Goal: Task Accomplishment & Management: Manage account settings

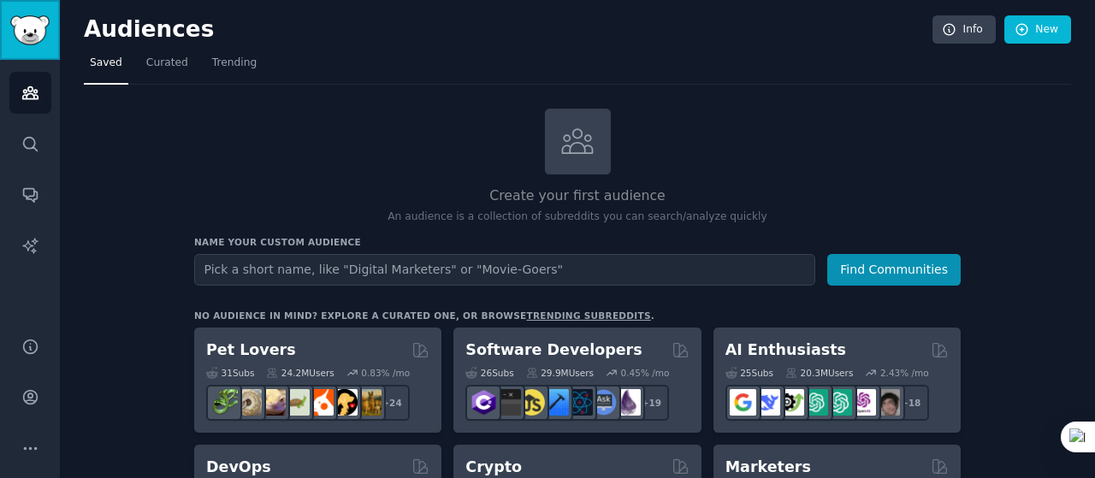
click at [22, 28] on img "Sidebar" at bounding box center [29, 30] width 39 height 30
click at [1040, 23] on link "New" at bounding box center [1037, 29] width 67 height 29
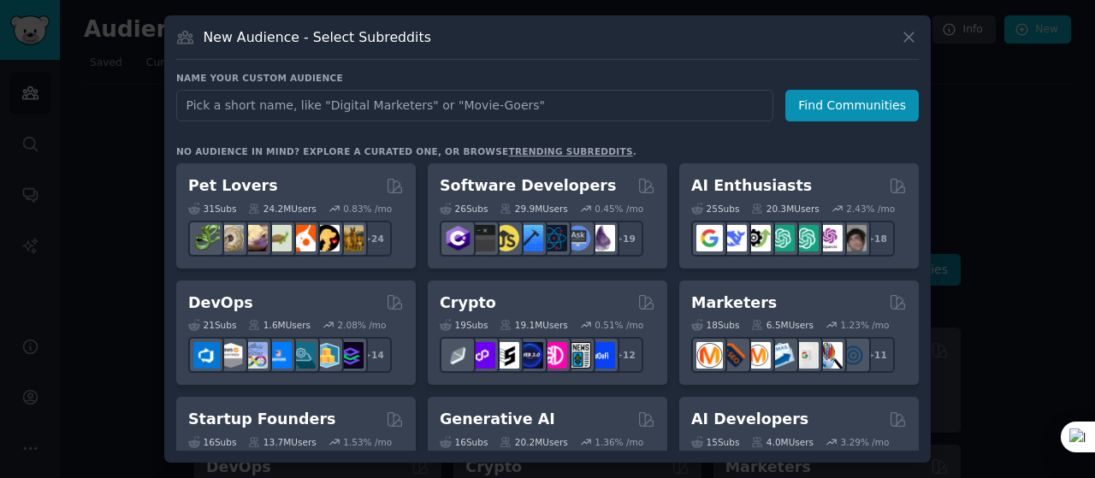
click at [908, 49] on div "New Audience - Select Subreddits" at bounding box center [547, 43] width 743 height 33
click at [907, 47] on div "New Audience - Select Subreddits" at bounding box center [547, 43] width 743 height 33
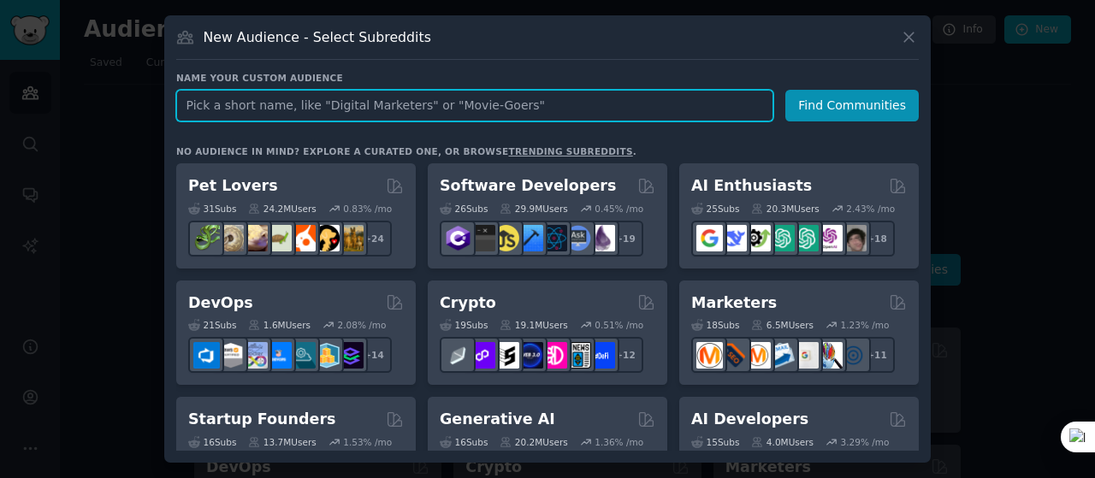
click at [255, 105] on input "text" at bounding box center [474, 106] width 597 height 32
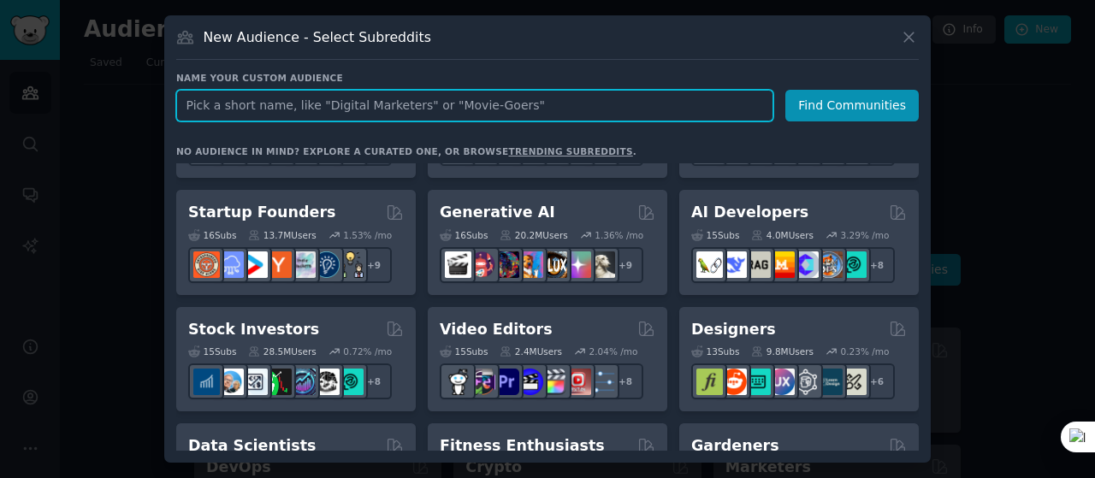
scroll to position [214, 0]
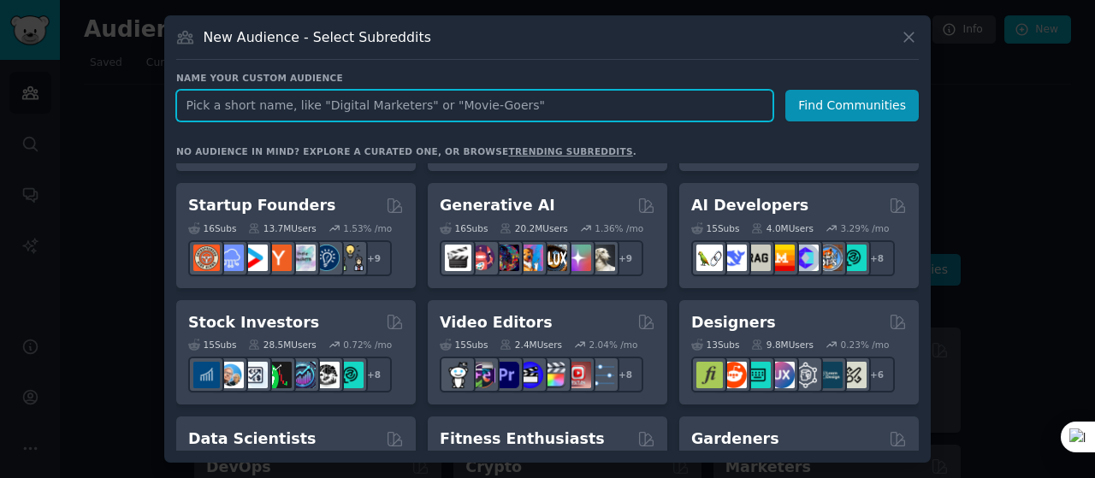
paste input "life coach become a coach coaching platform ICF certification flexible remote w…"
type input "life coach become a coach coaching platform ICF certification flexible remote w…"
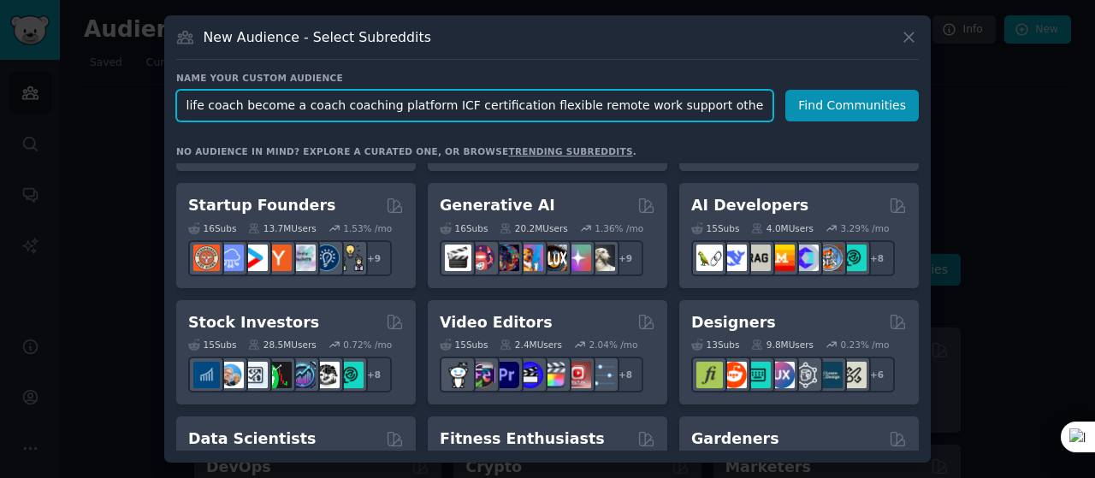
scroll to position [0, 1929]
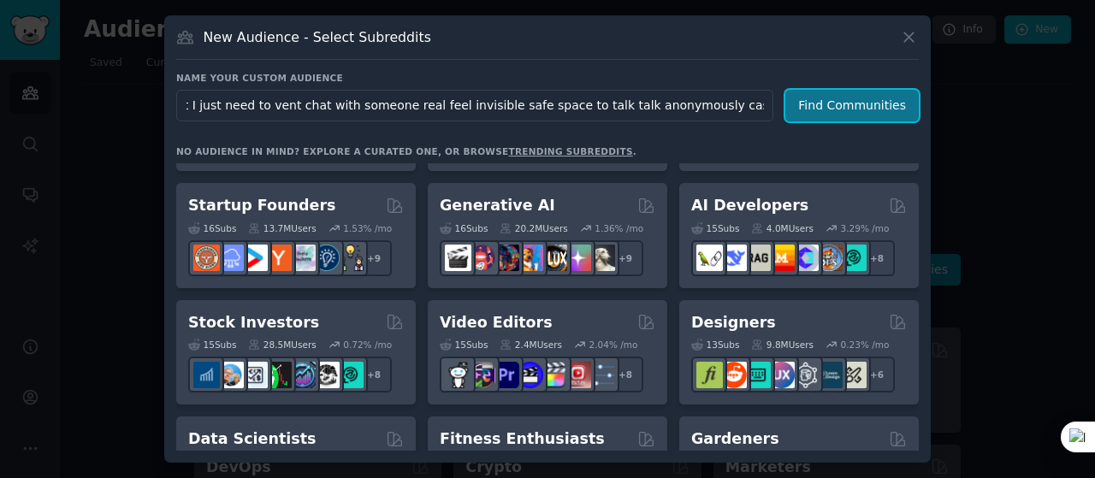
click at [846, 105] on button "Find Communities" at bounding box center [851, 106] width 133 height 32
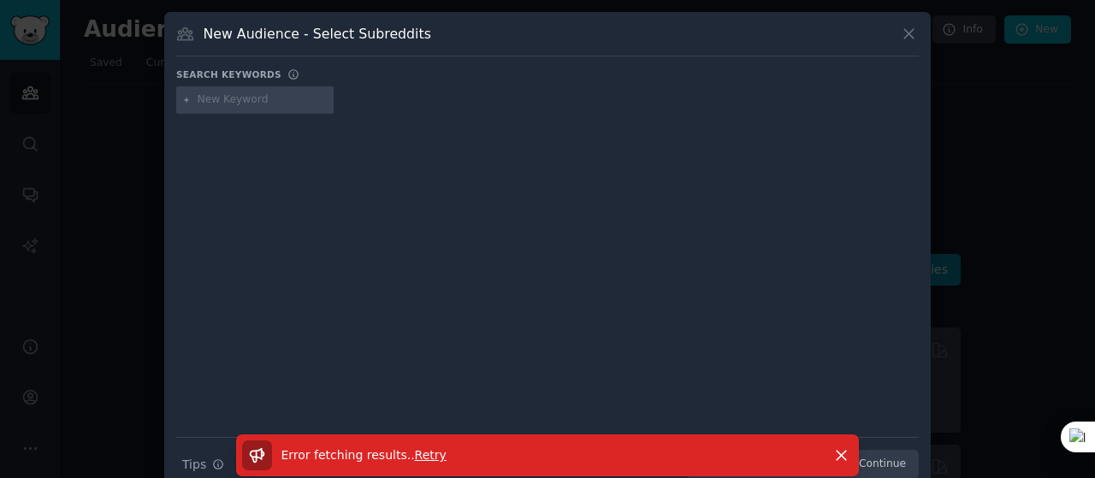
paste input "life coach"
type input "life coach"
click at [838, 453] on icon "button" at bounding box center [841, 455] width 9 height 9
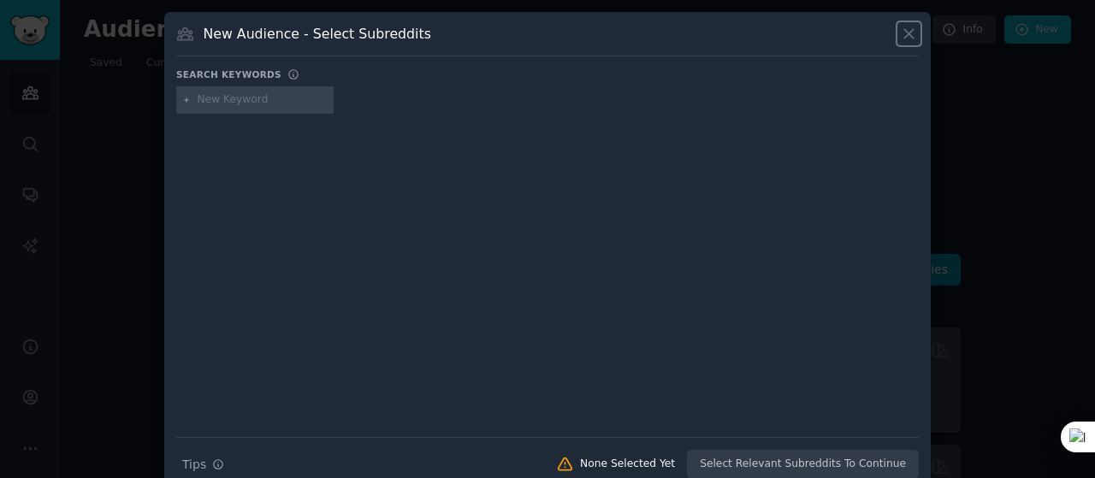
click at [908, 40] on icon at bounding box center [909, 34] width 18 height 18
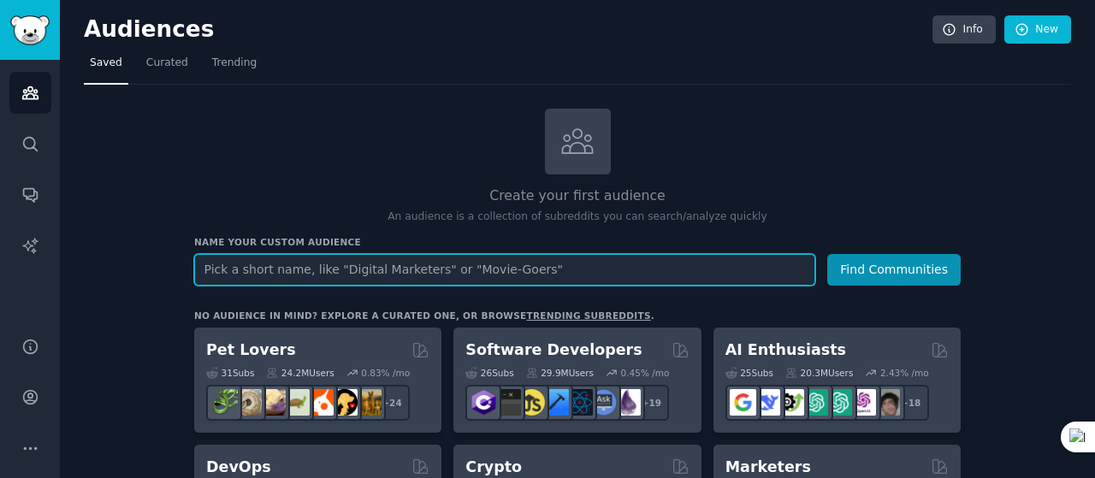
click at [479, 269] on input "text" at bounding box center [504, 270] width 621 height 32
paste input "life coach"
type input "life coach"
click at [827, 254] on button "Find Communities" at bounding box center [893, 270] width 133 height 32
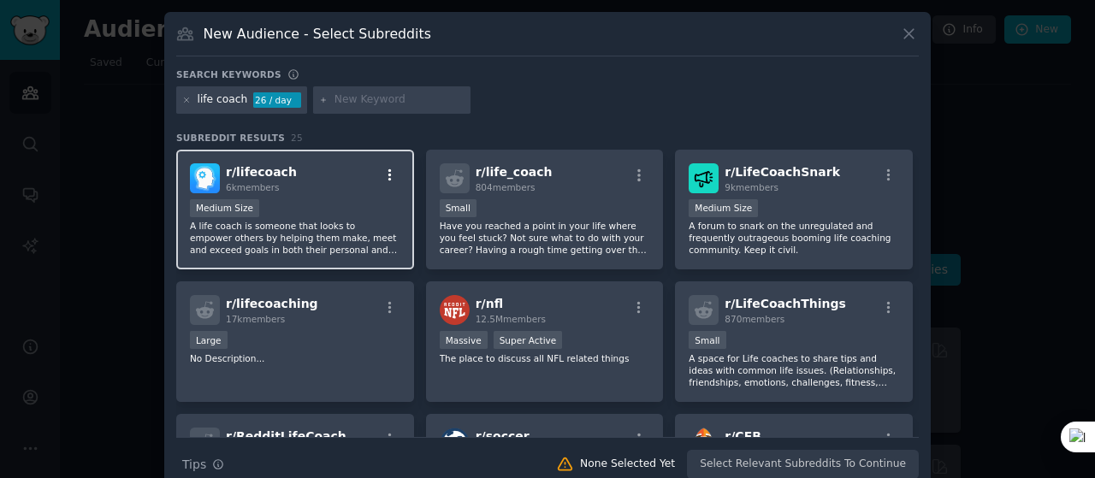
click at [392, 171] on icon "button" at bounding box center [389, 175] width 15 height 15
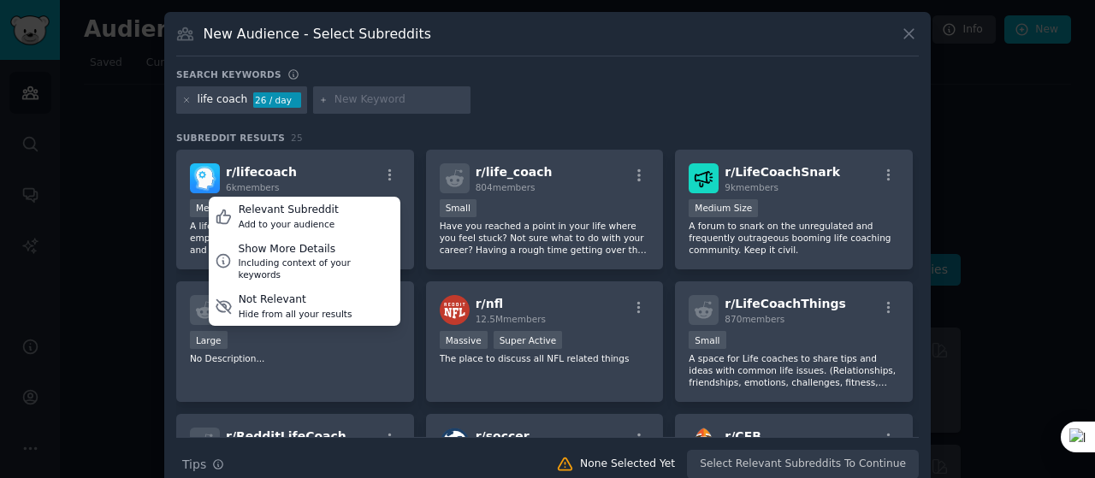
click at [595, 97] on div "life coach 26 / day" at bounding box center [547, 102] width 743 height 33
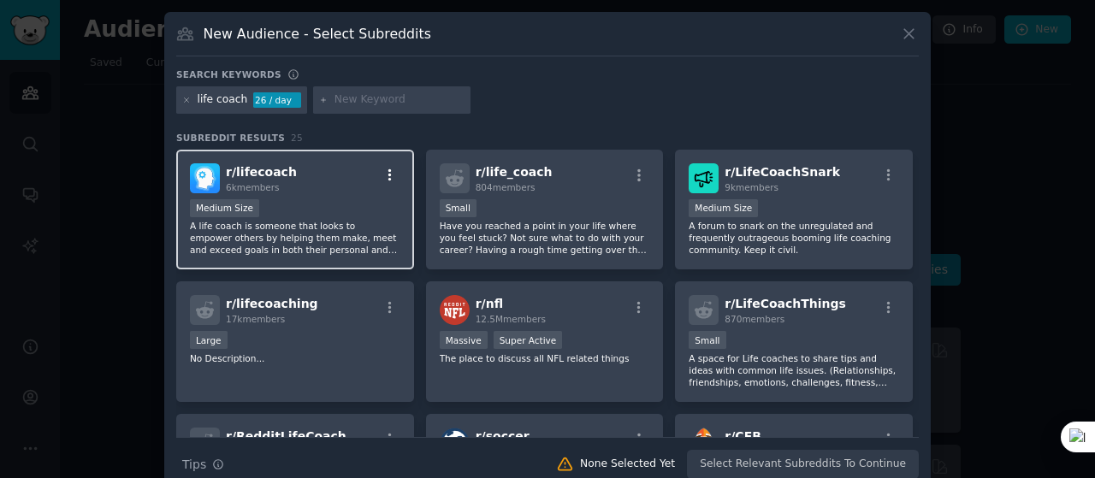
click at [388, 171] on icon "button" at bounding box center [389, 175] width 3 height 12
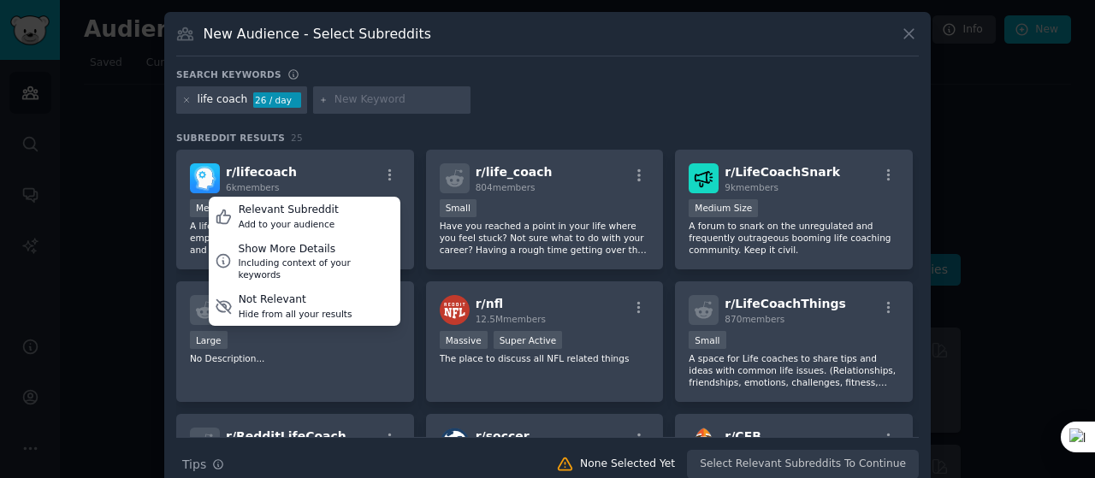
click at [642, 69] on div "Search keywords" at bounding box center [547, 77] width 743 height 18
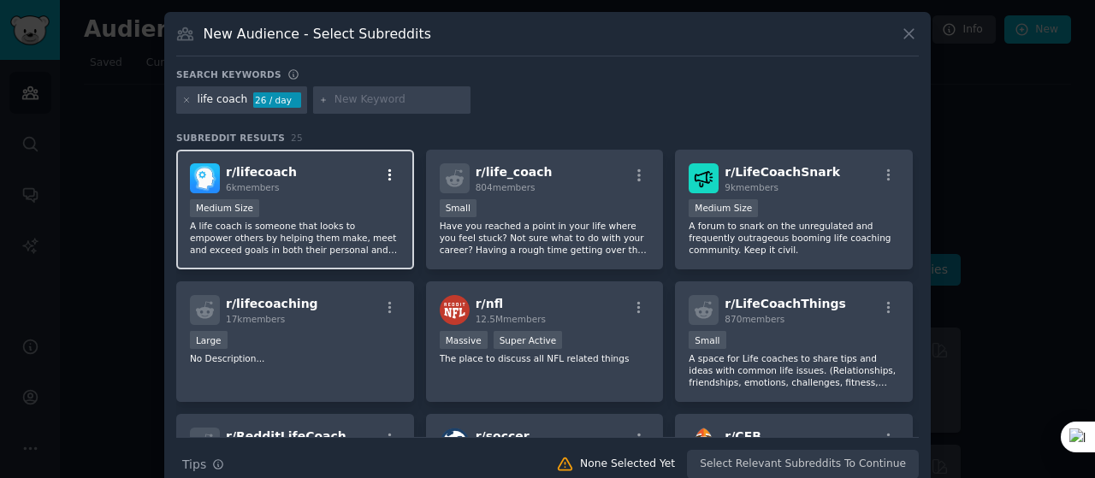
click at [393, 173] on icon "button" at bounding box center [389, 175] width 15 height 15
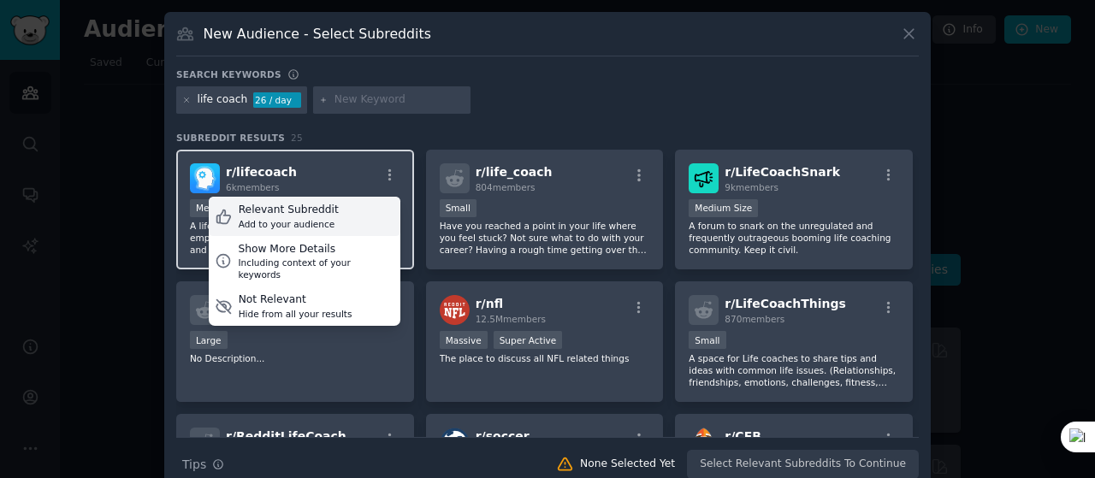
click at [339, 215] on div "Relevant Subreddit Add to your audience" at bounding box center [305, 216] width 192 height 39
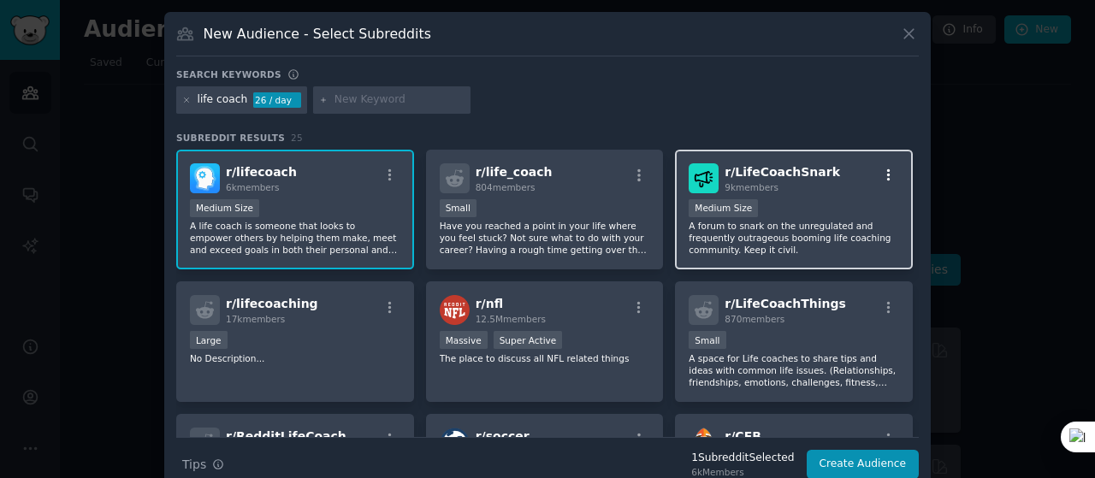
click at [881, 173] on icon "button" at bounding box center [888, 175] width 15 height 15
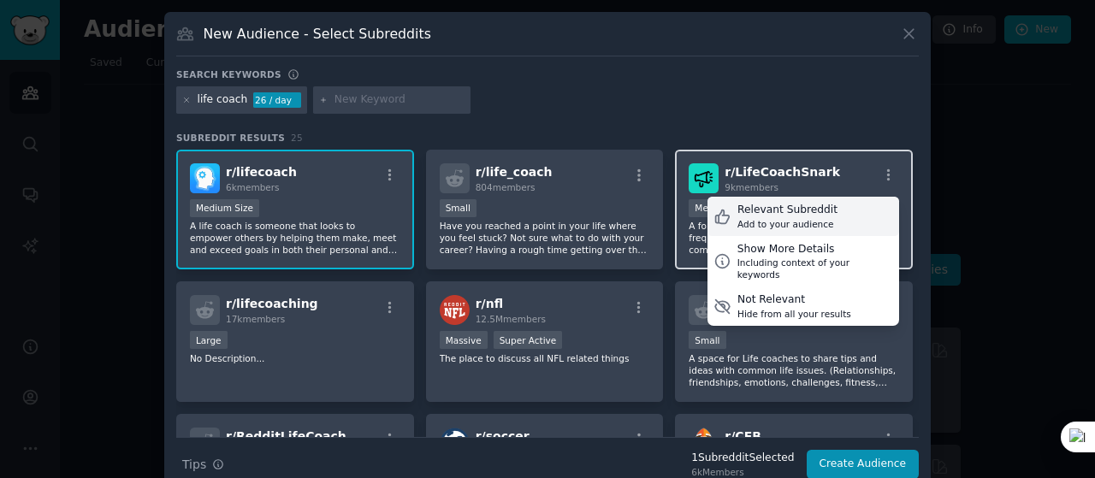
click at [821, 214] on div "Relevant Subreddit Add to your audience" at bounding box center [803, 216] width 192 height 39
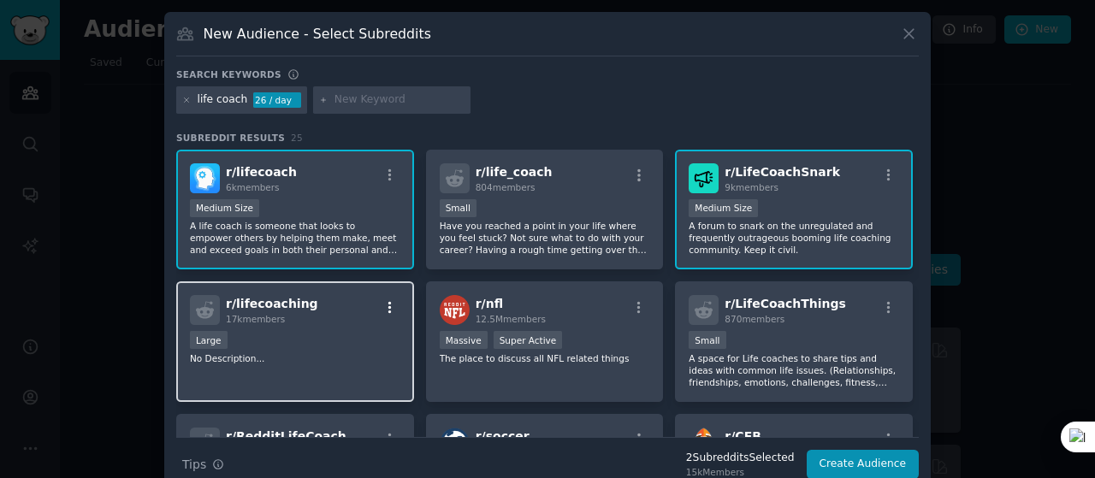
click at [388, 306] on icon "button" at bounding box center [389, 308] width 3 height 12
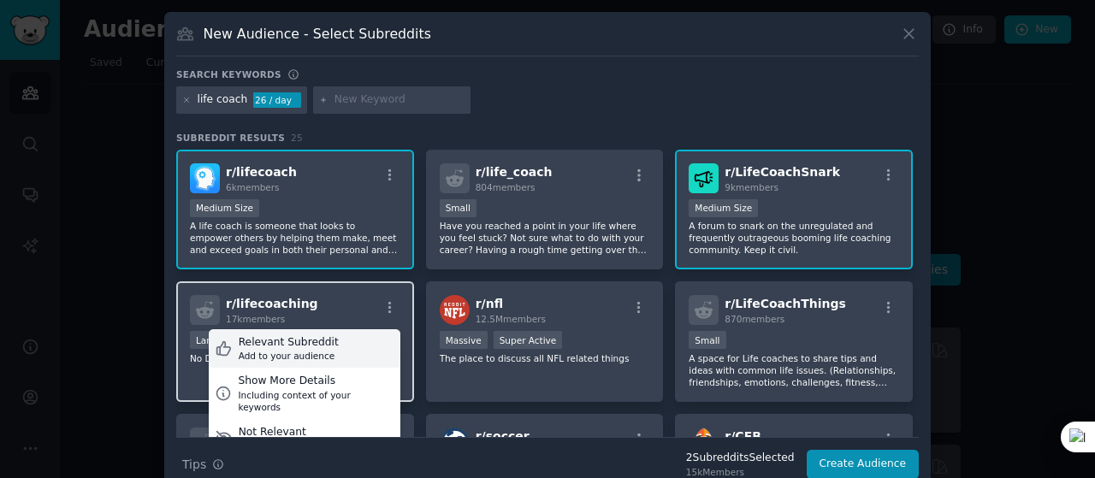
click at [351, 339] on div "Relevant Subreddit Add to your audience" at bounding box center [305, 348] width 192 height 39
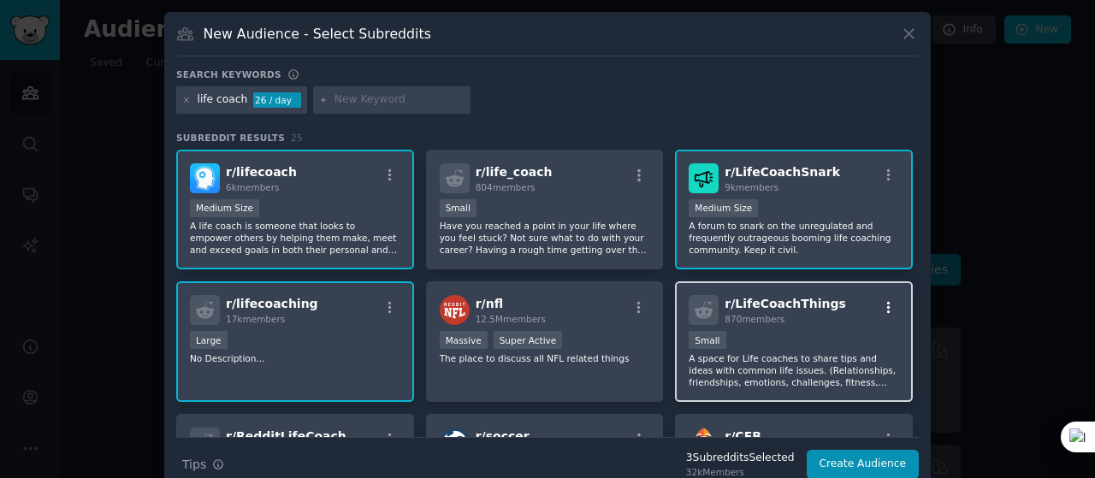
click at [881, 303] on icon "button" at bounding box center [888, 307] width 15 height 15
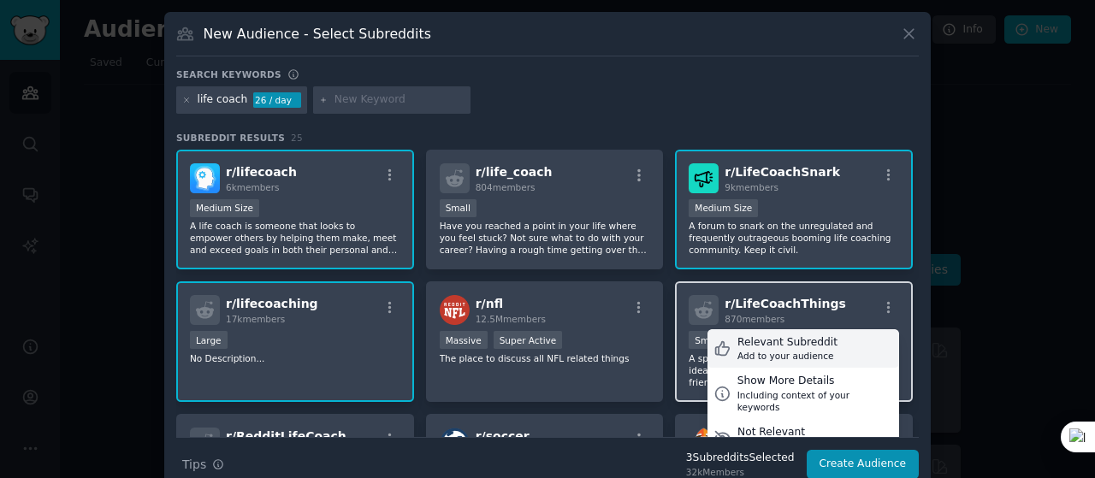
click at [791, 350] on div "Add to your audience" at bounding box center [787, 356] width 100 height 12
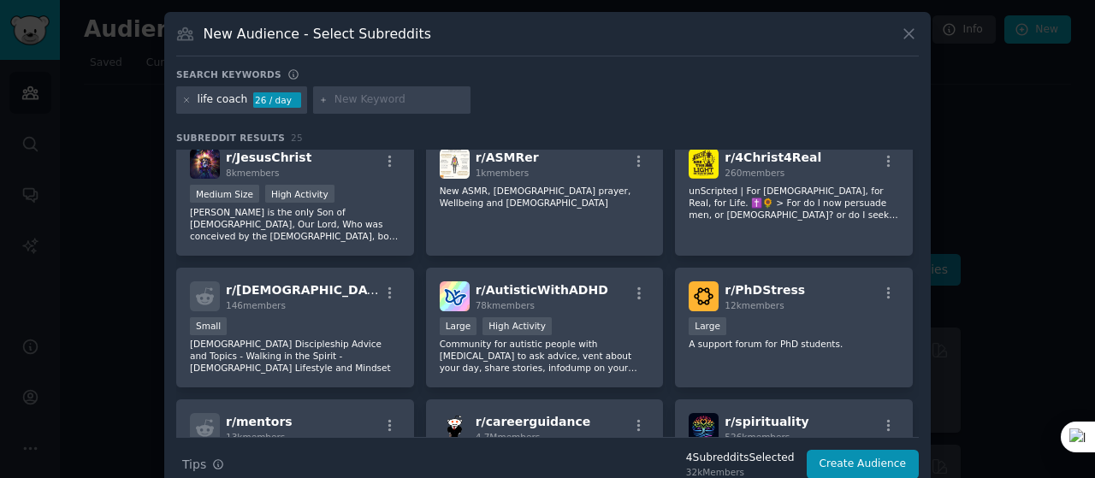
scroll to position [659, 0]
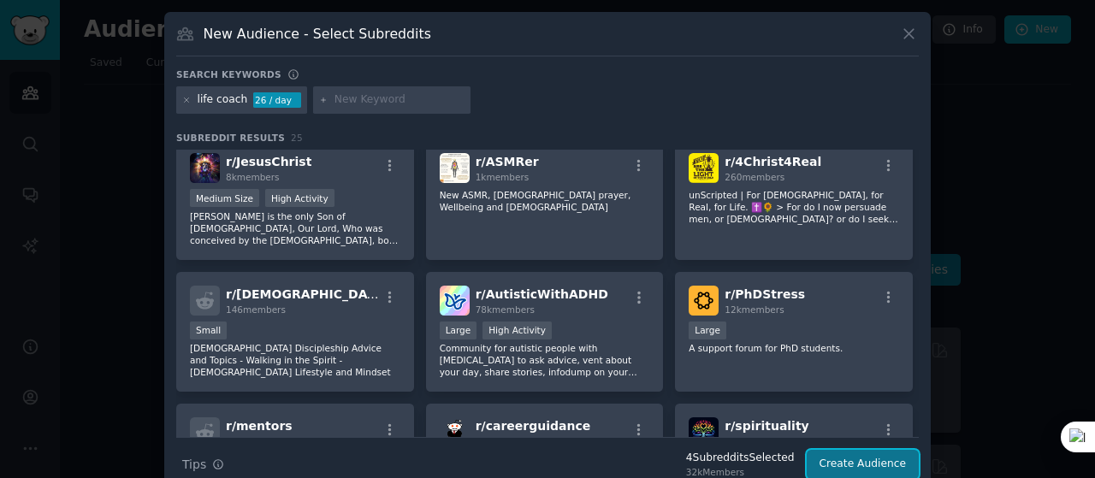
click at [840, 467] on button "Create Audience" at bounding box center [863, 464] width 113 height 29
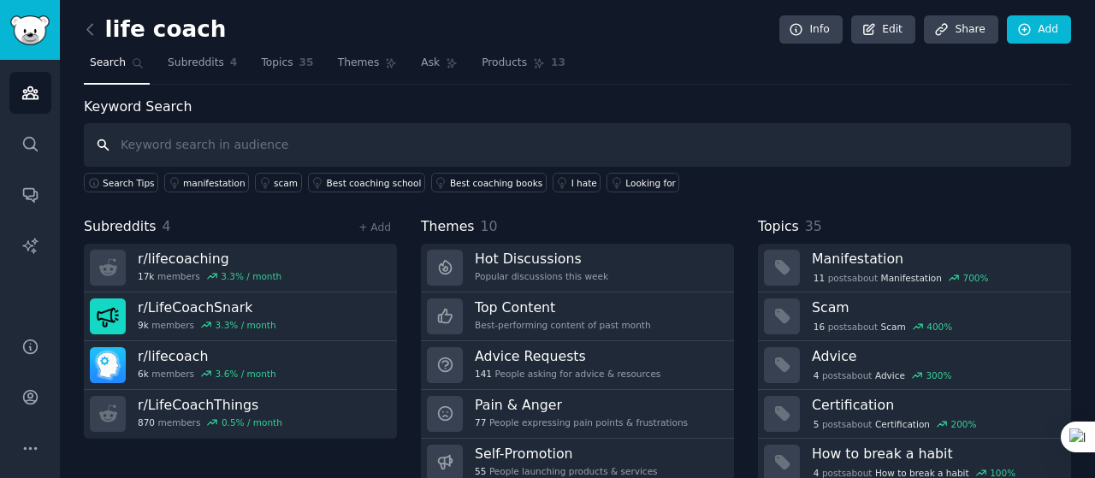
paste input "r/lifecoaching r/lifecoach r/therapists r/psychology r/WorkOnline r/slavelabour…"
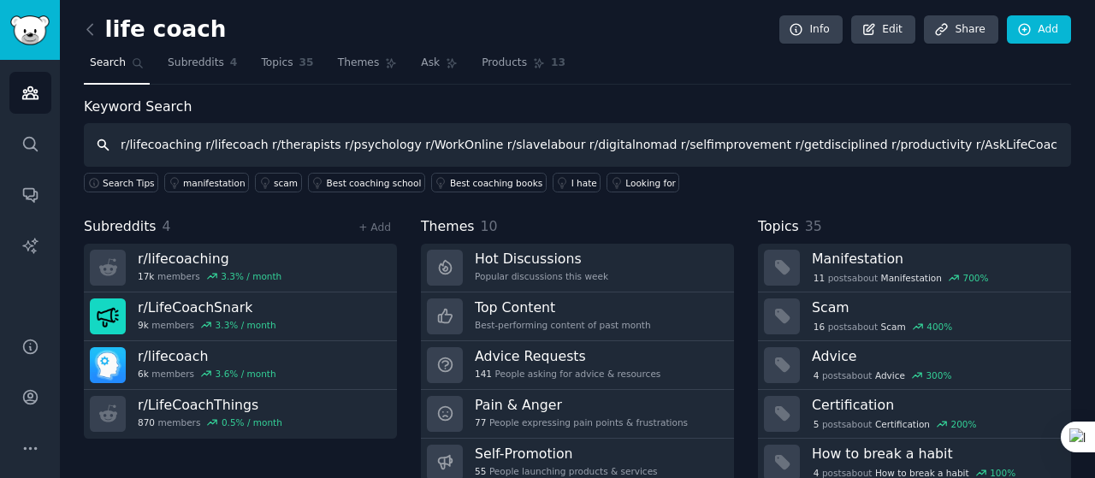
scroll to position [0, 2307]
type input "r/lifecoaching r/lifecoach r/therapists r/psychology r/WorkOnline r/slavelabour…"
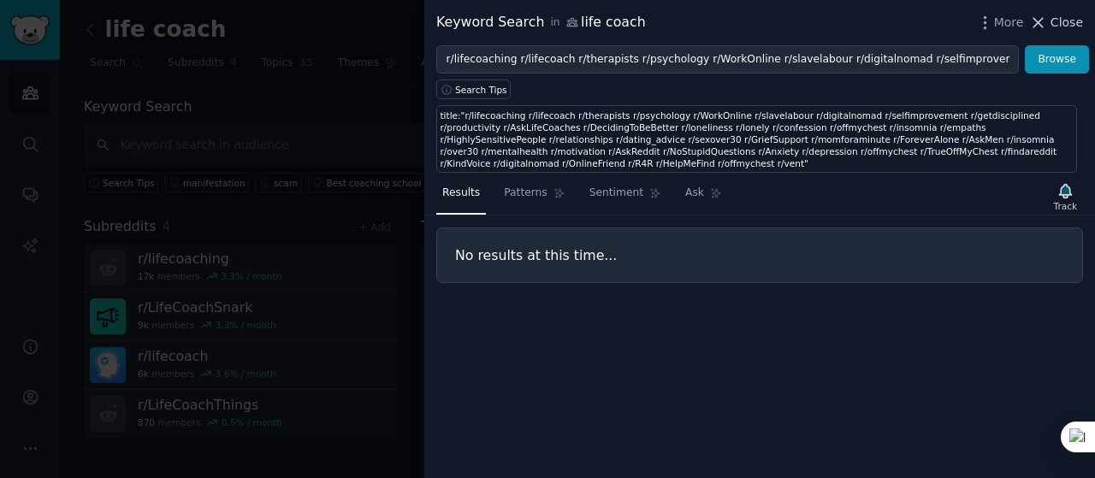
click at [1062, 27] on span "Close" at bounding box center [1066, 23] width 33 height 18
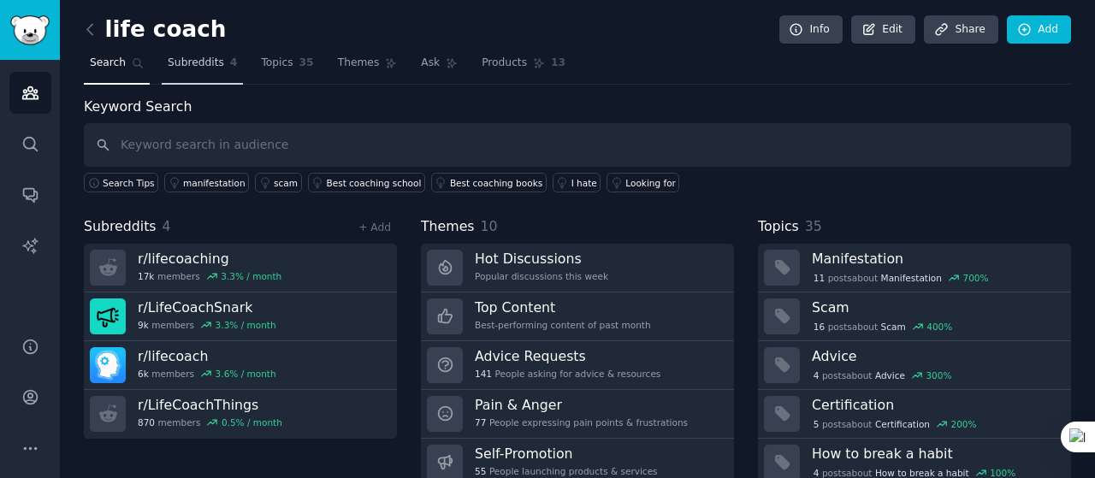
click at [210, 64] on span "Subreddits" at bounding box center [196, 63] width 56 height 15
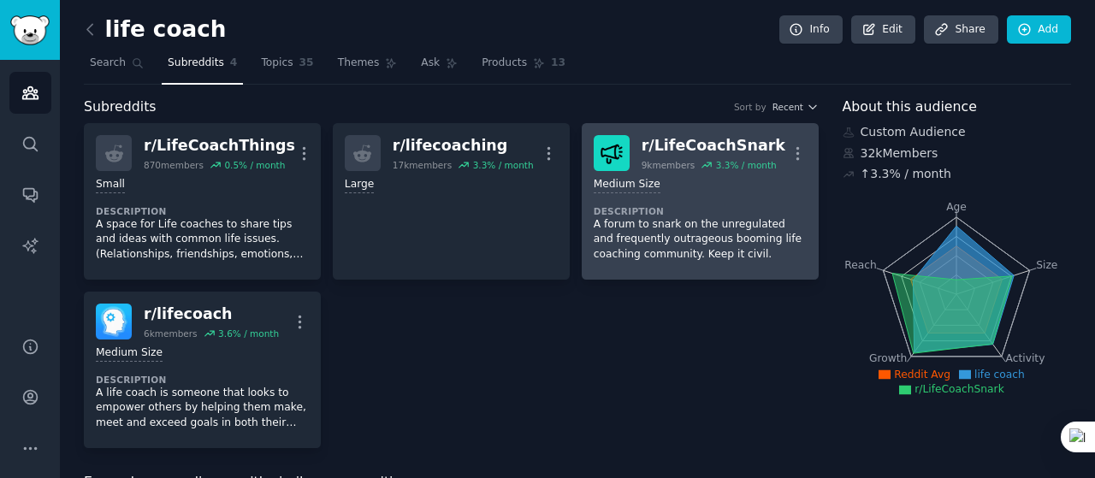
click at [746, 191] on div "1000 - 10,000 members Medium Size" at bounding box center [700, 185] width 213 height 16
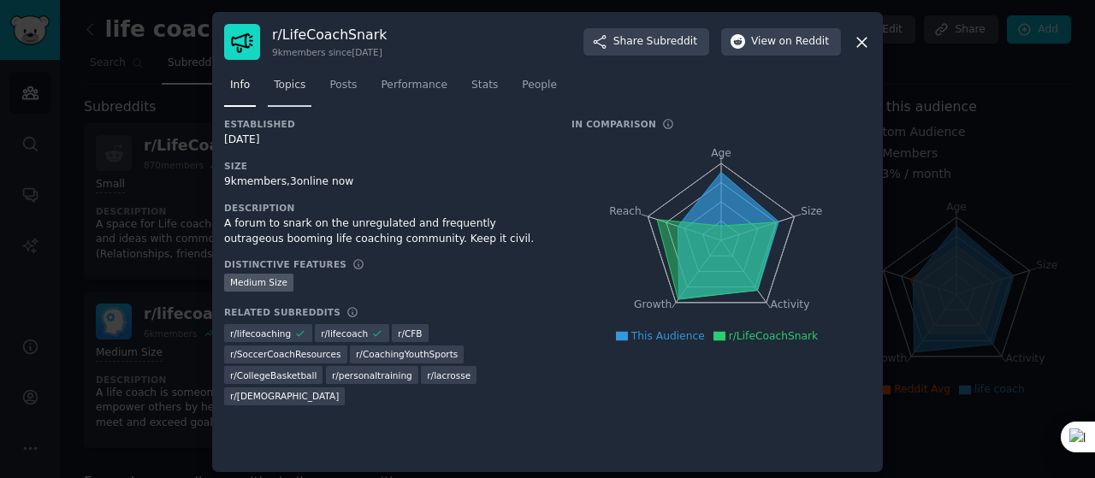
click at [293, 85] on span "Topics" at bounding box center [290, 85] width 32 height 15
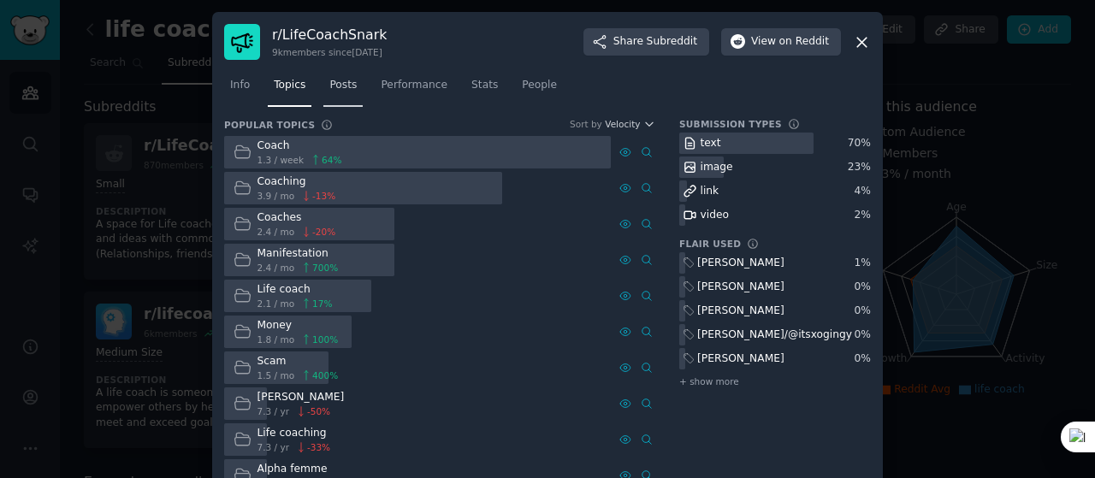
click at [340, 80] on span "Posts" at bounding box center [342, 85] width 27 height 15
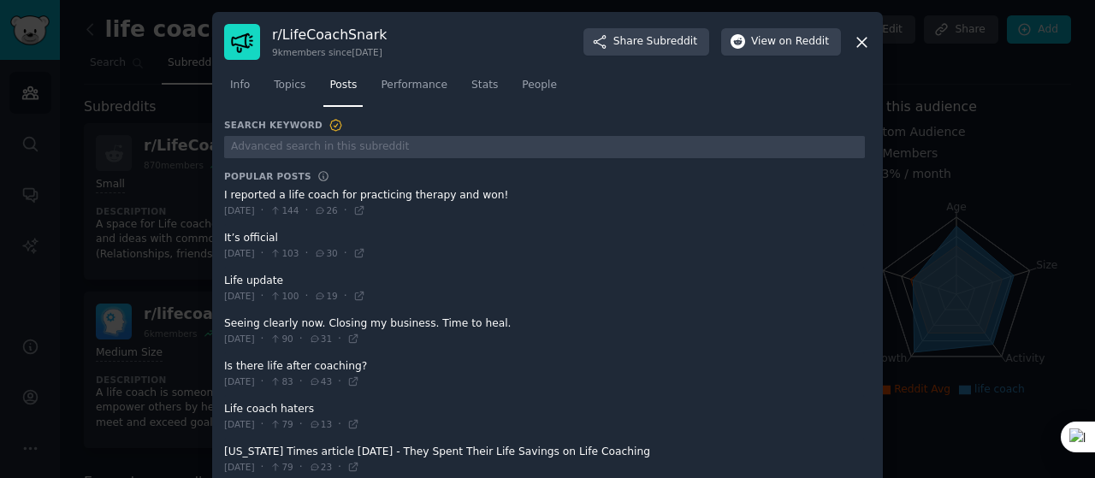
click at [856, 42] on icon at bounding box center [862, 42] width 18 height 18
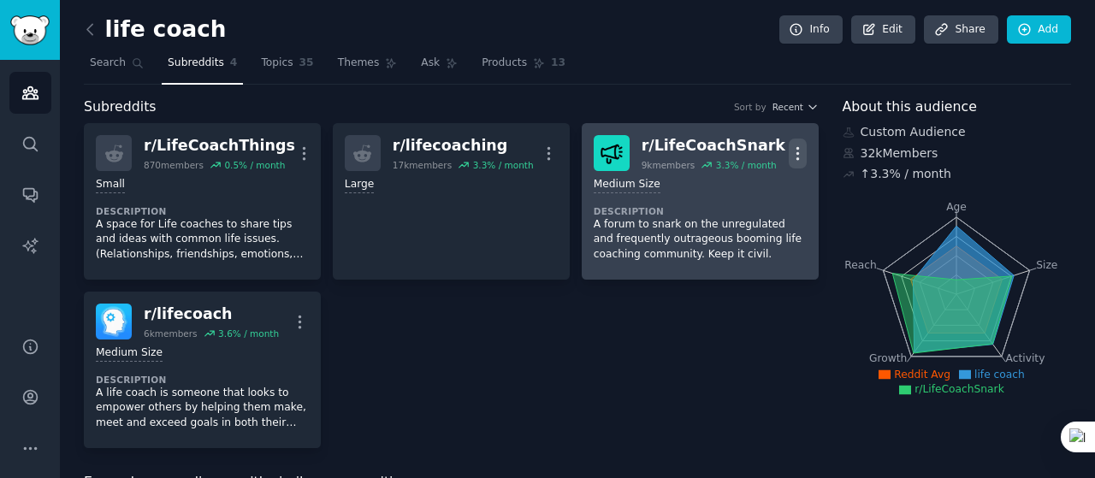
click at [800, 148] on icon "button" at bounding box center [798, 154] width 18 height 18
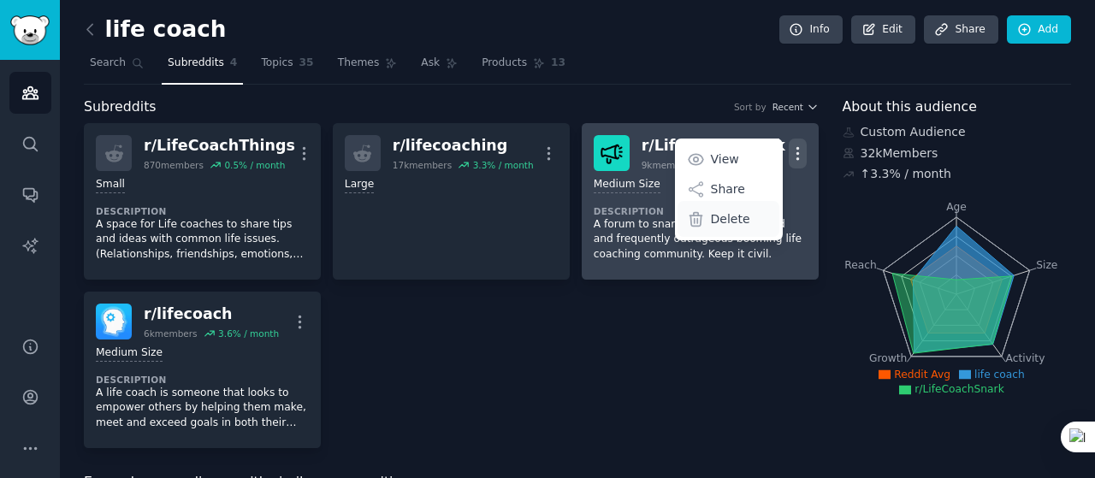
click at [745, 219] on div "Delete" at bounding box center [729, 219] width 102 height 36
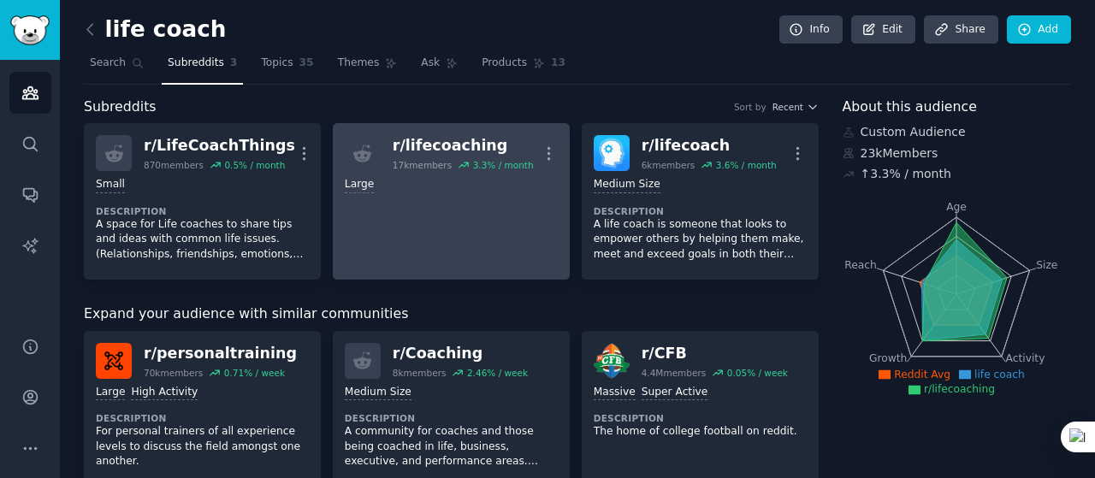
click at [436, 148] on div "r/ lifecoaching" at bounding box center [463, 145] width 141 height 21
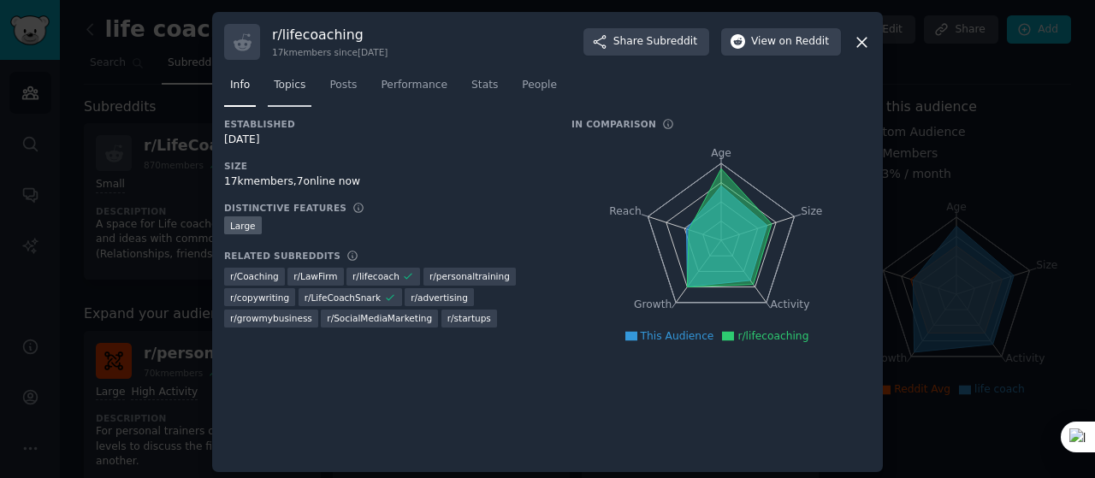
click at [281, 92] on span "Topics" at bounding box center [290, 85] width 32 height 15
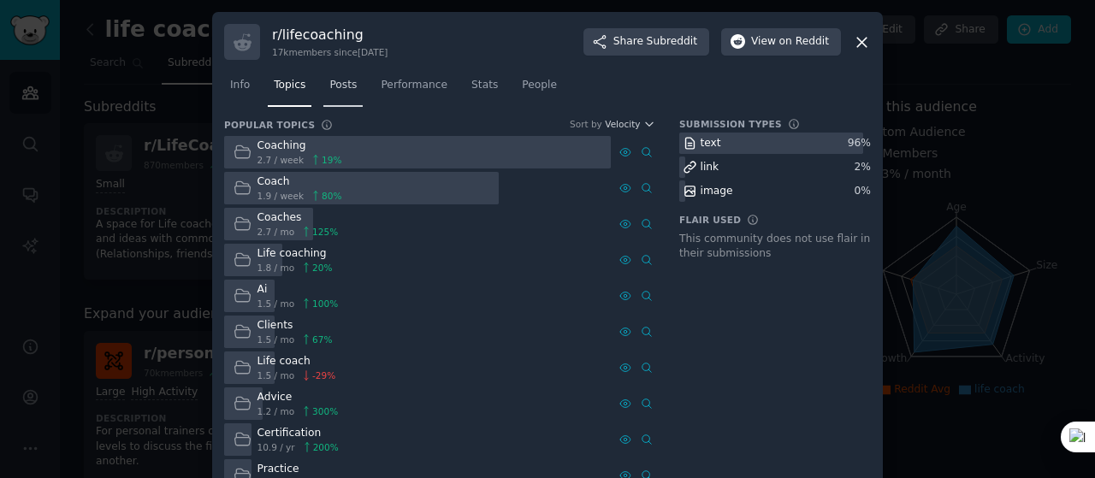
click at [351, 90] on link "Posts" at bounding box center [342, 89] width 39 height 35
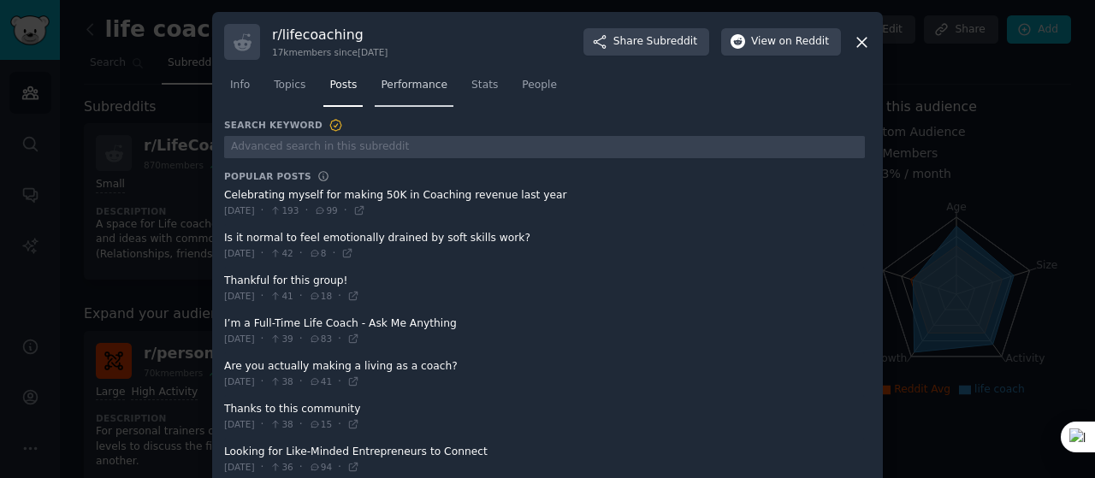
click at [418, 79] on span "Performance" at bounding box center [414, 85] width 67 height 15
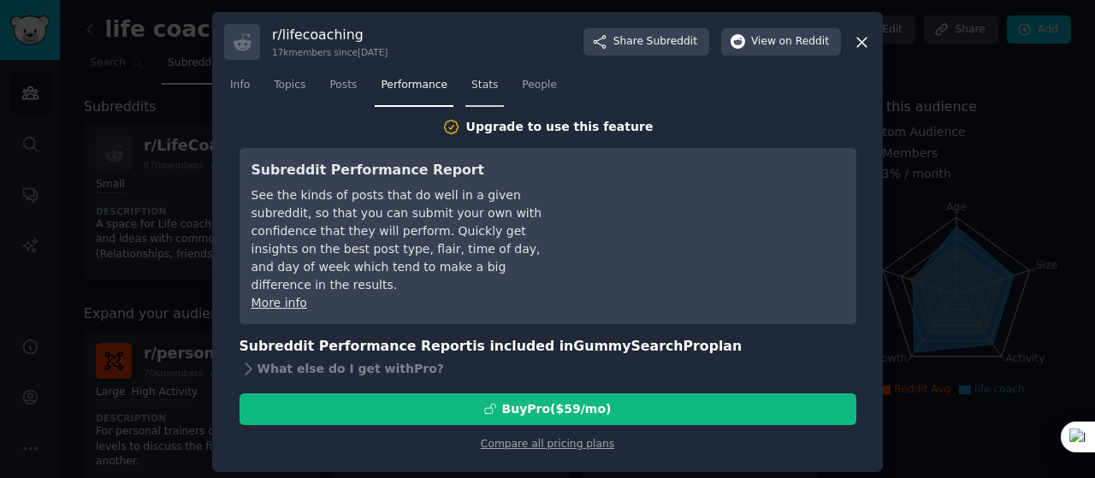
click at [471, 88] on span "Stats" at bounding box center [484, 85] width 27 height 15
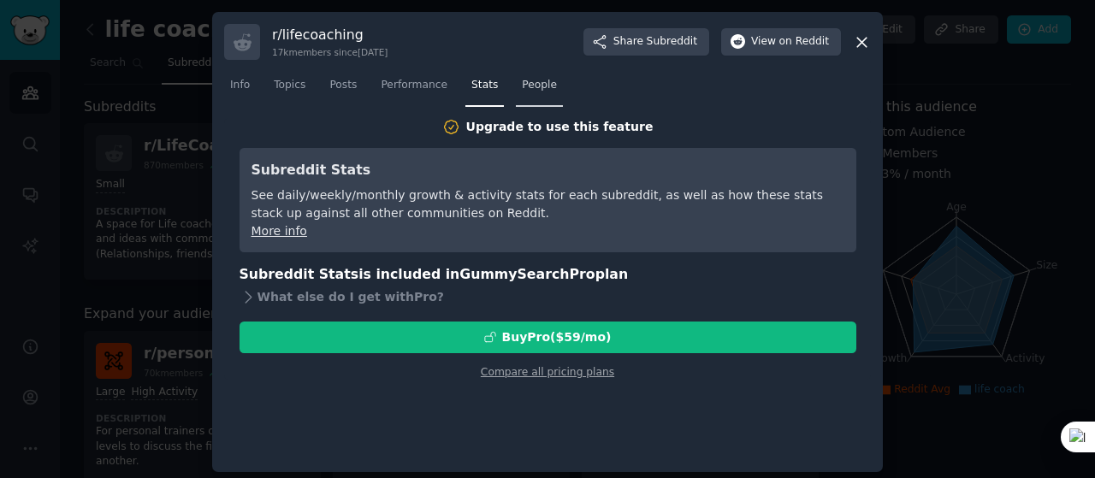
click at [522, 87] on span "People" at bounding box center [539, 85] width 35 height 15
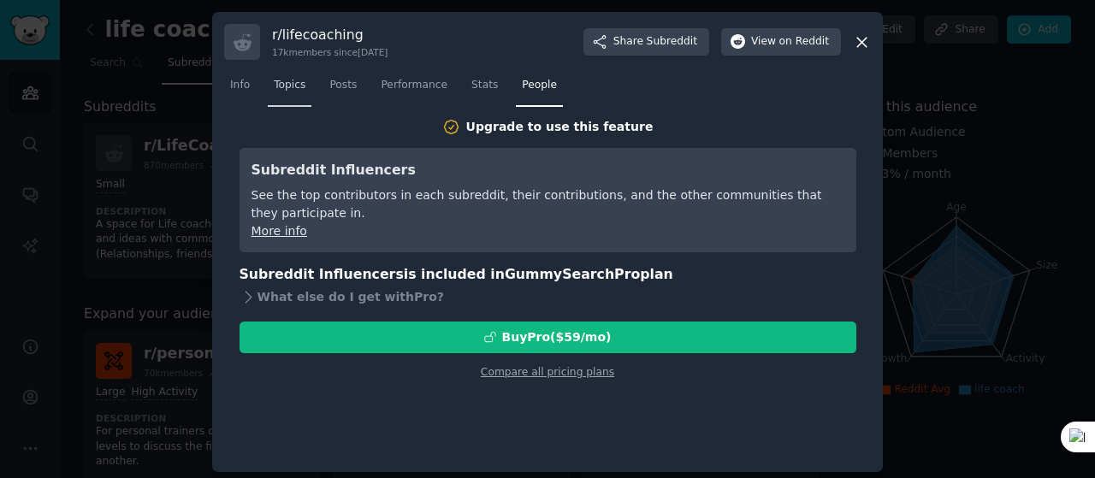
click at [291, 83] on span "Topics" at bounding box center [290, 85] width 32 height 15
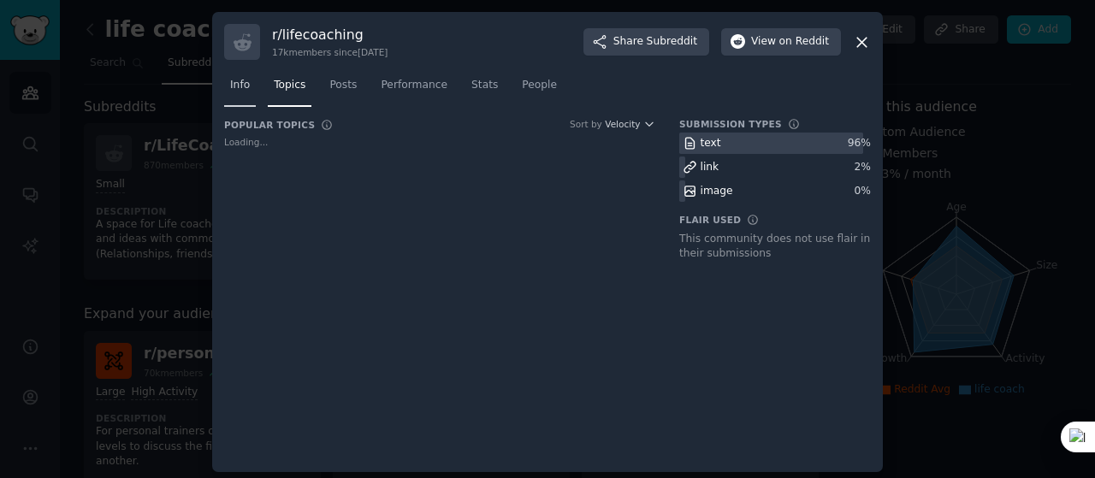
click at [231, 86] on span "Info" at bounding box center [240, 85] width 20 height 15
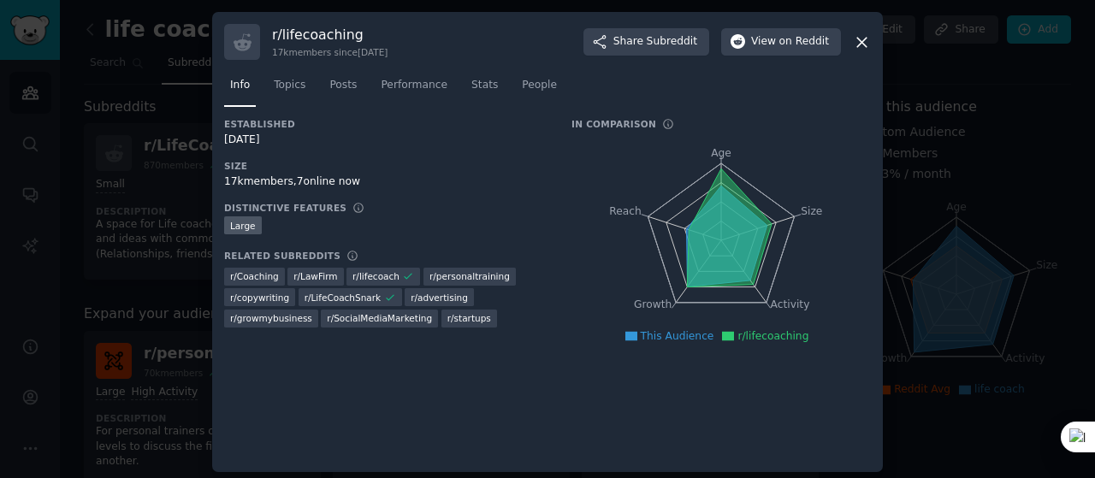
click at [861, 38] on icon at bounding box center [862, 42] width 18 height 18
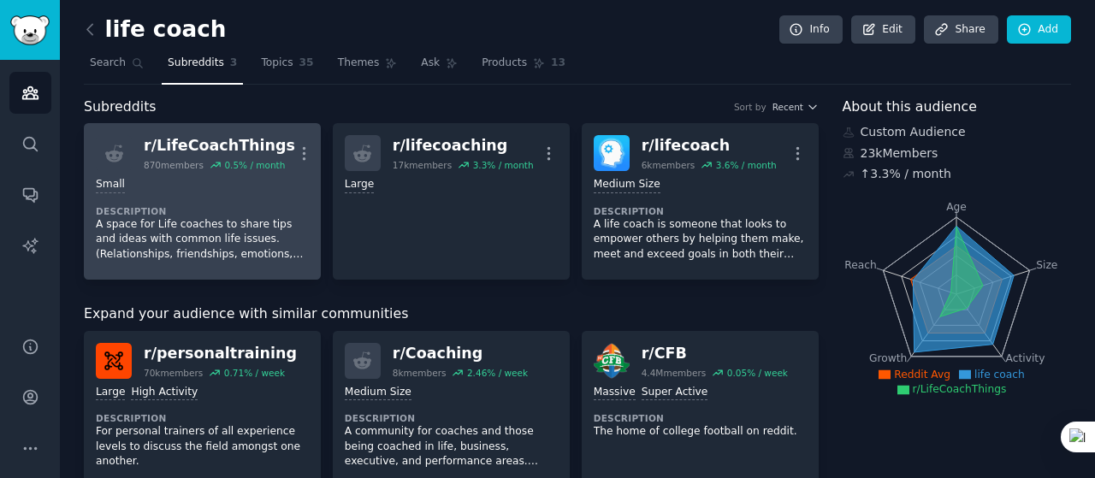
click at [257, 167] on div "0.5 % / month" at bounding box center [254, 165] width 61 height 12
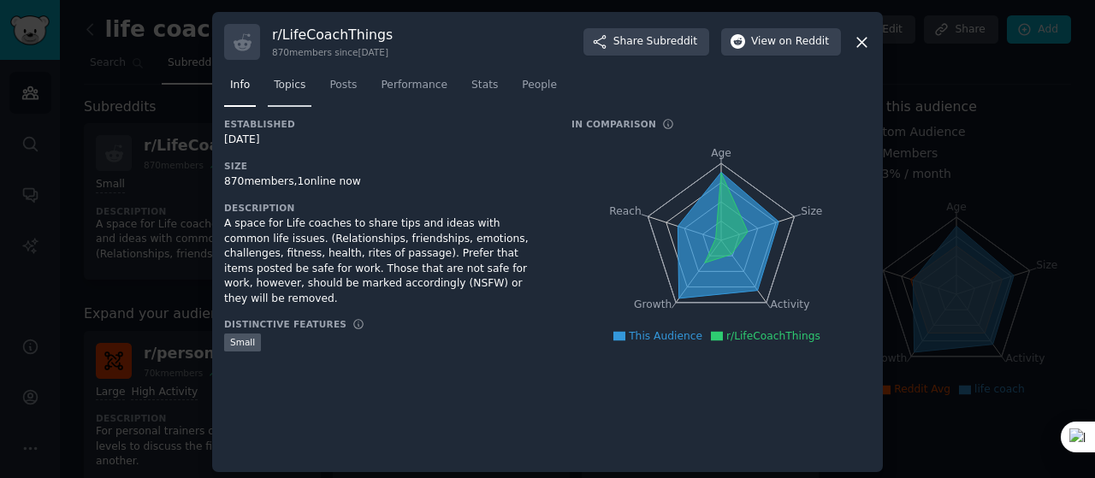
click at [286, 80] on span "Topics" at bounding box center [290, 85] width 32 height 15
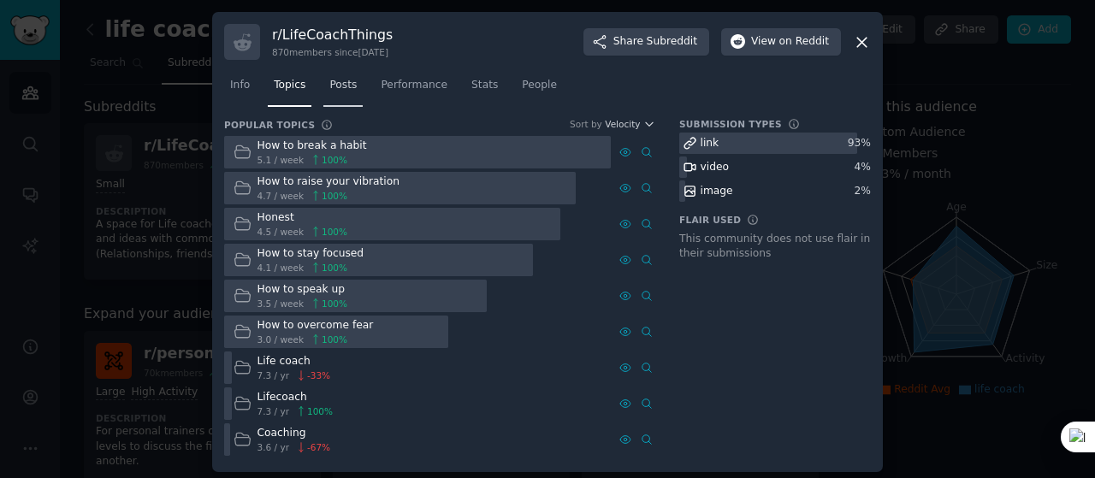
click at [336, 86] on span "Posts" at bounding box center [342, 85] width 27 height 15
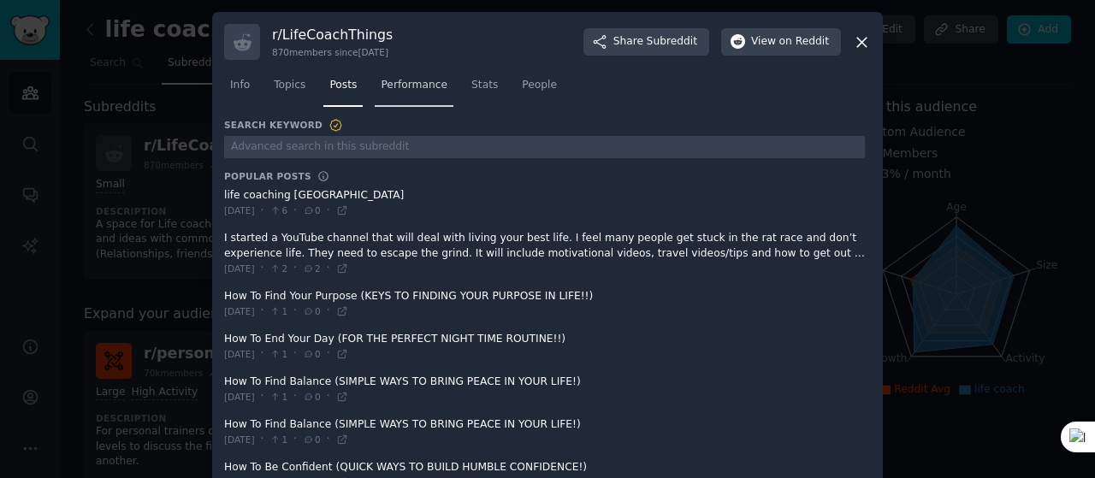
click at [387, 92] on span "Performance" at bounding box center [414, 85] width 67 height 15
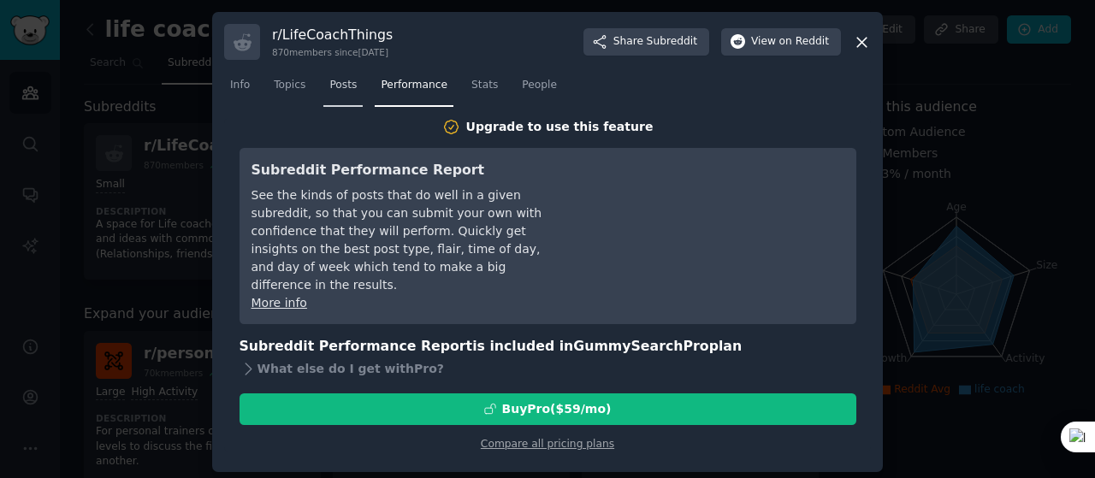
click at [348, 92] on span "Posts" at bounding box center [342, 85] width 27 height 15
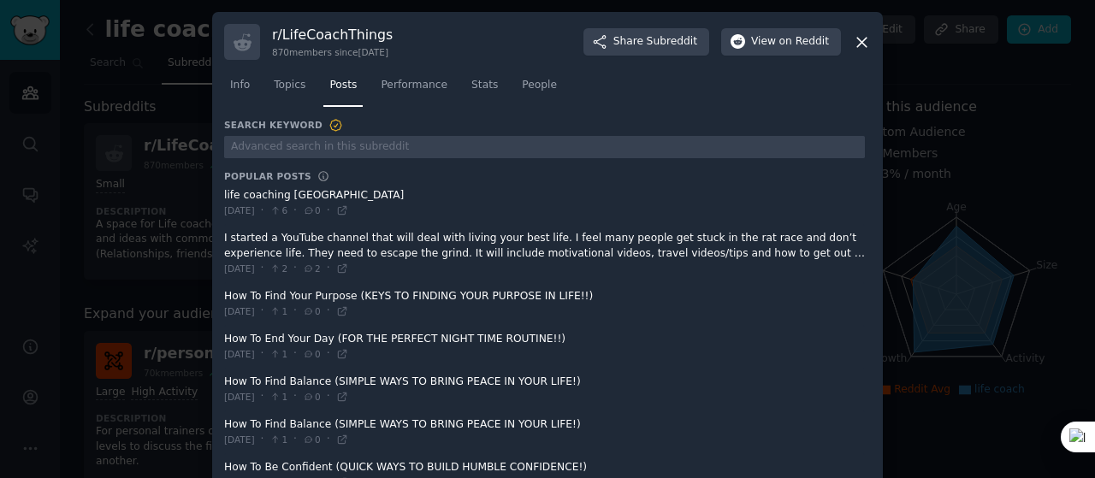
click at [857, 46] on icon at bounding box center [862, 42] width 18 height 18
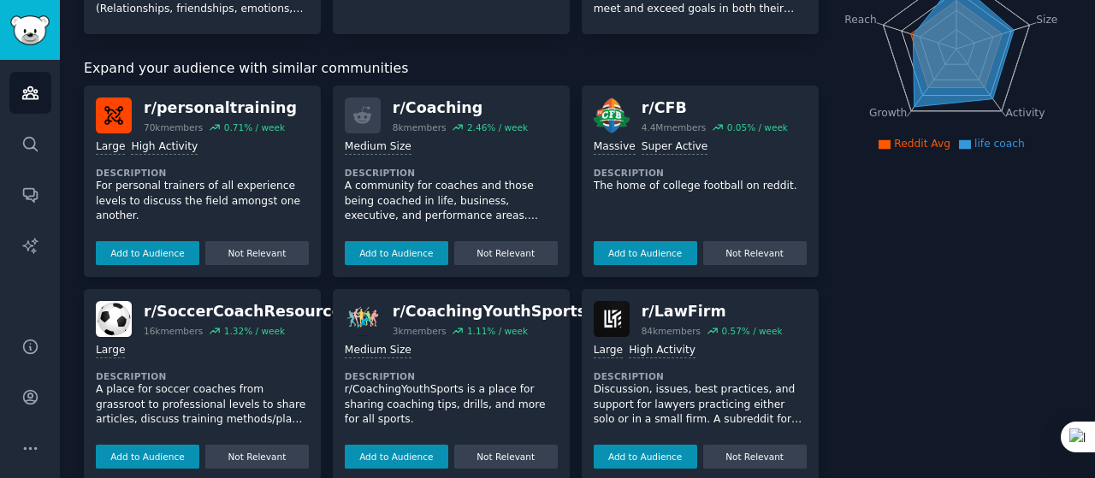
scroll to position [250, 0]
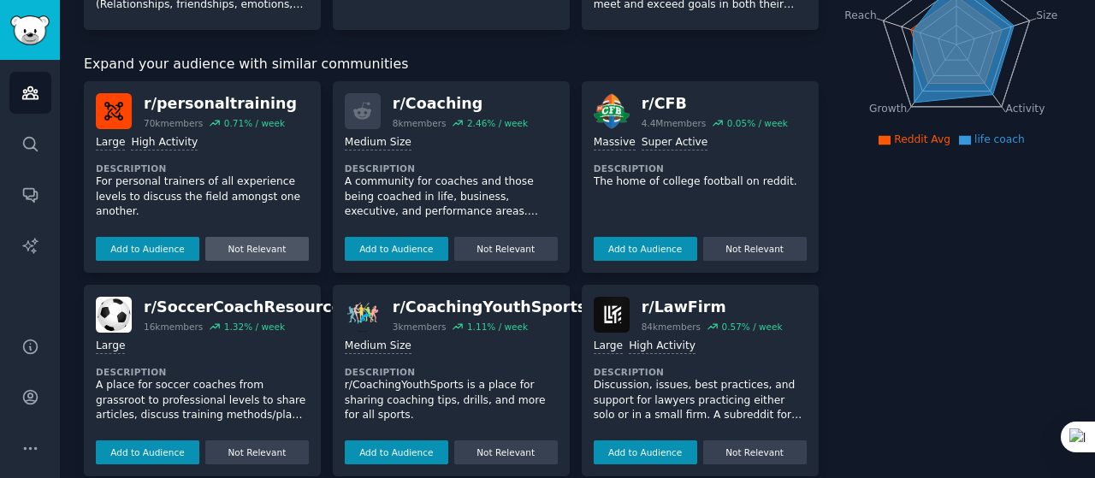
click at [257, 242] on button "Not Relevant" at bounding box center [257, 249] width 104 height 24
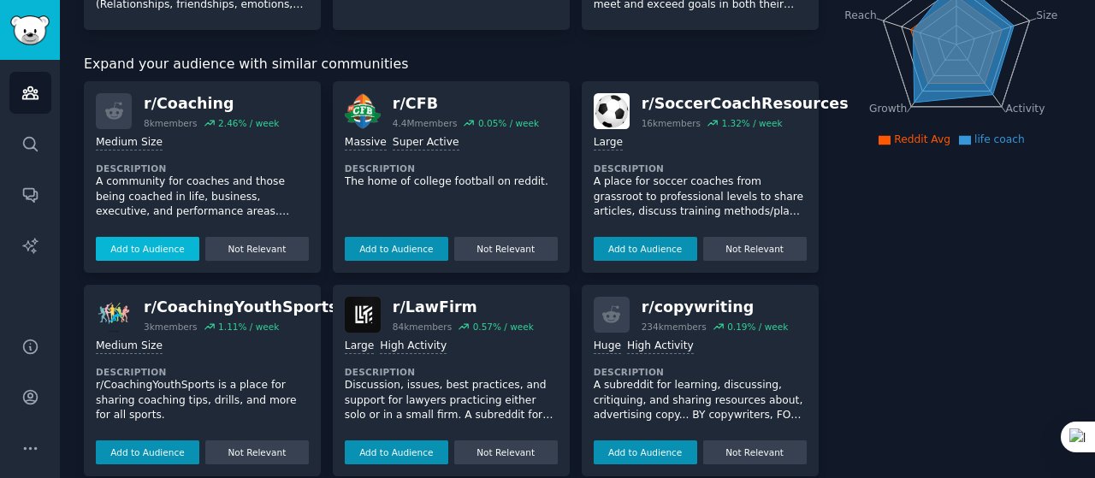
click at [167, 244] on button "Add to Audience" at bounding box center [148, 249] width 104 height 24
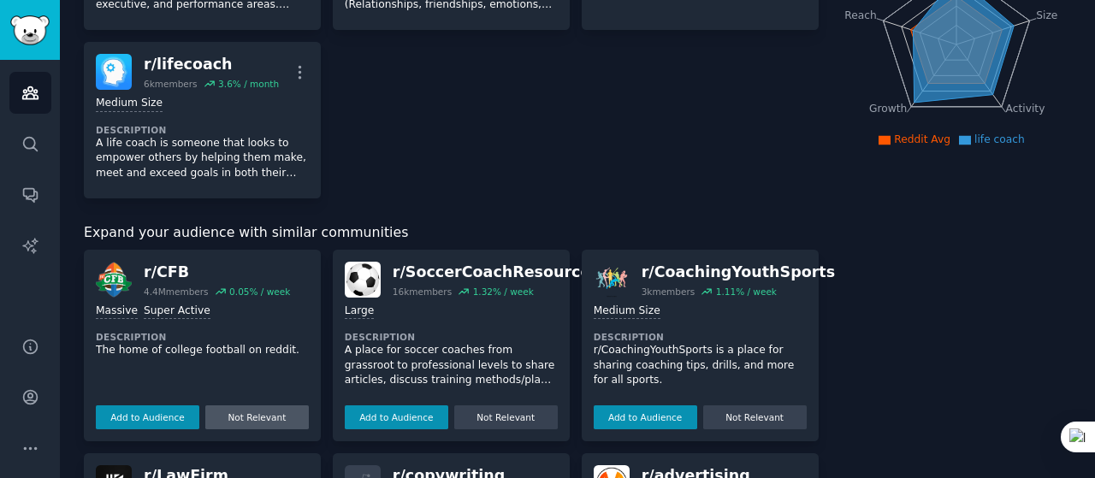
click at [221, 412] on button "Not Relevant" at bounding box center [257, 417] width 104 height 24
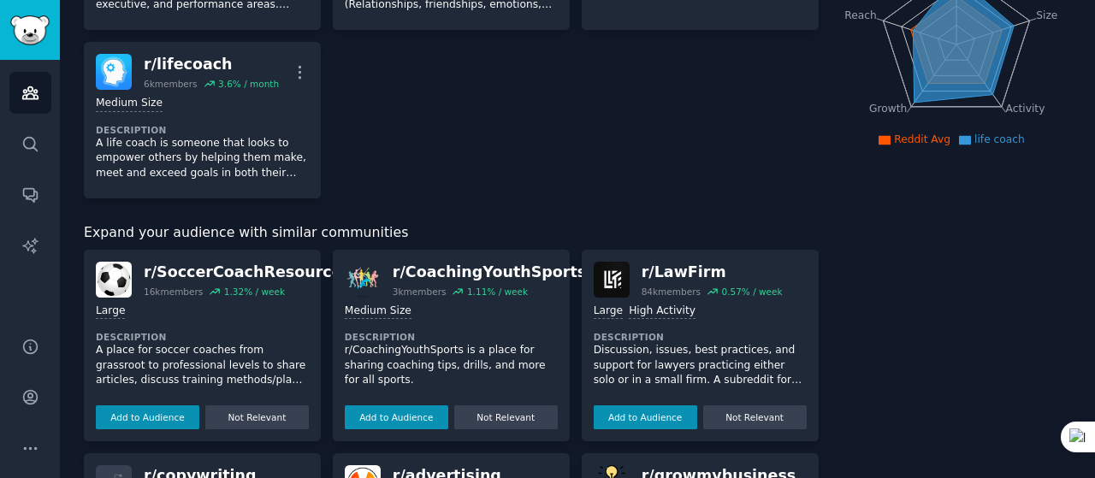
click at [221, 412] on button "Not Relevant" at bounding box center [257, 417] width 104 height 24
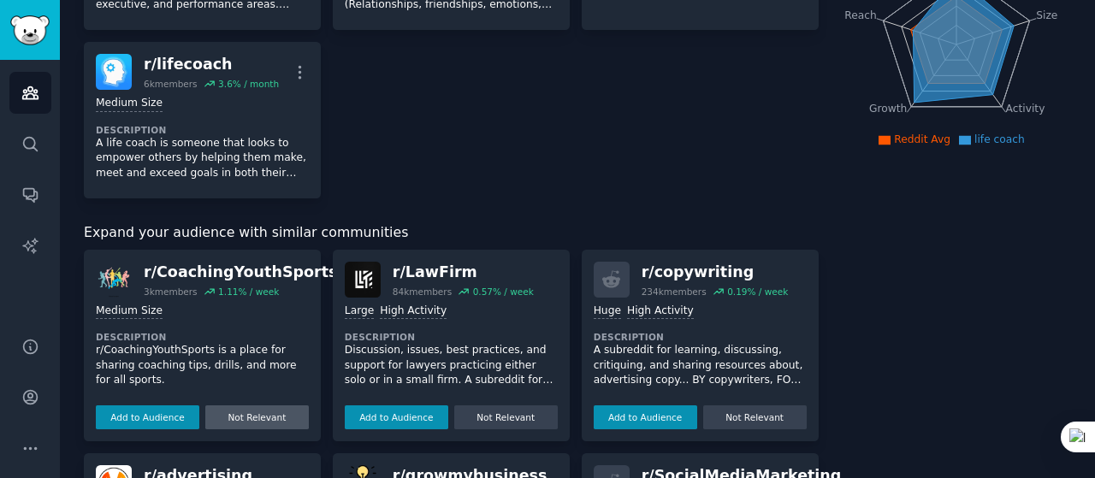
click at [242, 410] on button "Not Relevant" at bounding box center [257, 417] width 104 height 24
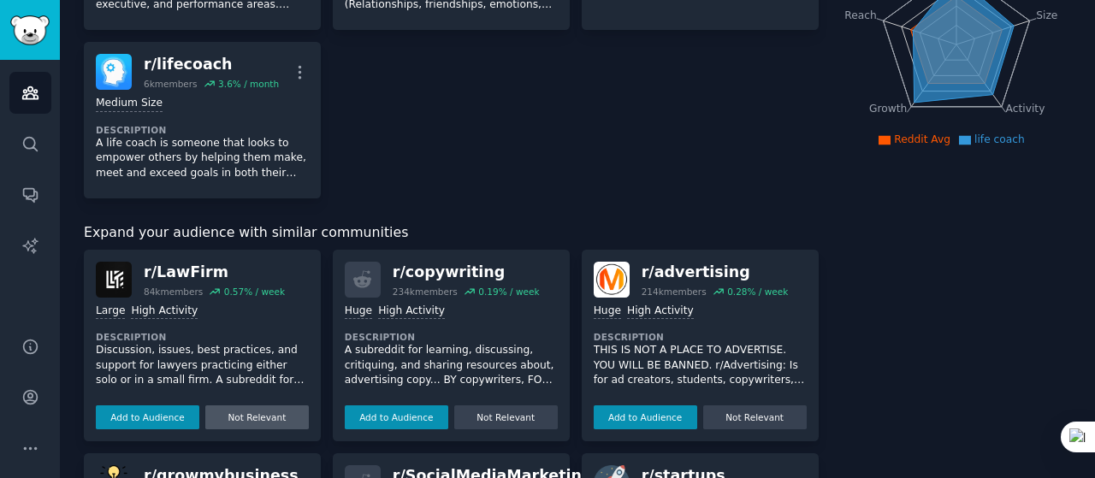
click at [242, 409] on button "Not Relevant" at bounding box center [257, 417] width 104 height 24
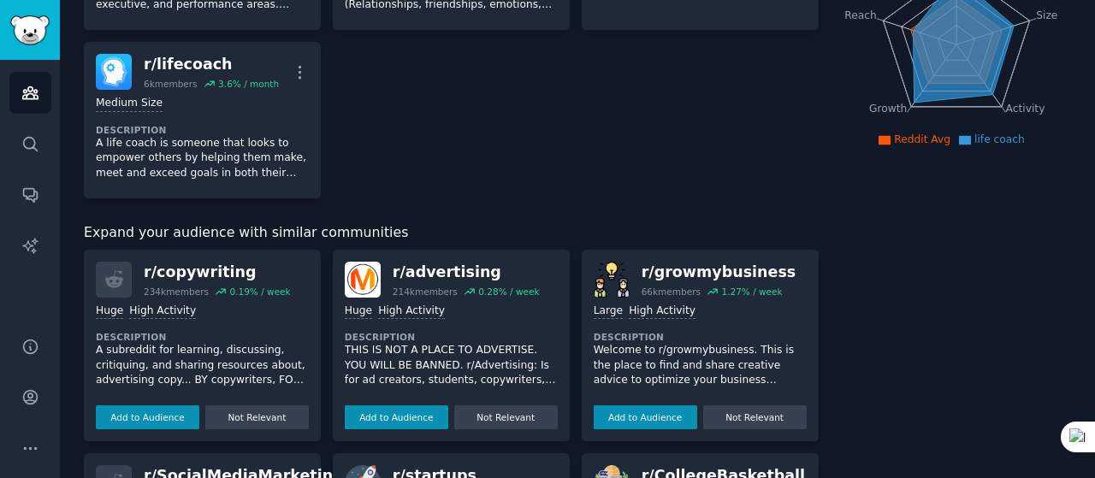
click at [242, 409] on button "Not Relevant" at bounding box center [257, 417] width 104 height 24
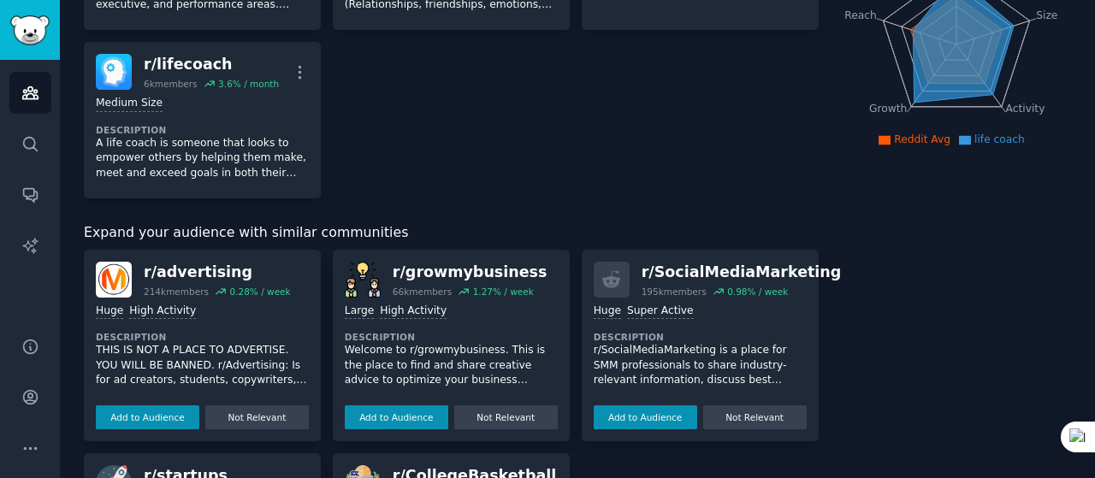
click at [242, 409] on button "Not Relevant" at bounding box center [257, 417] width 104 height 24
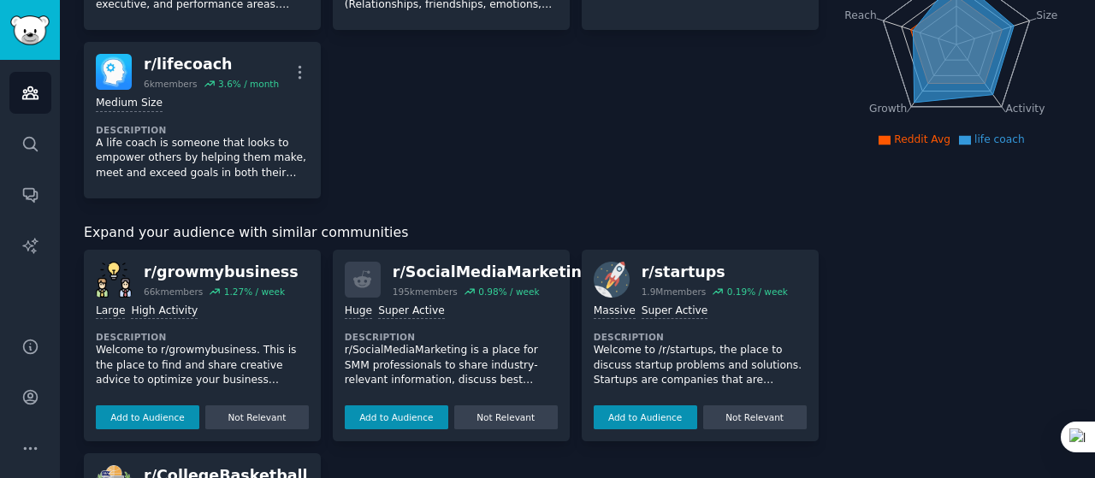
click at [242, 409] on button "Not Relevant" at bounding box center [257, 417] width 104 height 24
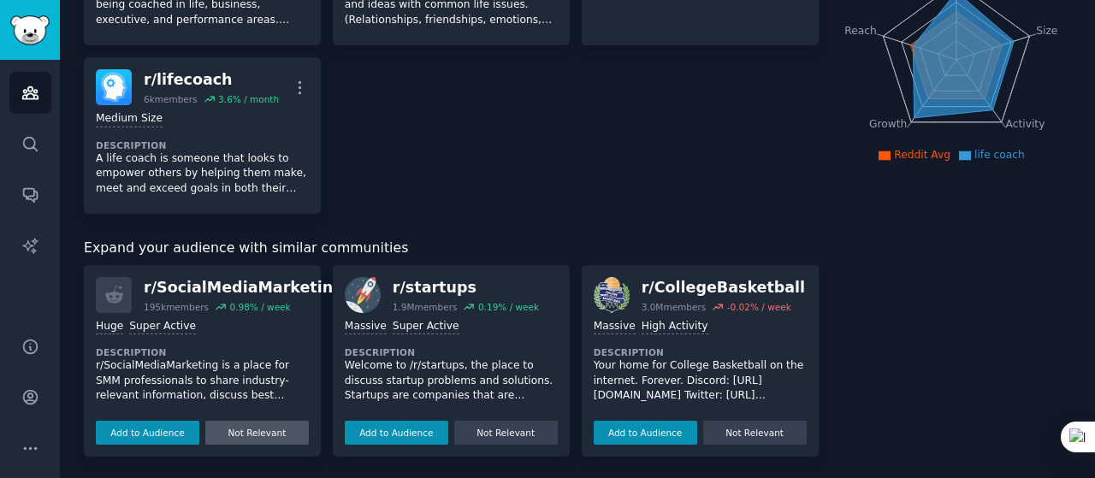
click at [250, 425] on button "Not Relevant" at bounding box center [257, 433] width 104 height 24
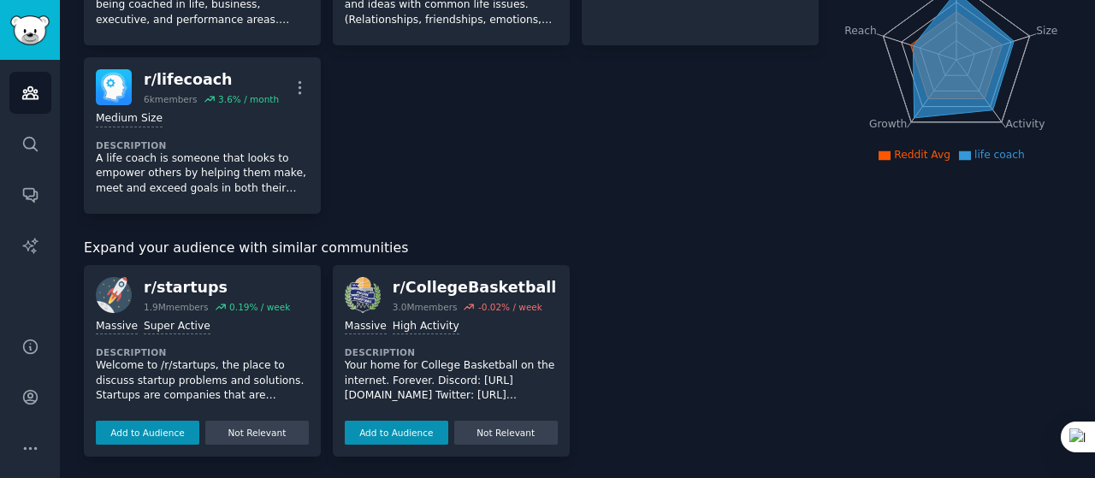
click at [250, 425] on button "Not Relevant" at bounding box center [257, 433] width 104 height 24
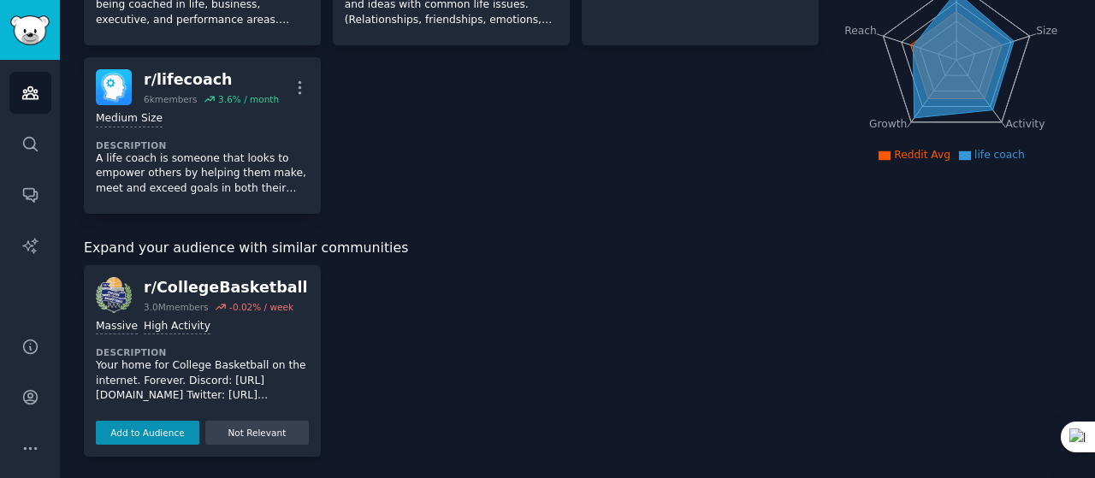
click at [250, 425] on button "Not Relevant" at bounding box center [257, 433] width 104 height 24
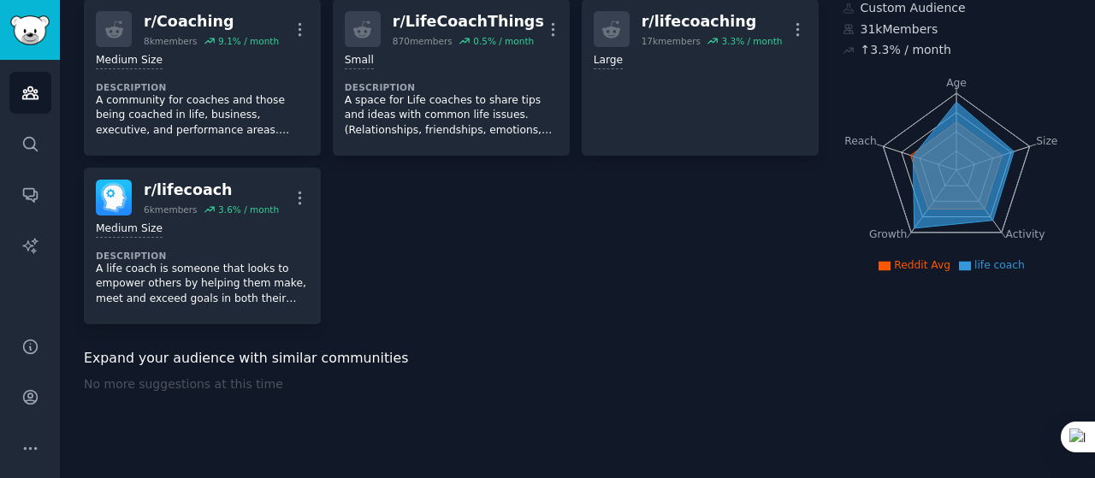
click at [582, 273] on div "r/ Coaching 8k members 9.1 % / month More Medium Size Description A community f…" at bounding box center [451, 161] width 735 height 325
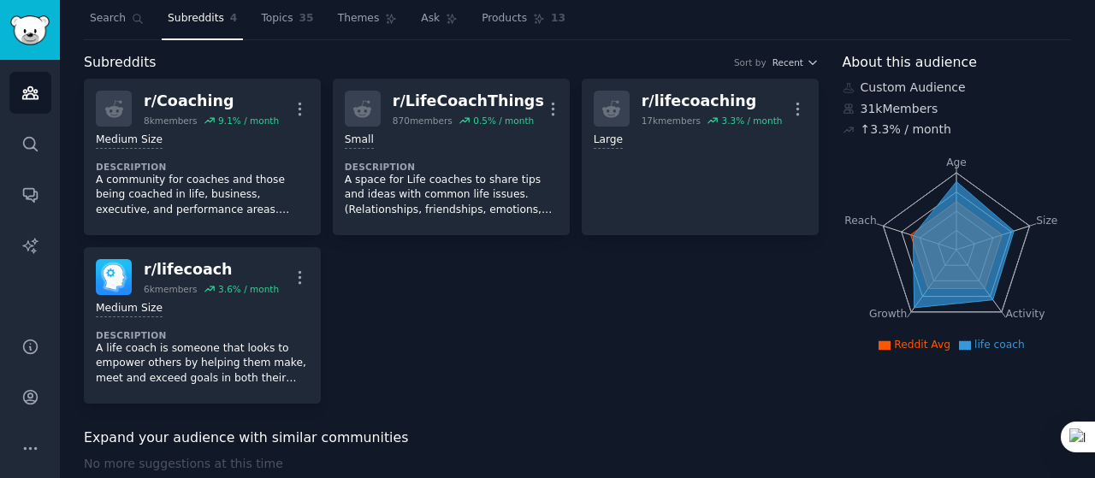
scroll to position [0, 0]
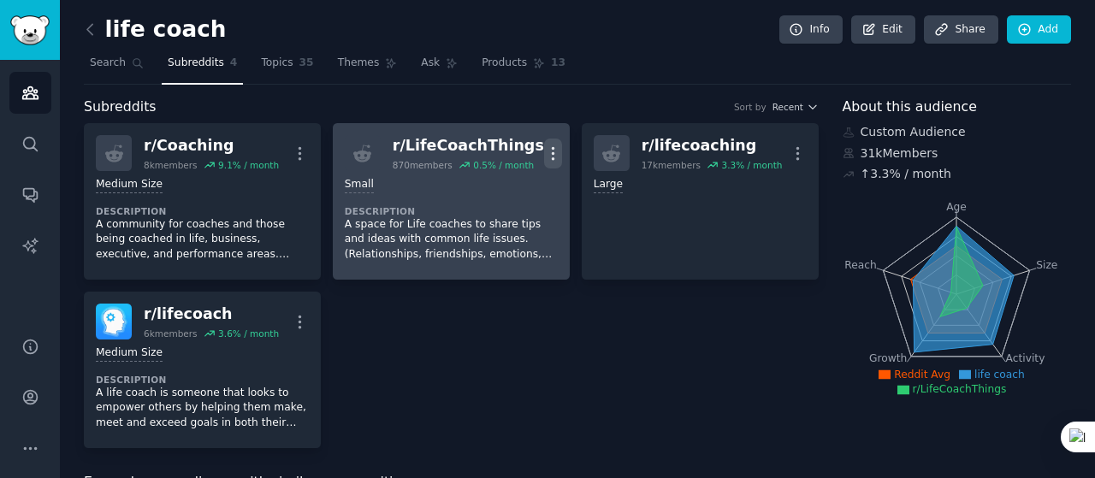
click at [544, 159] on icon "button" at bounding box center [553, 154] width 18 height 18
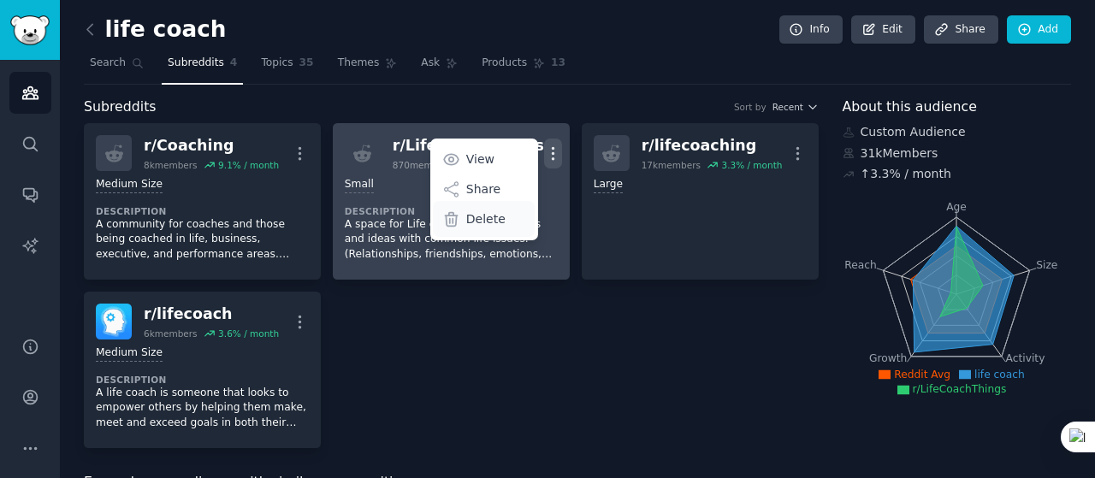
click at [486, 220] on p "Delete" at bounding box center [485, 219] width 39 height 18
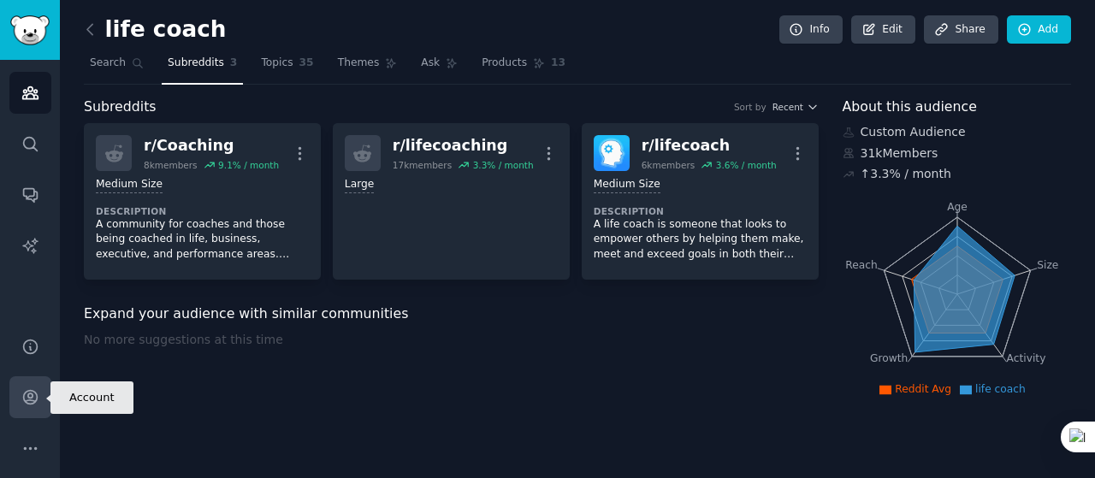
click at [28, 391] on icon "Sidebar" at bounding box center [30, 398] width 14 height 14
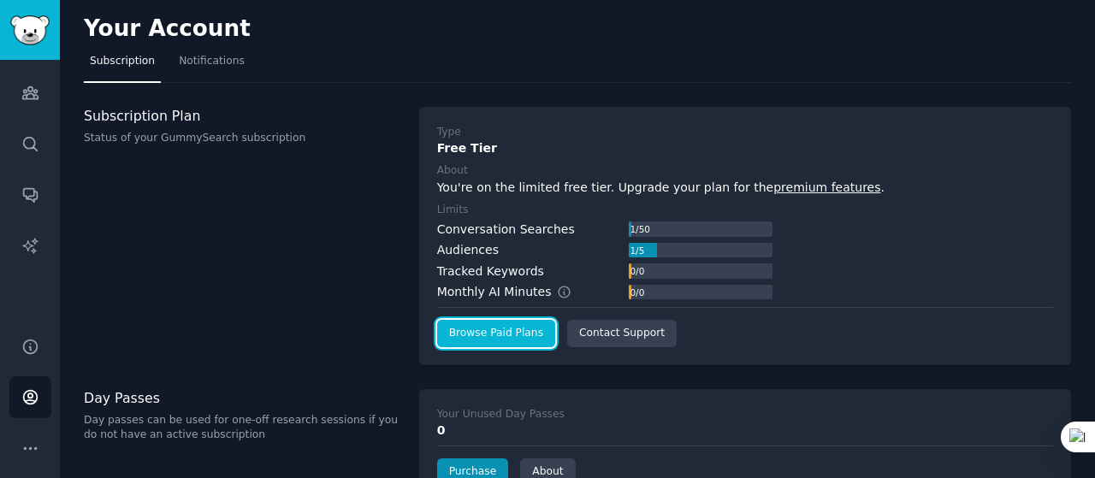
click at [464, 332] on link "Browse Paid Plans" at bounding box center [496, 333] width 118 height 27
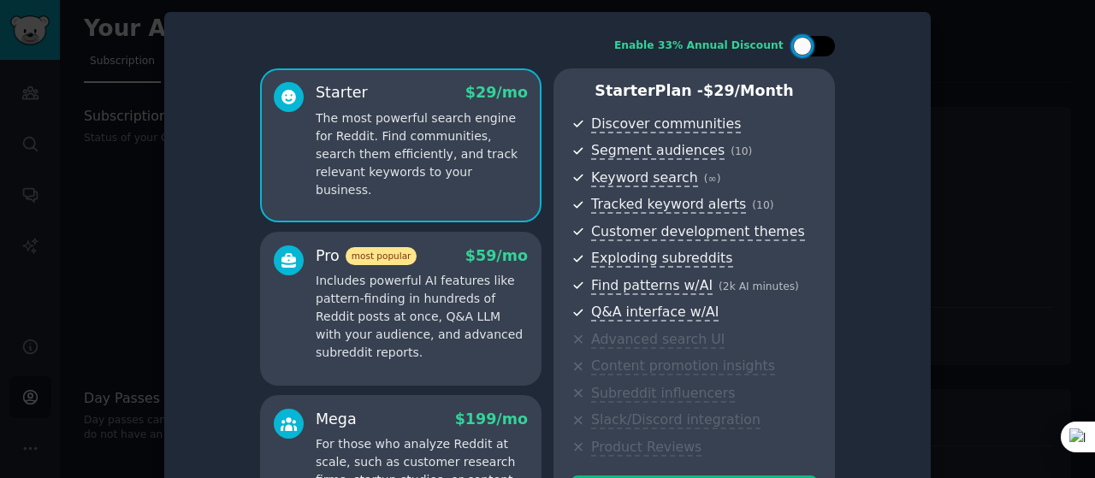
click at [820, 46] on div at bounding box center [822, 46] width 9 height 9
click at [799, 53] on div at bounding box center [813, 46] width 43 height 21
checkbox input "false"
click at [889, 192] on div "Enable 33% Annual Discount Starter $ 29 /mo The most powerful search engine for…" at bounding box center [547, 292] width 743 height 537
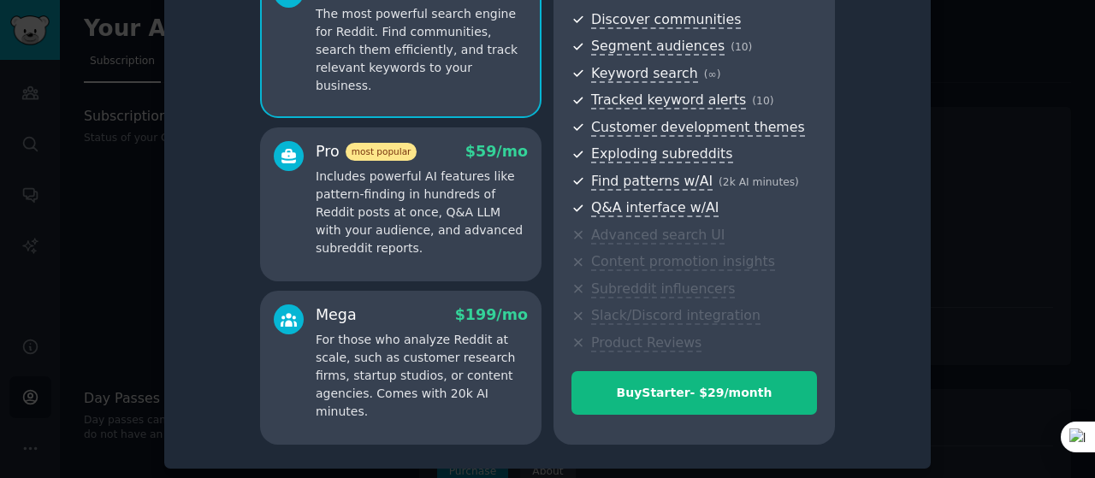
scroll to position [106, 0]
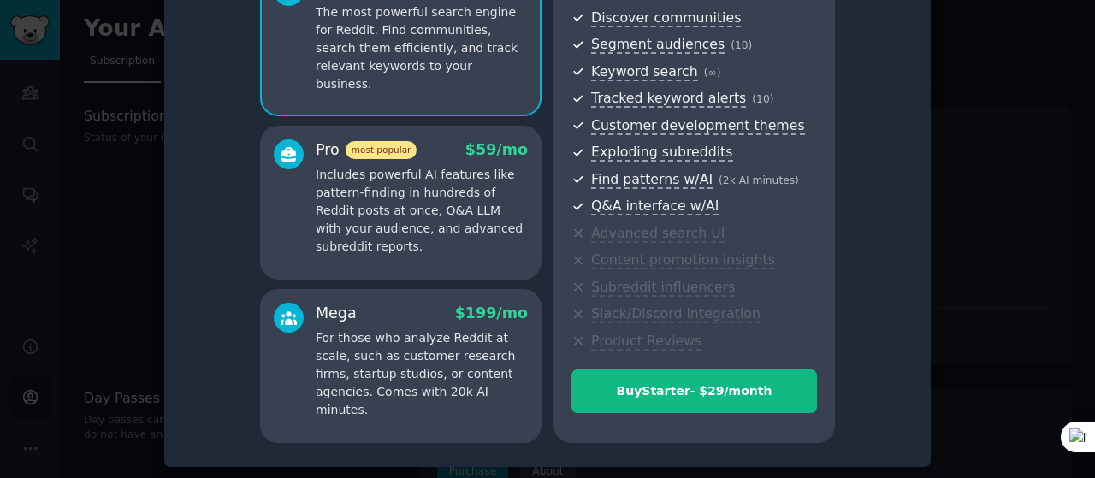
click at [743, 413] on div at bounding box center [694, 416] width 246 height 6
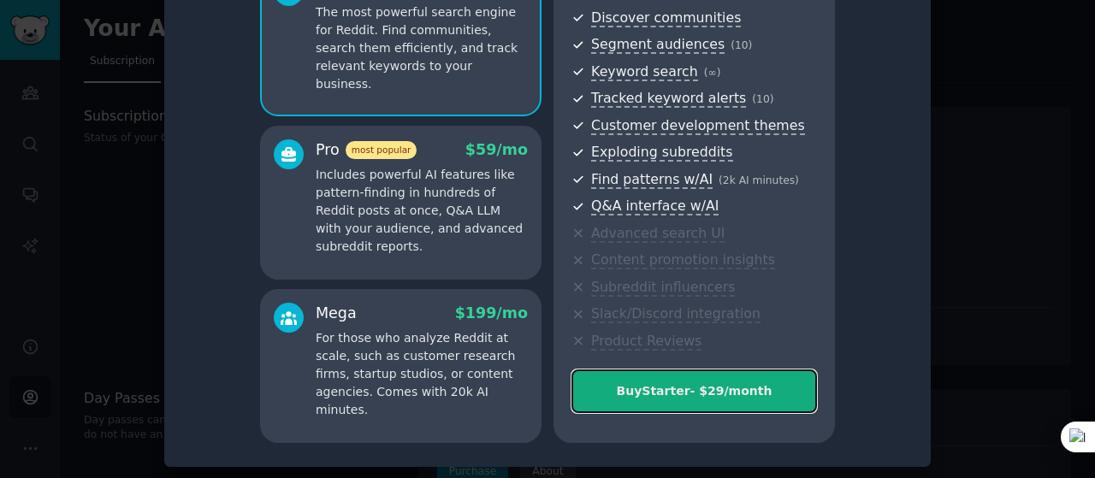
click at [738, 399] on div "Buy Starter - $ 29 /month" at bounding box center [694, 391] width 244 height 18
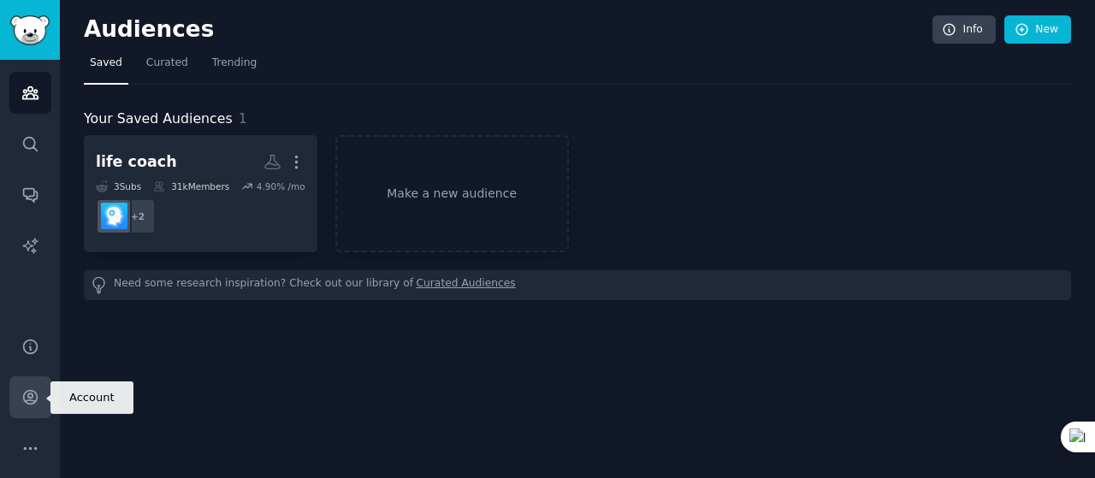
click at [35, 393] on icon "Sidebar" at bounding box center [30, 398] width 14 height 14
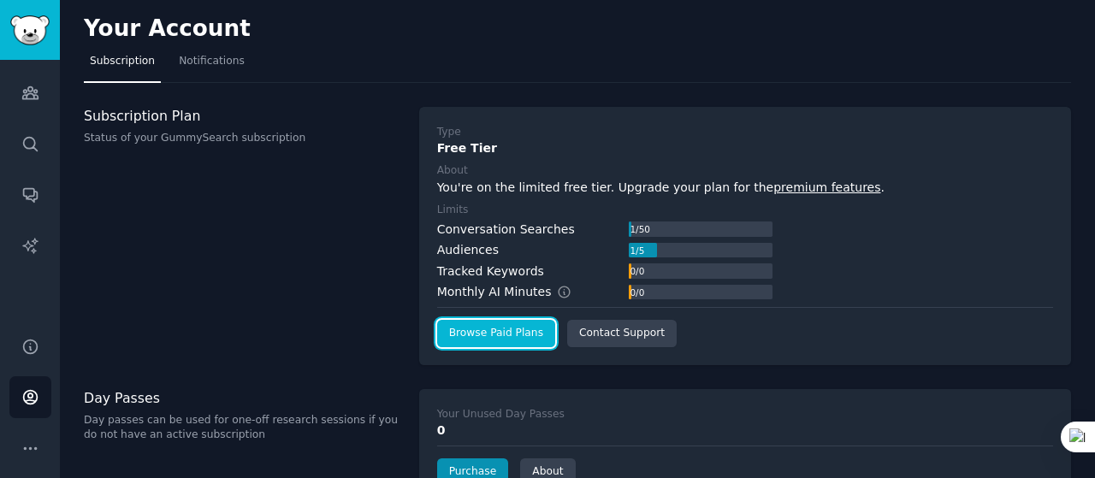
click at [460, 330] on link "Browse Paid Plans" at bounding box center [496, 333] width 118 height 27
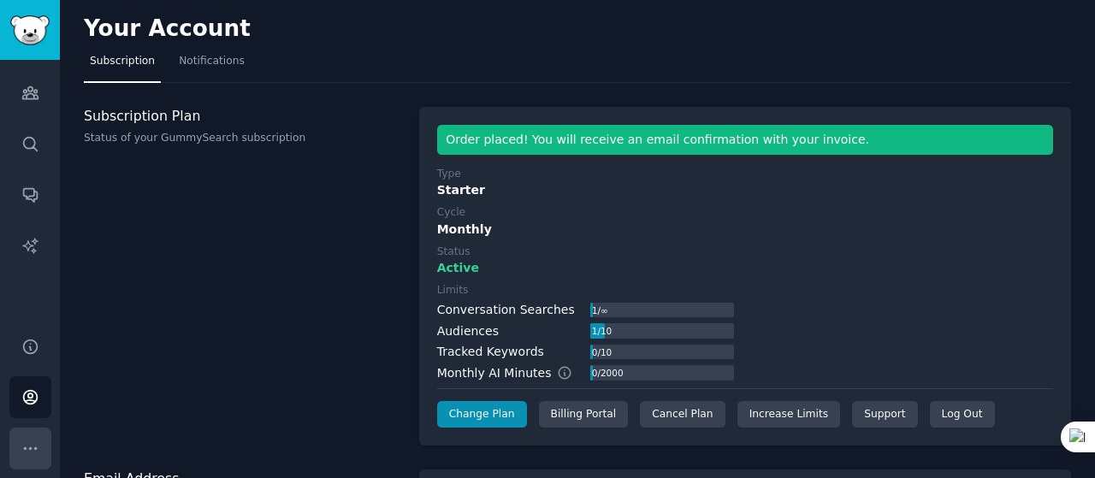
click at [31, 444] on icon "Sidebar" at bounding box center [30, 449] width 18 height 18
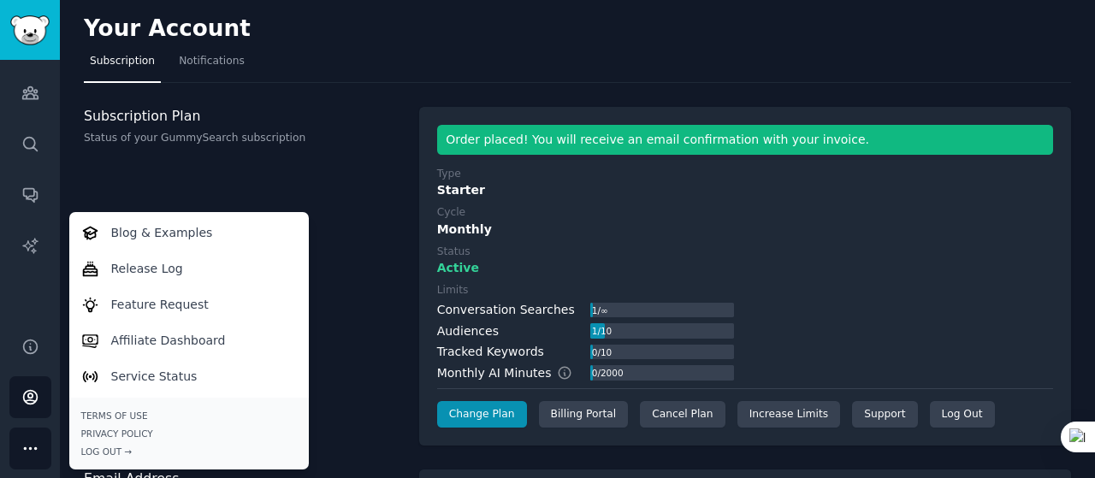
click at [339, 192] on div "Subscription Plan Status of your GummySearch subscription" at bounding box center [242, 277] width 317 height 340
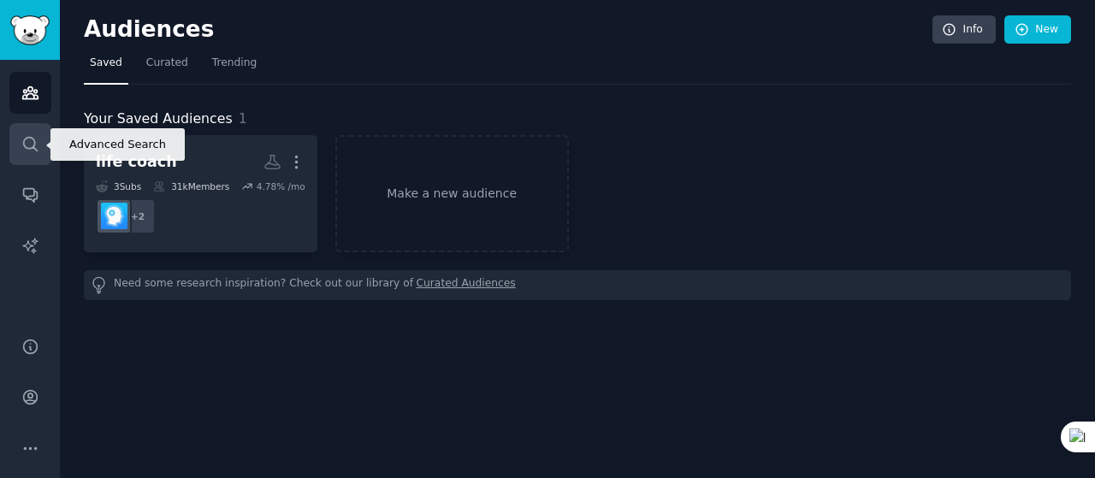
click at [36, 138] on icon "Sidebar" at bounding box center [30, 144] width 18 height 18
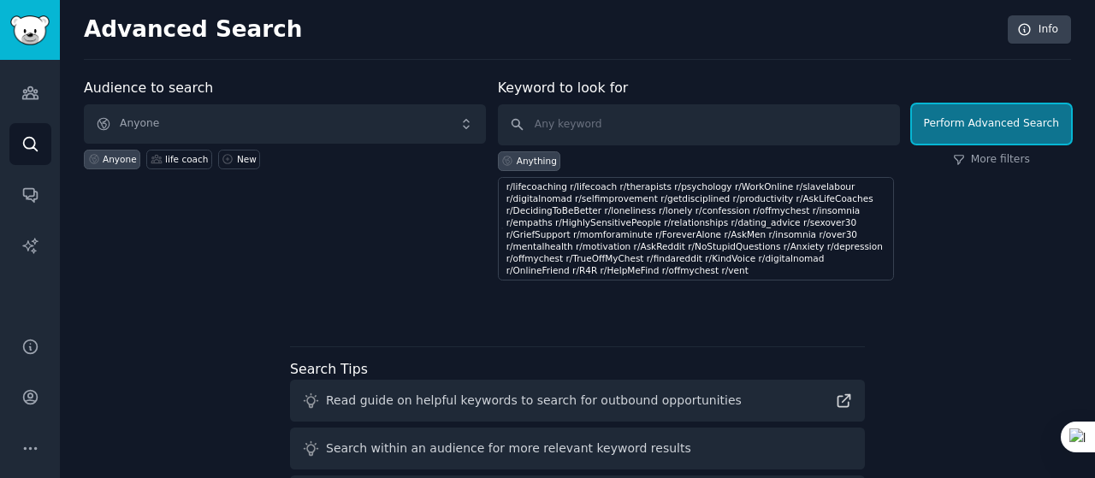
click at [970, 131] on button "Perform Advanced Search" at bounding box center [991, 123] width 159 height 39
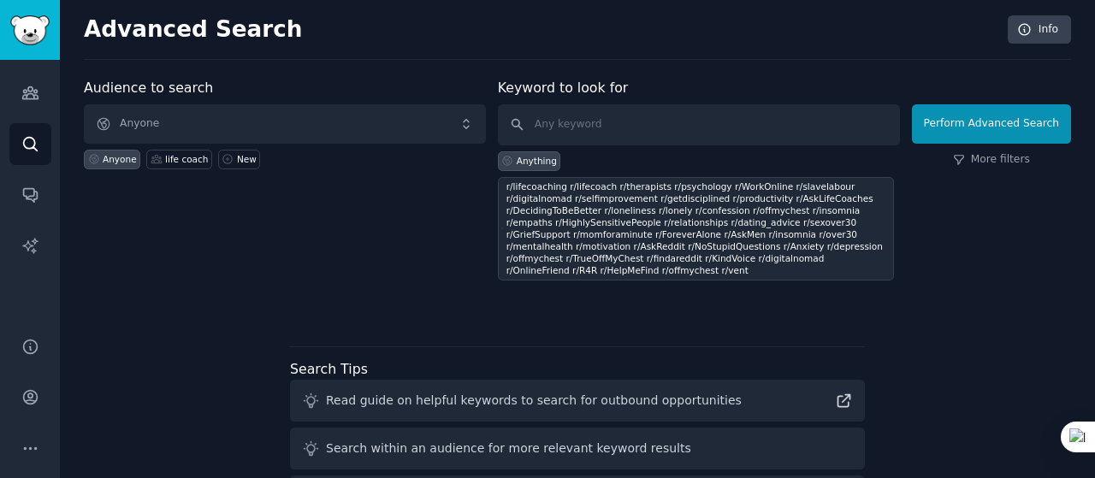
click at [520, 213] on div "r/lifecoaching r/lifecoach r/therapists r/psychology r/WorkOnline r/slavelabour…" at bounding box center [697, 228] width 383 height 96
type input "r/lifecoaching r/lifecoach r/therapists r/psychology r/WorkOnline r/slavelabour…"
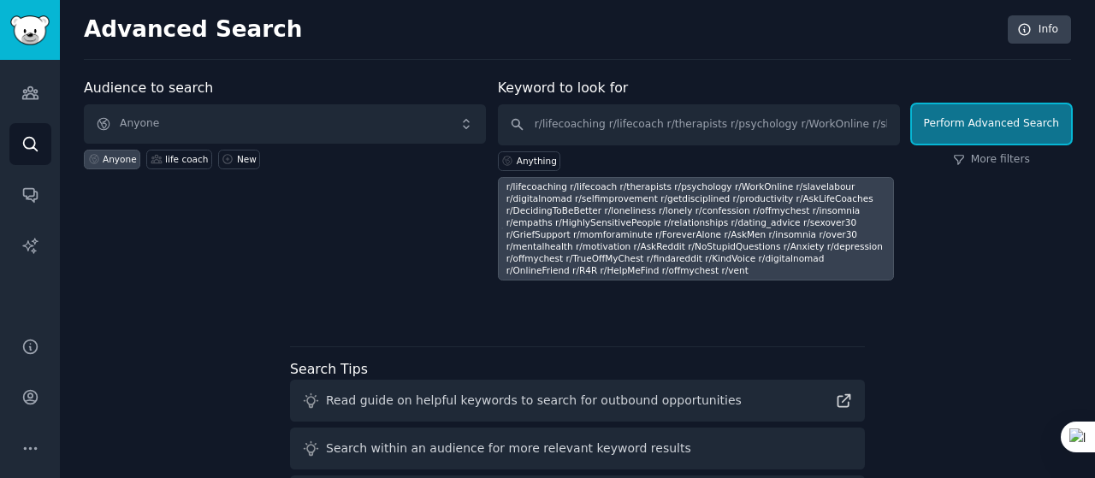
click at [950, 131] on button "Perform Advanced Search" at bounding box center [991, 123] width 159 height 39
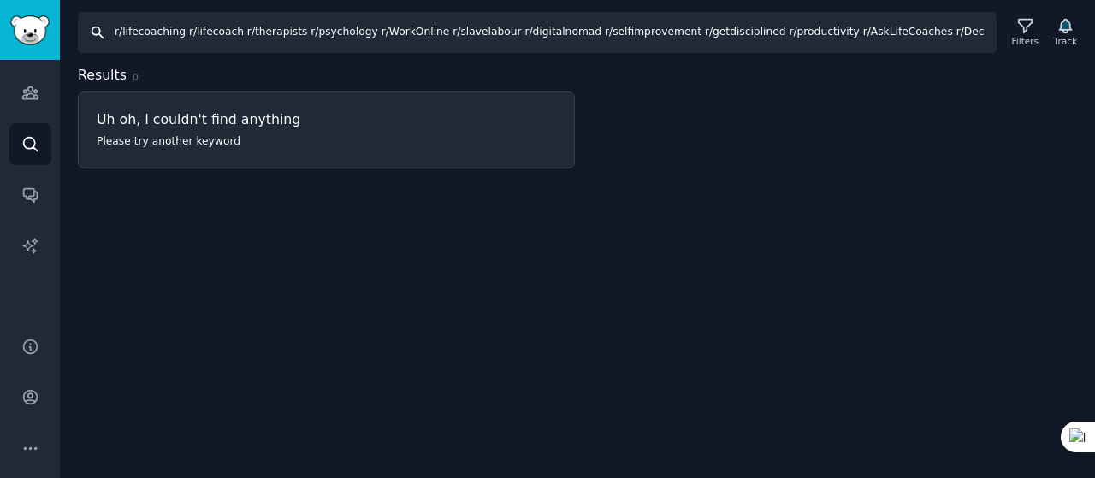
click at [832, 30] on input "r/lifecoaching r/lifecoach r/therapists r/psychology r/WorkOnline r/slavelabour…" at bounding box center [537, 32] width 919 height 41
paste input "r/lifecoaching r/lifecoach r/therapists r/psychology r/WorkOnline r/slavelabour…"
type input "r/lifecoaching r/lifecoach r/therapists r/psychology r/WorkOnline r/slavelabour…"
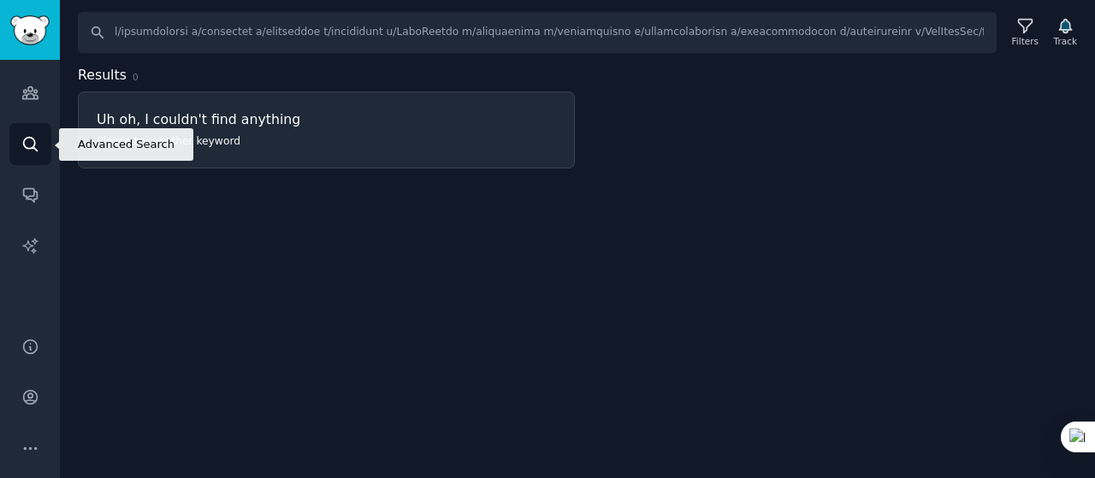
click at [29, 138] on icon "Sidebar" at bounding box center [30, 144] width 18 height 18
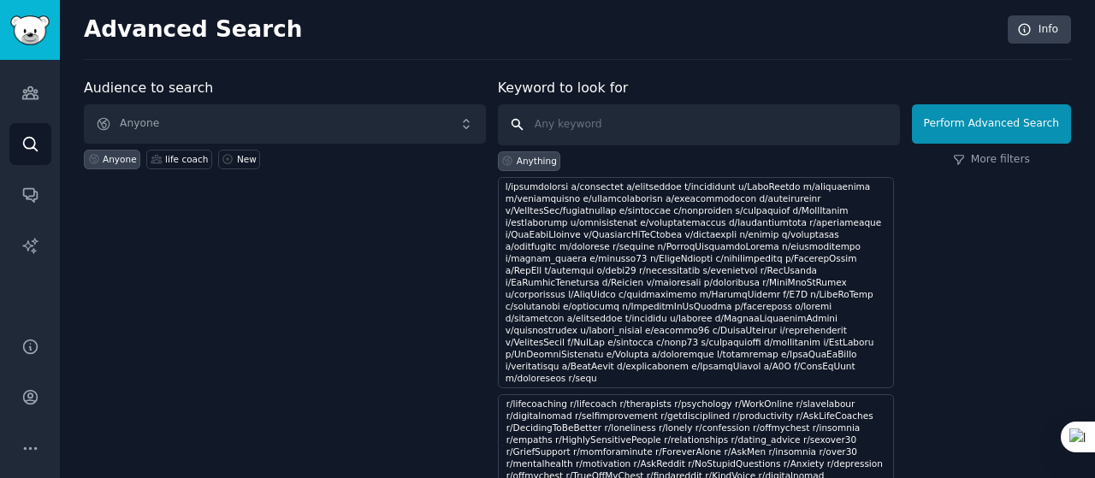
click at [575, 126] on input "text" at bounding box center [699, 124] width 402 height 41
type input "therapists"
click button "Perform Advanced Search" at bounding box center [991, 123] width 159 height 39
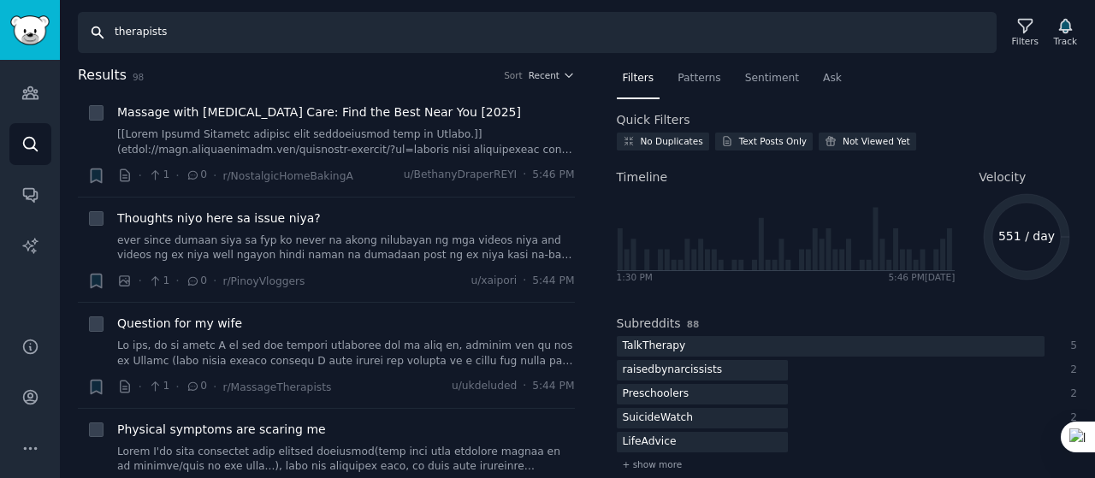
click at [309, 38] on input "therapists" at bounding box center [537, 32] width 919 height 41
type input "r/therapists"
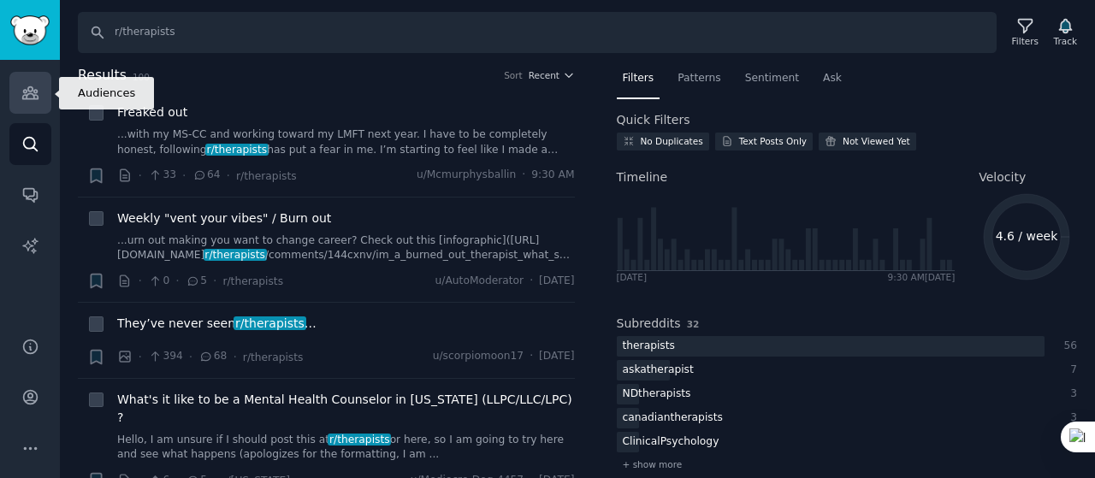
click at [33, 97] on icon "Sidebar" at bounding box center [30, 93] width 18 height 18
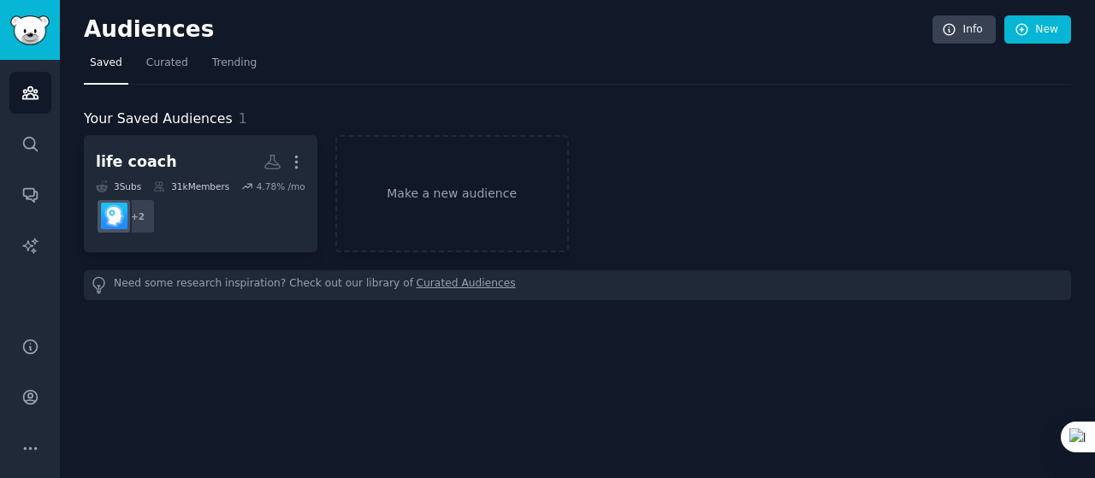
click at [211, 281] on div "Need some research inspiration? Check out our library of Curated Audiences" at bounding box center [577, 285] width 987 height 30
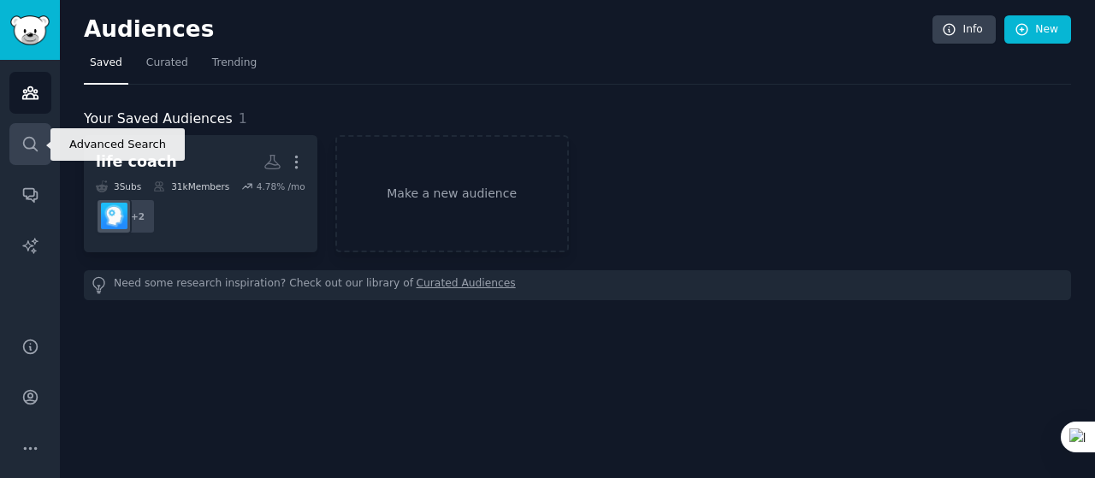
click at [33, 145] on icon "Sidebar" at bounding box center [30, 144] width 14 height 14
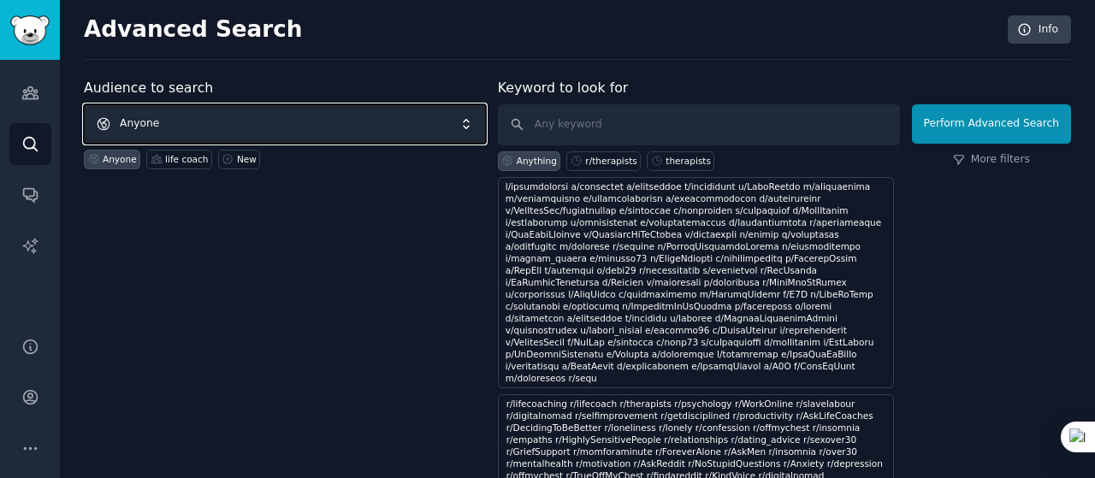
click at [208, 119] on span "Anyone" at bounding box center [285, 123] width 402 height 39
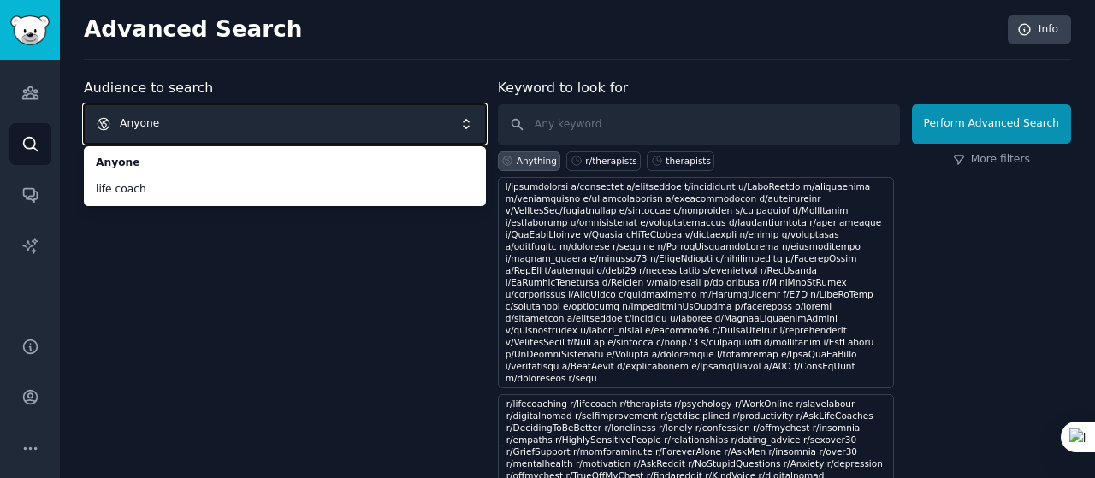
click at [210, 122] on span "Anyone" at bounding box center [285, 123] width 402 height 39
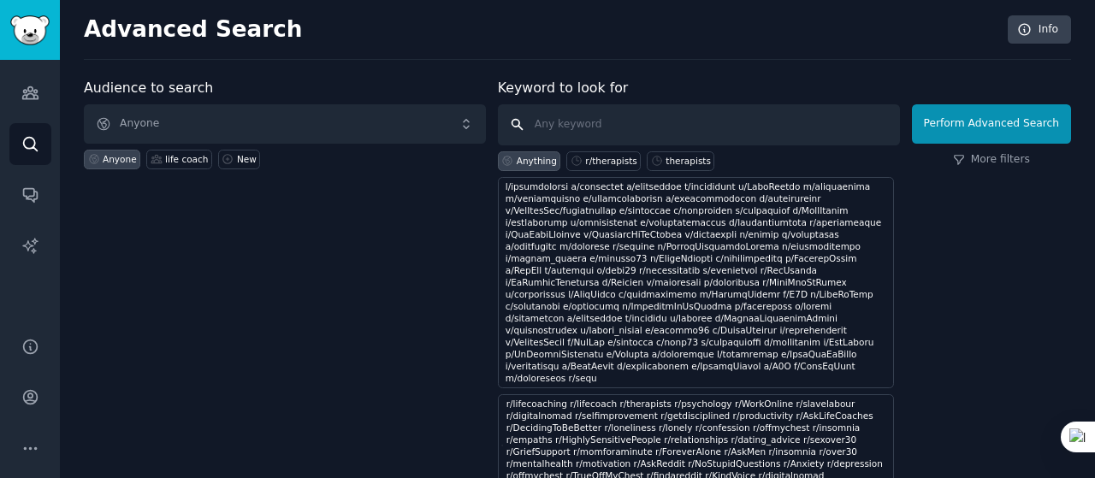
click at [585, 130] on input "text" at bounding box center [699, 124] width 402 height 41
type input "therapists"
click button "Perform Advanced Search" at bounding box center [991, 123] width 159 height 39
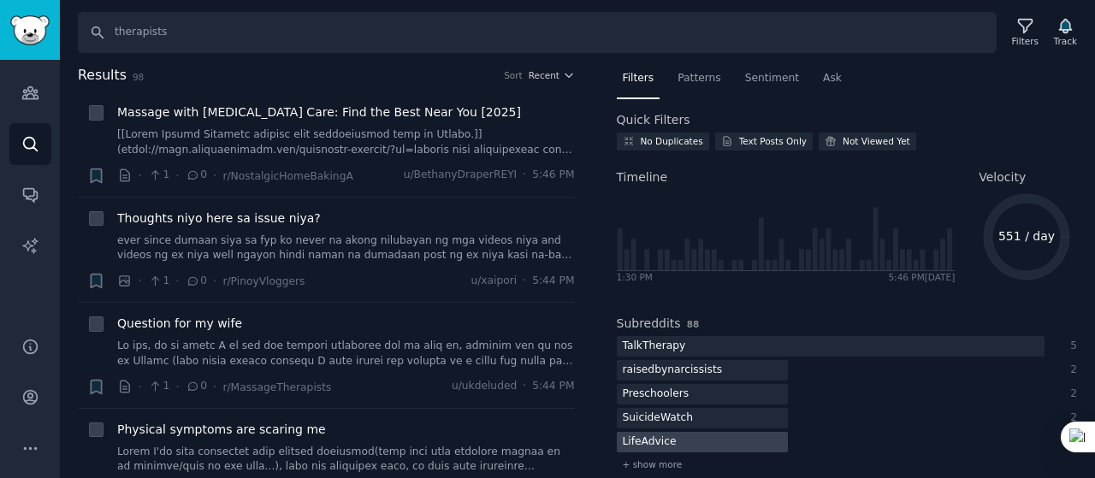
click at [637, 435] on div "LifeAdvice" at bounding box center [650, 442] width 66 height 21
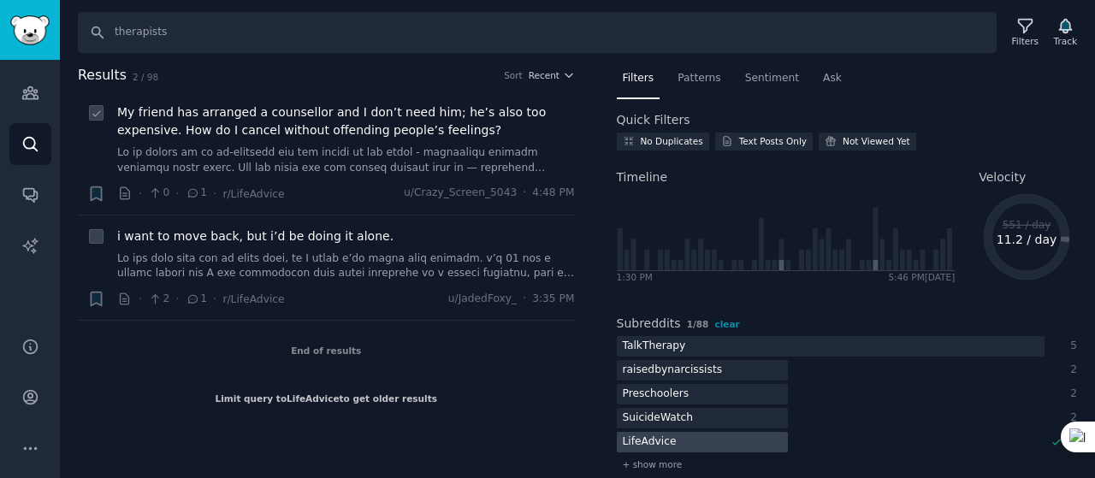
click at [246, 115] on span "My friend has arranged a counsellor and I don’t need him; he’s also too expensi…" at bounding box center [346, 122] width 458 height 36
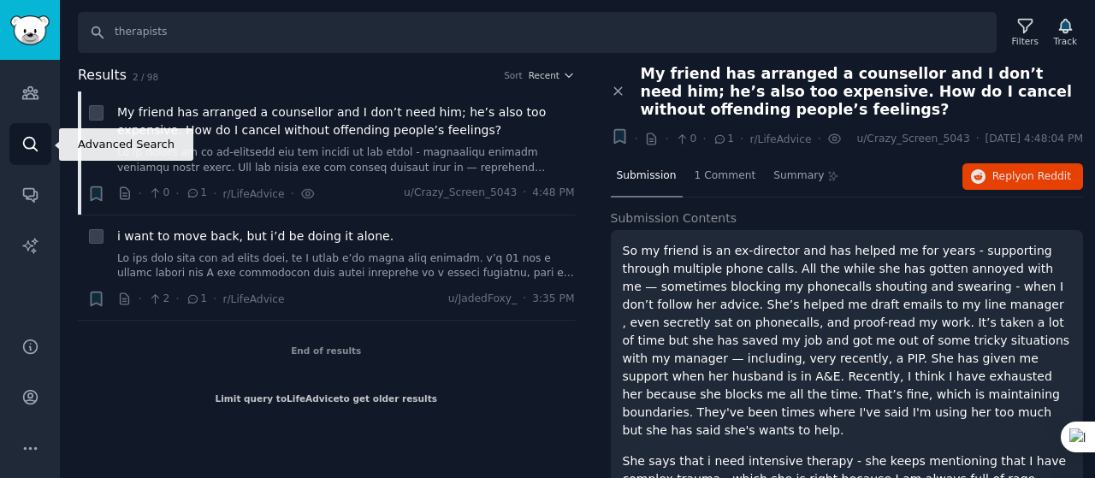
click at [30, 139] on icon "Sidebar" at bounding box center [30, 144] width 18 height 18
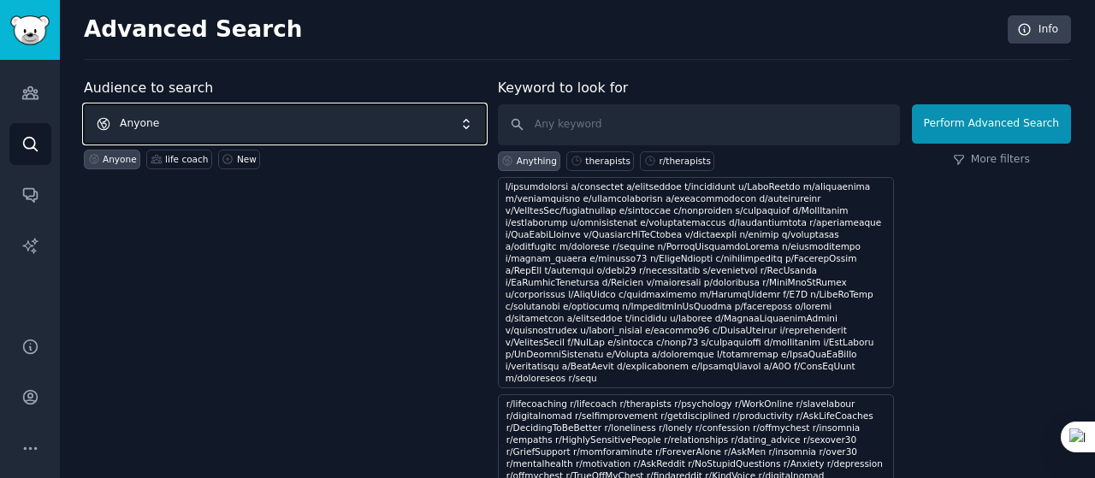
click at [289, 118] on span "Anyone" at bounding box center [285, 123] width 402 height 39
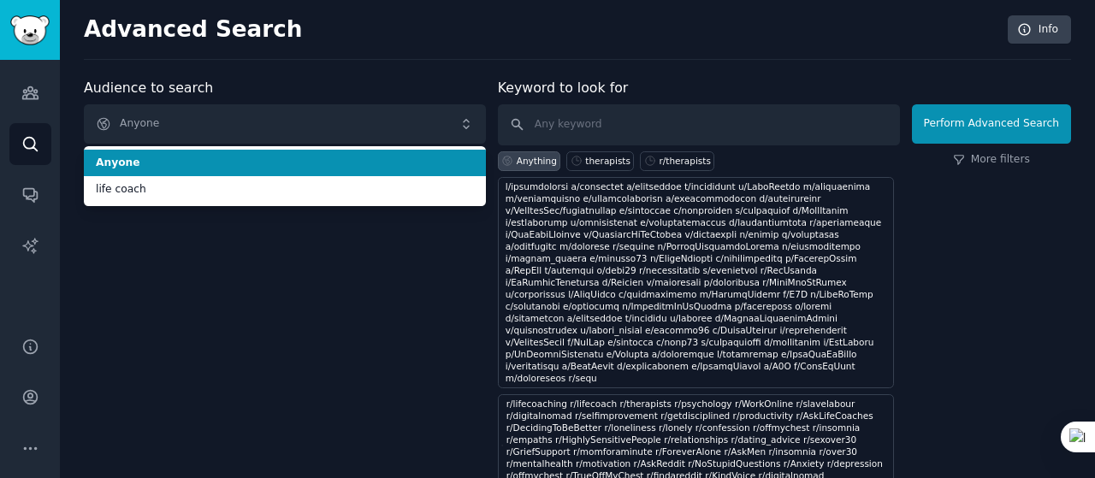
click at [353, 167] on span "Anyone" at bounding box center [285, 163] width 378 height 15
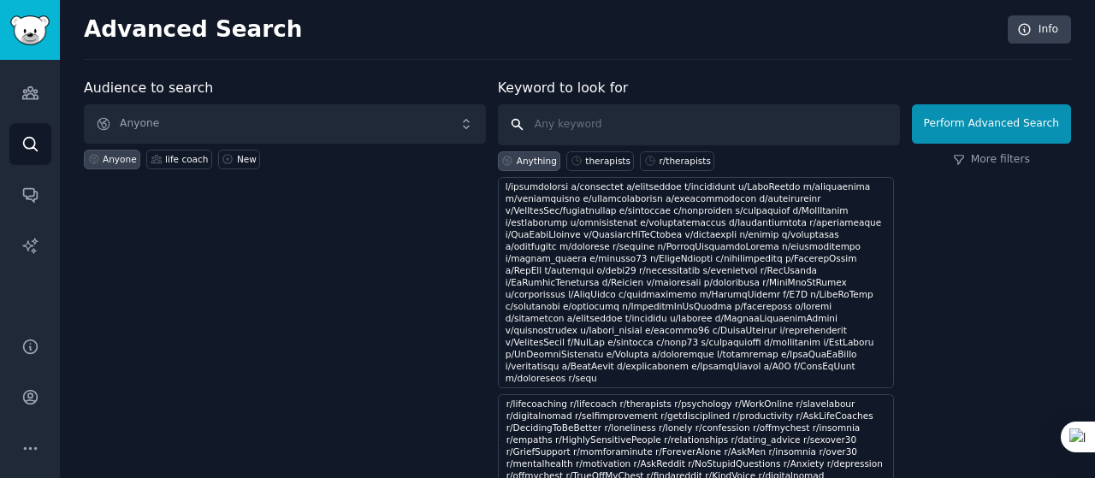
paste input "r/lifecoach"
type input "r/lifecoach"
click button "Perform Advanced Search" at bounding box center [991, 123] width 159 height 39
click at [999, 157] on link "More filters" at bounding box center [991, 159] width 77 height 15
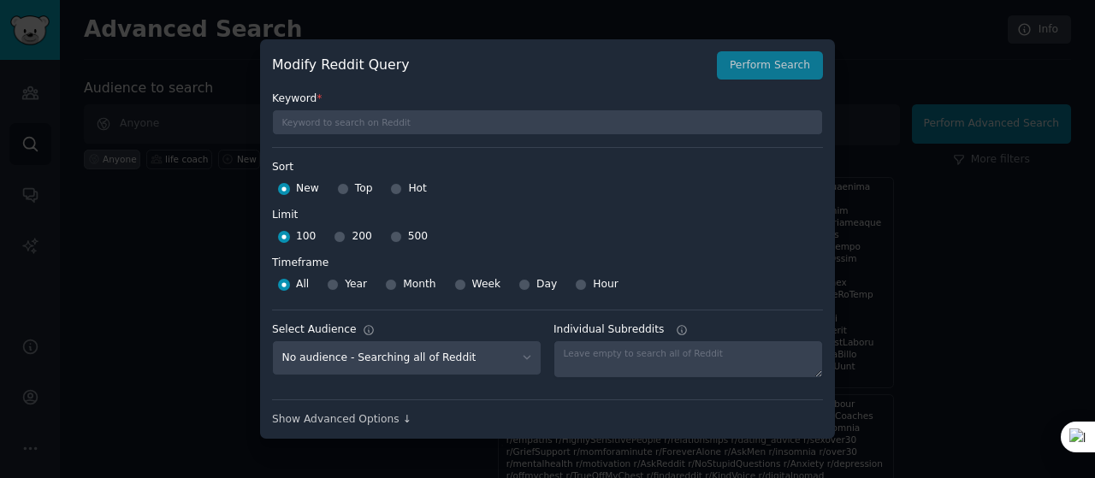
click at [352, 194] on div "Top" at bounding box center [355, 188] width 36 height 27
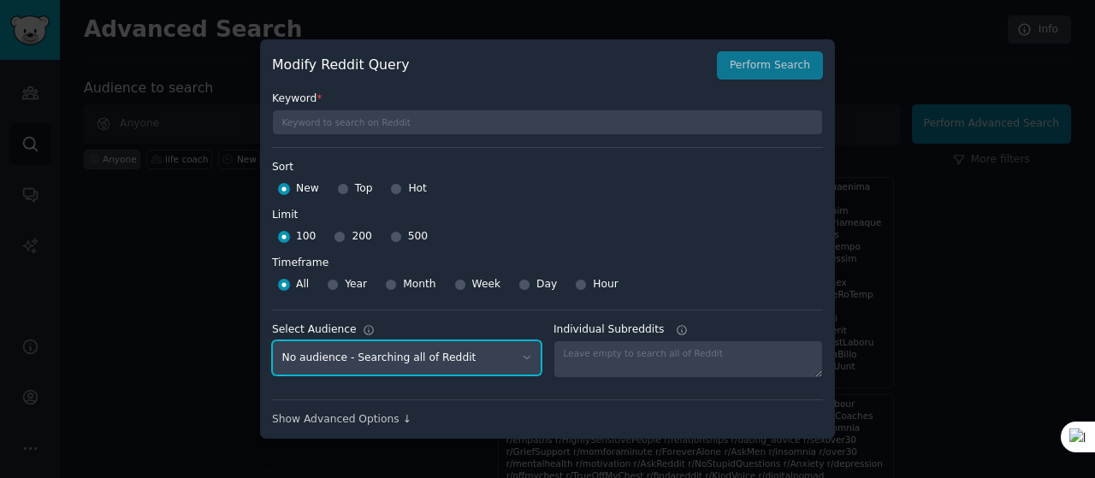
click at [437, 369] on select "No audience - Searching all of Reddit life coach - 3 Subreddits" at bounding box center [406, 357] width 269 height 35
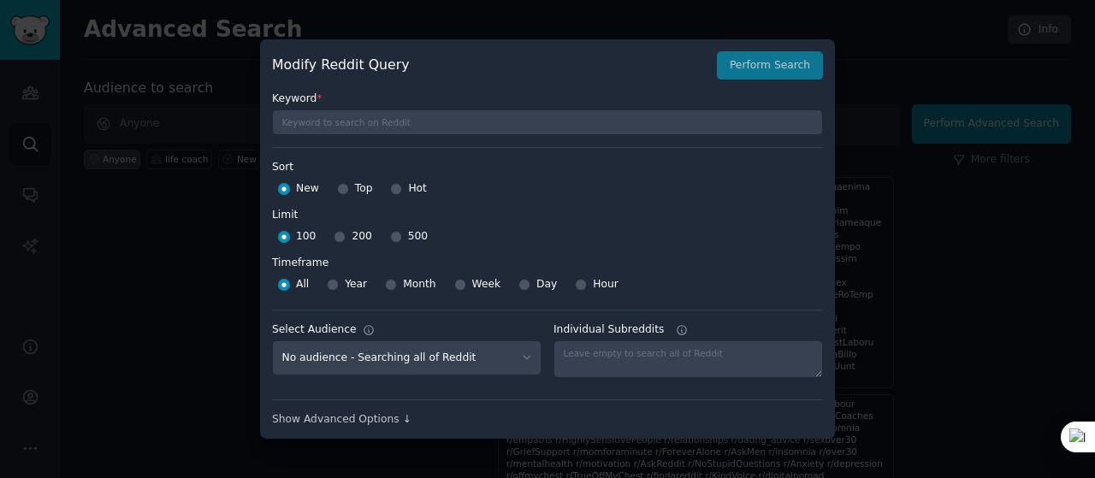
click at [577, 405] on div "Show Advanced Options ↓" at bounding box center [547, 413] width 551 height 28
click at [901, 68] on div at bounding box center [547, 239] width 1095 height 478
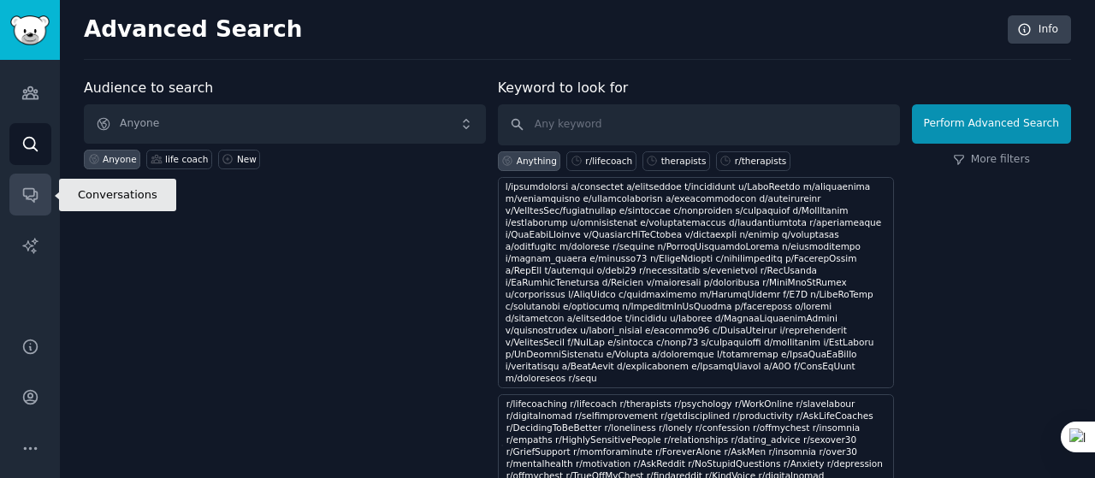
click at [25, 184] on link "Conversations" at bounding box center [30, 195] width 42 height 42
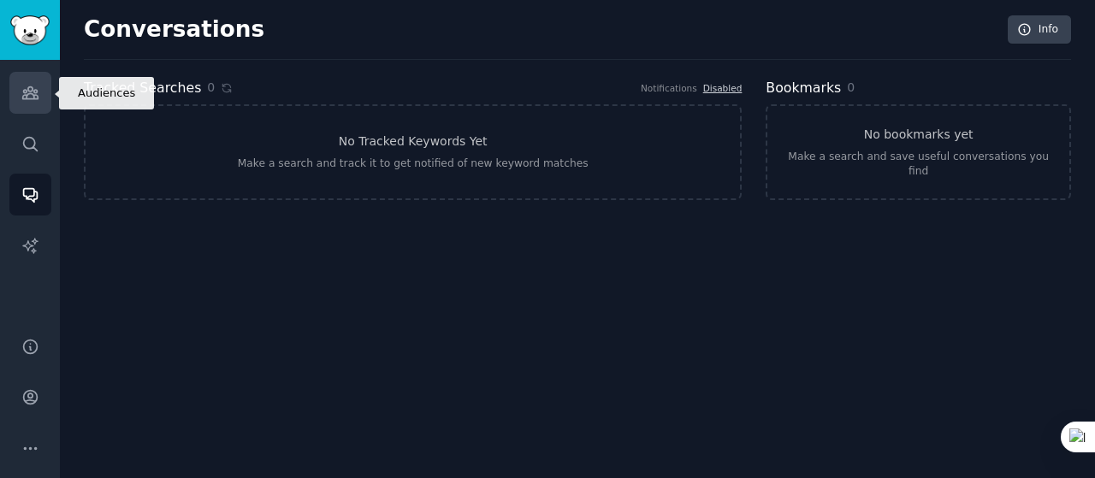
click at [26, 106] on link "Audiences" at bounding box center [30, 93] width 42 height 42
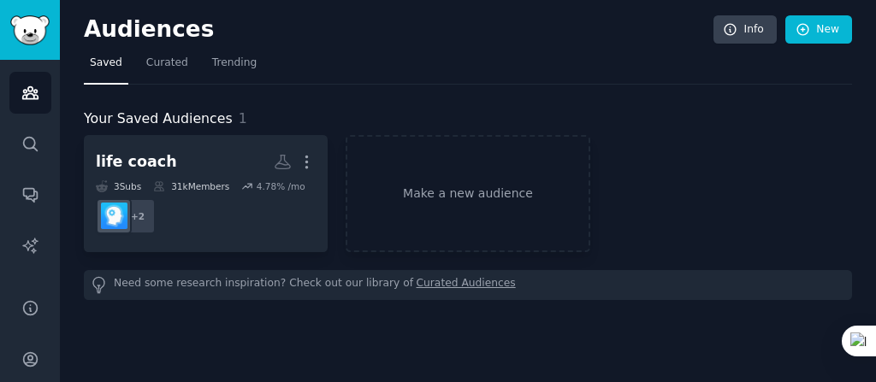
click at [360, 54] on nav "Saved Curated Trending" at bounding box center [468, 67] width 768 height 35
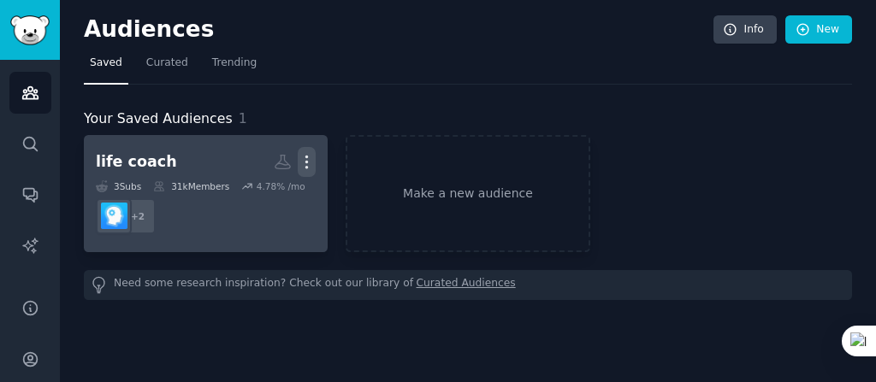
click at [306, 160] on icon "button" at bounding box center [307, 163] width 2 height 12
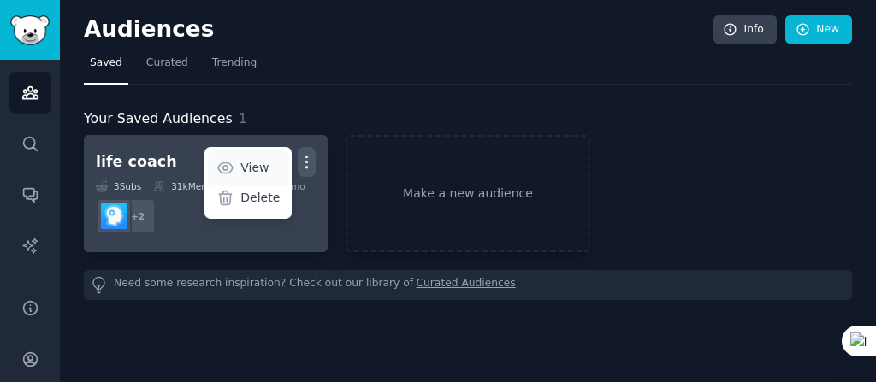
click at [264, 164] on p "View" at bounding box center [254, 168] width 28 height 18
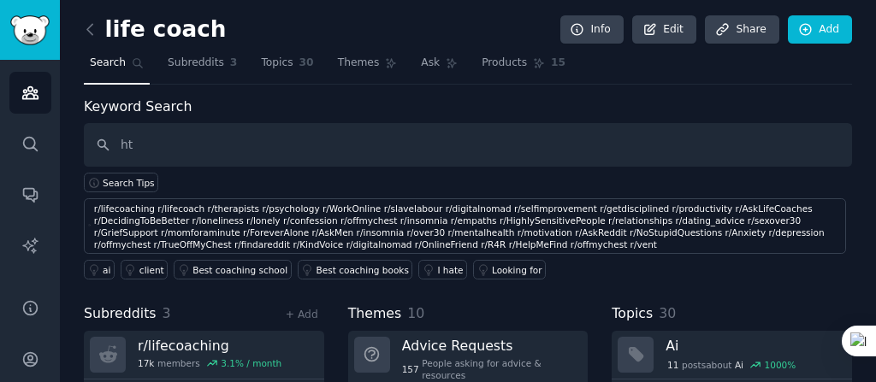
type input "h"
type input "feel invisible"
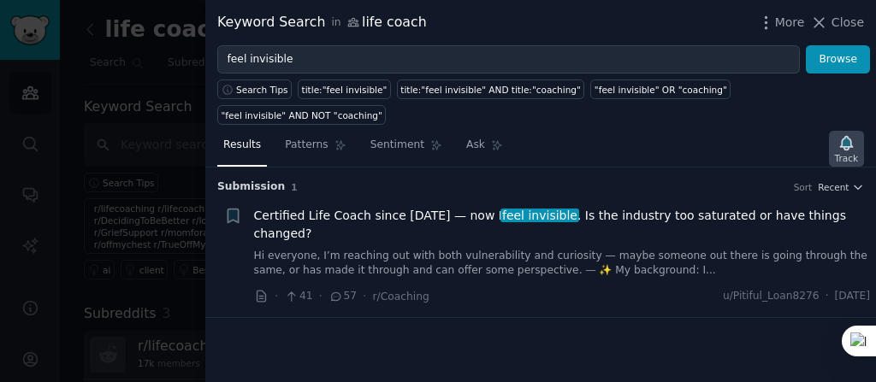
click at [858, 131] on div "Track" at bounding box center [846, 149] width 35 height 36
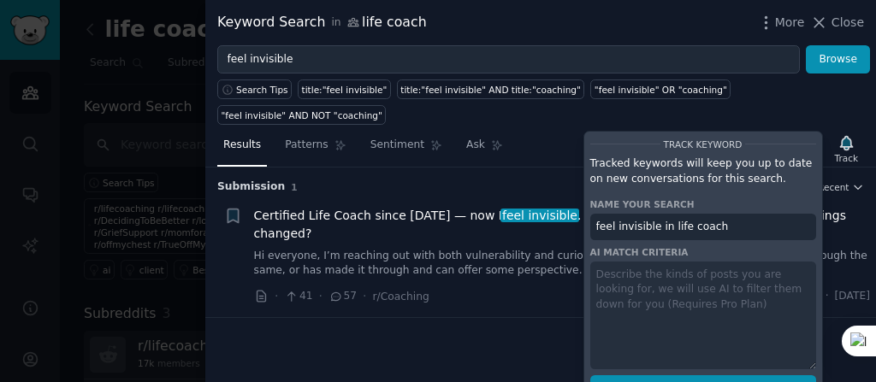
click at [686, 382] on span "Track Keyword" at bounding box center [709, 389] width 75 height 15
type input "feel invisible in life coach"
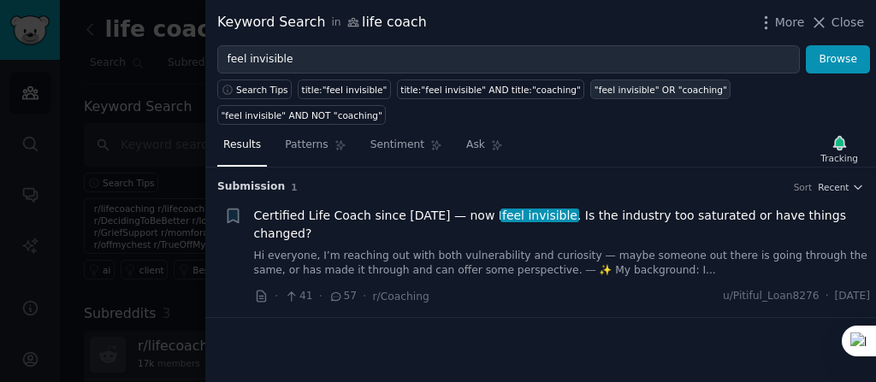
click at [595, 85] on div ""feel invisible" OR "coaching"" at bounding box center [661, 90] width 133 height 12
type input ""feel invisible" OR "coaching""
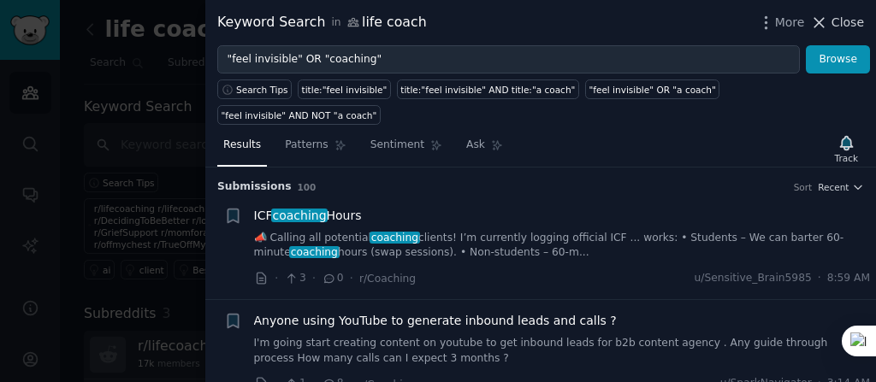
click at [844, 17] on span "Close" at bounding box center [847, 23] width 33 height 18
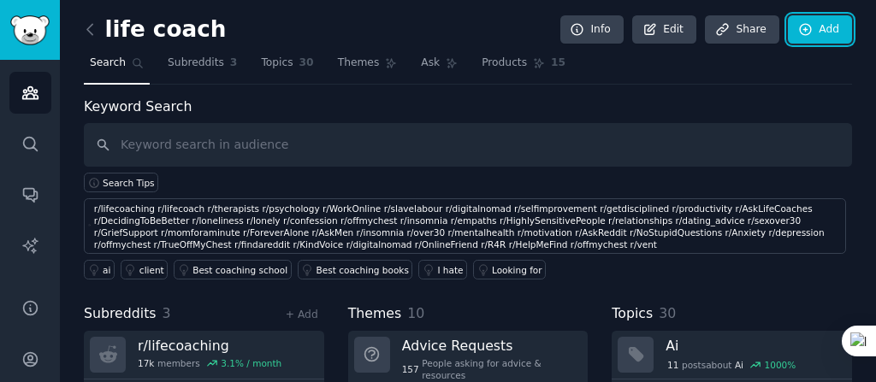
click at [844, 17] on link "Add" at bounding box center [820, 29] width 64 height 29
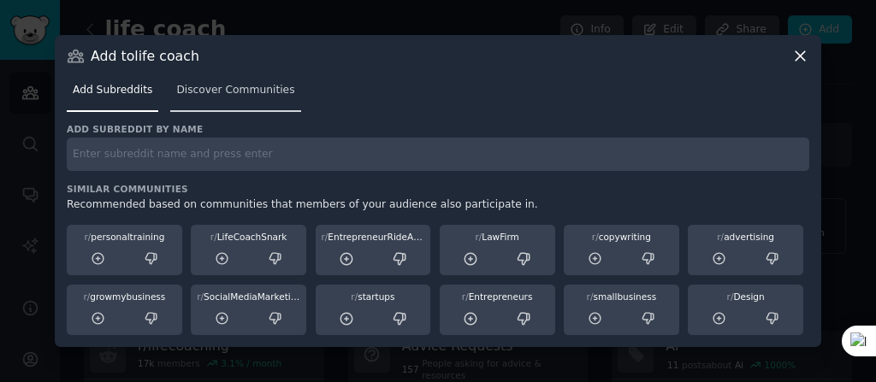
click at [214, 93] on span "Discover Communities" at bounding box center [235, 90] width 118 height 15
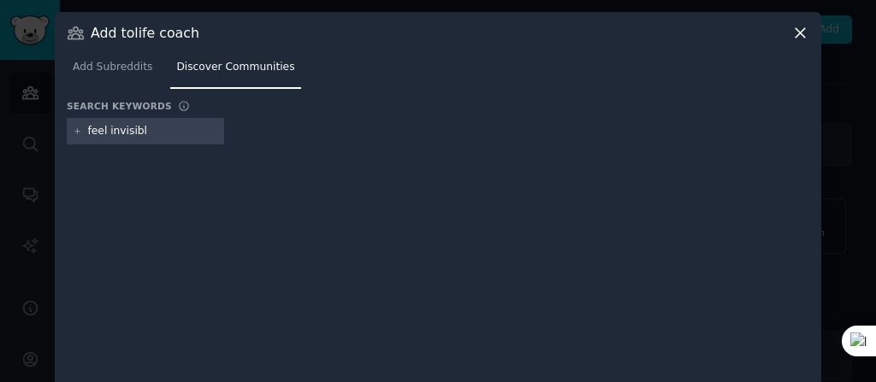
type input "feel invisible"
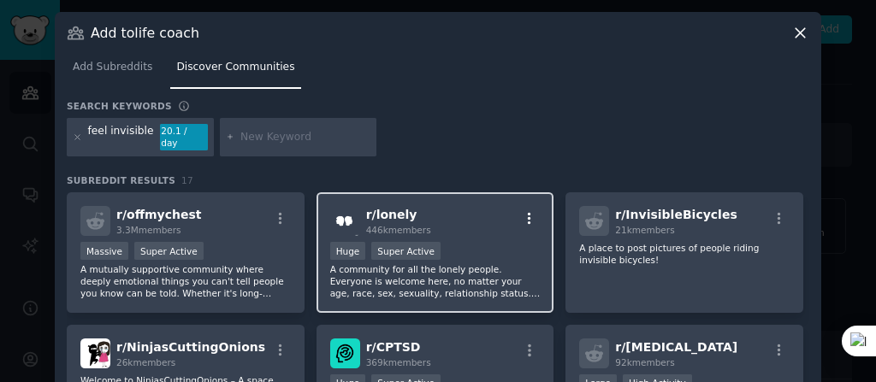
click at [525, 211] on icon "button" at bounding box center [529, 218] width 15 height 15
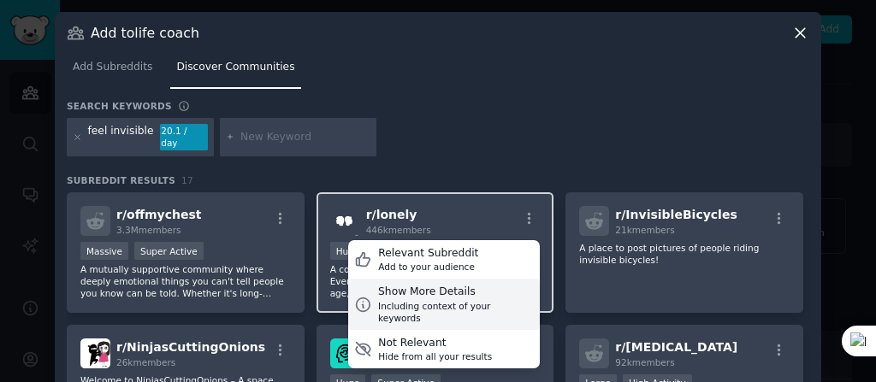
click at [445, 285] on div "Show More Details" at bounding box center [456, 292] width 156 height 15
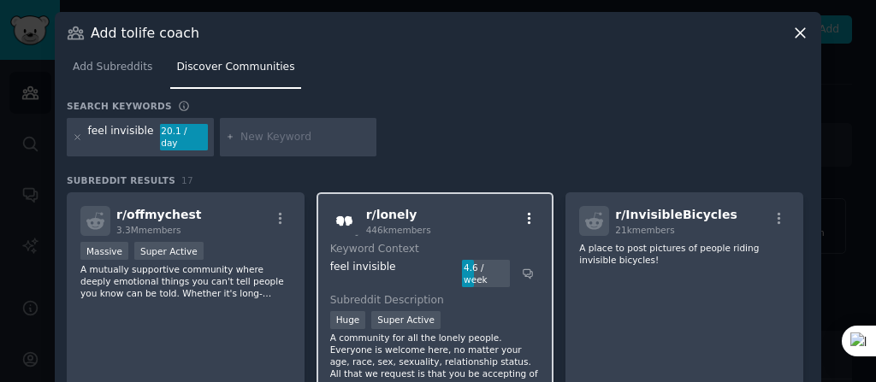
click at [522, 211] on icon "button" at bounding box center [529, 218] width 15 height 15
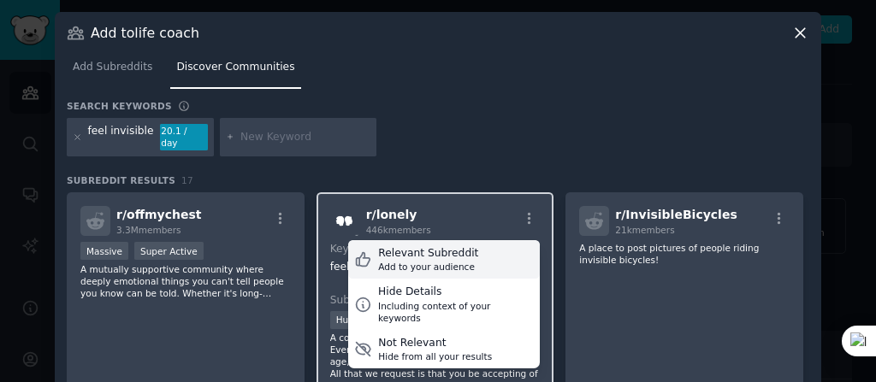
click at [459, 246] on div "Relevant Subreddit" at bounding box center [428, 253] width 100 height 15
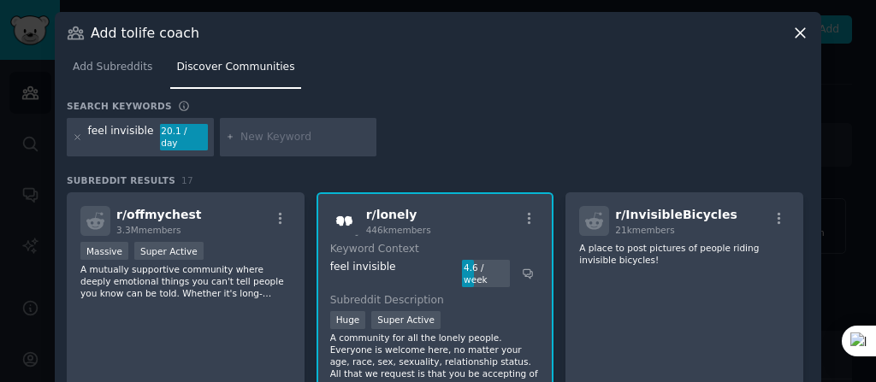
click at [390, 208] on span "r/ lonely" at bounding box center [391, 215] width 51 height 14
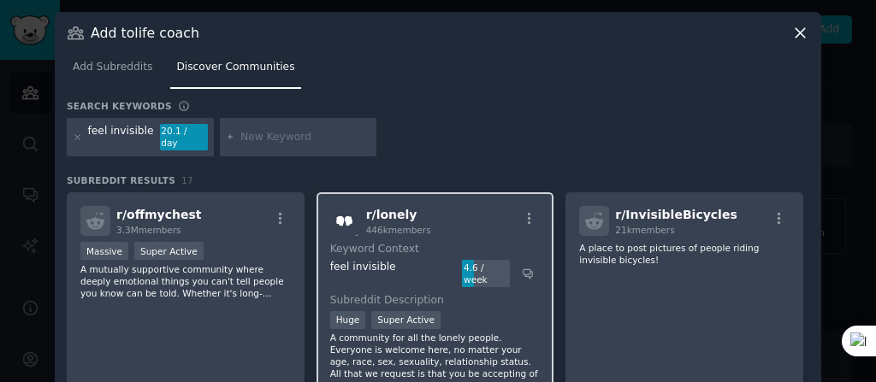
click at [390, 208] on span "r/ lonely" at bounding box center [391, 215] width 51 height 14
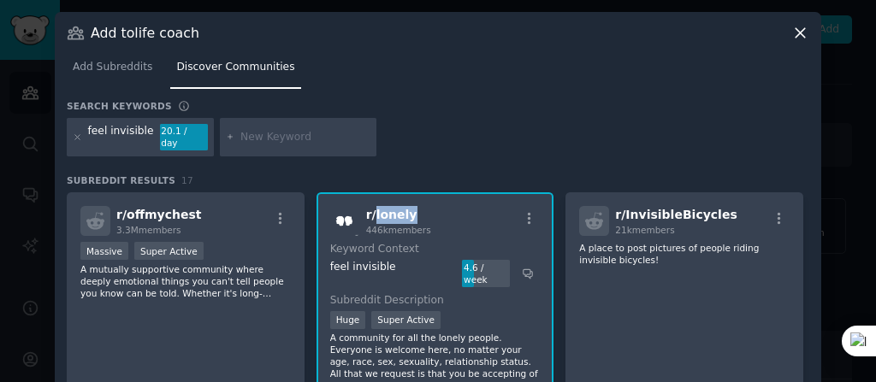
click at [390, 208] on span "r/ lonely" at bounding box center [391, 215] width 51 height 14
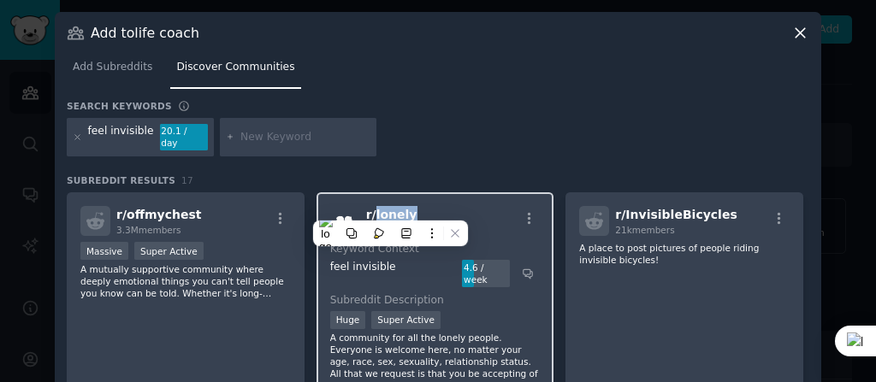
click at [454, 206] on div "r/ lonely 446k members" at bounding box center [435, 221] width 210 height 30
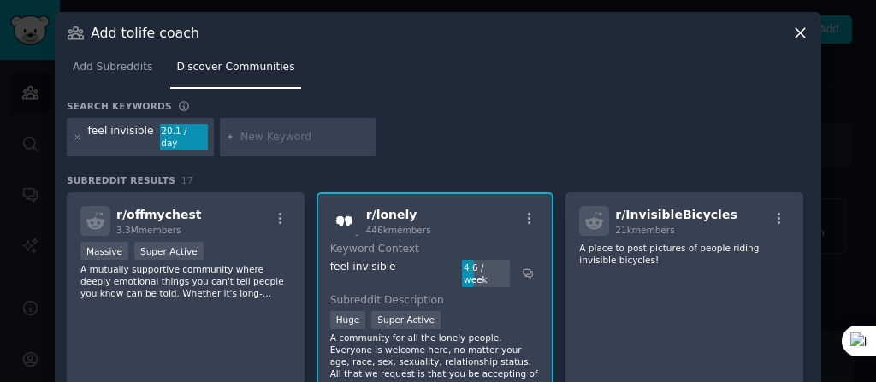
click at [456, 332] on p "A community for all the lonely people. Everyone is welcome here, no matter your…" at bounding box center [435, 368] width 210 height 72
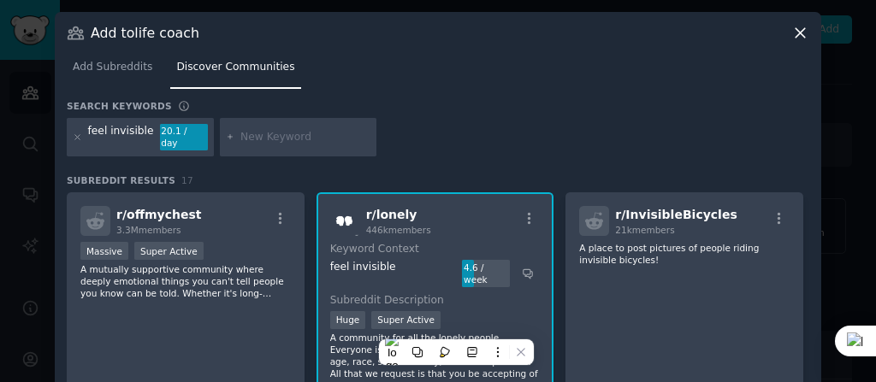
click at [524, 215] on div at bounding box center [529, 221] width 21 height 21
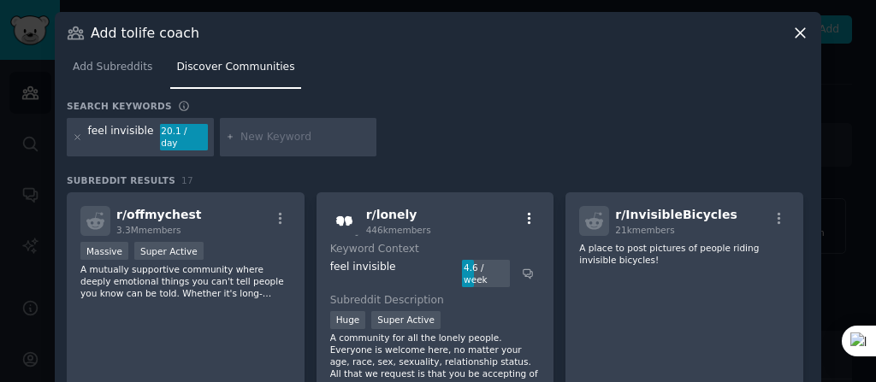
click at [528, 213] on icon "button" at bounding box center [529, 219] width 3 height 12
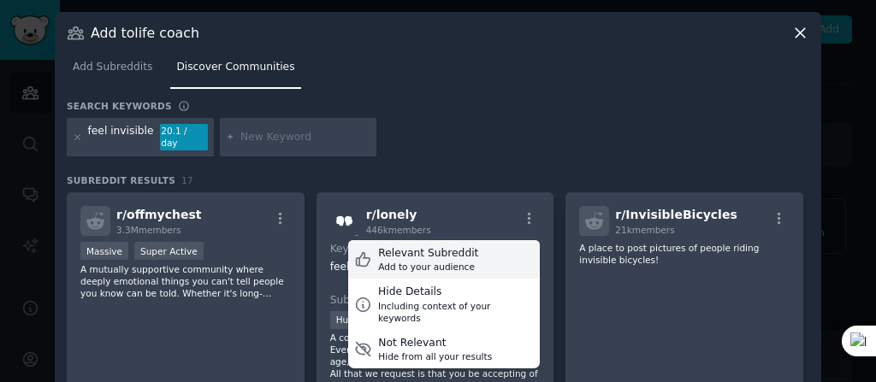
click at [466, 251] on div "Relevant Subreddit Add to your audience" at bounding box center [444, 259] width 192 height 39
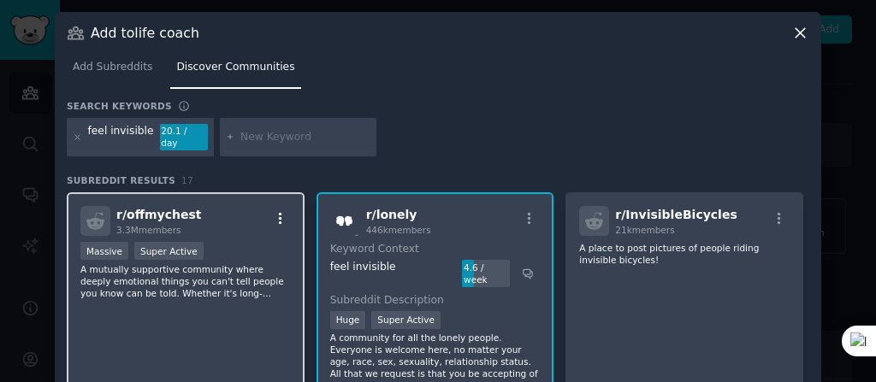
click at [279, 213] on icon "button" at bounding box center [280, 219] width 3 height 12
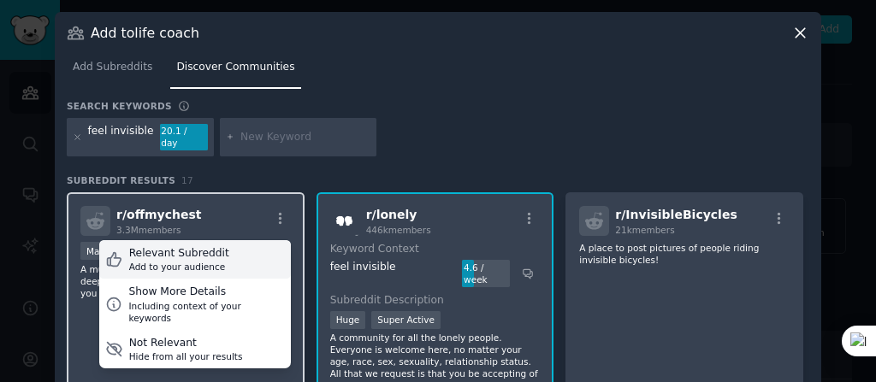
click at [228, 244] on div "Relevant Subreddit Add to your audience" at bounding box center [195, 259] width 192 height 39
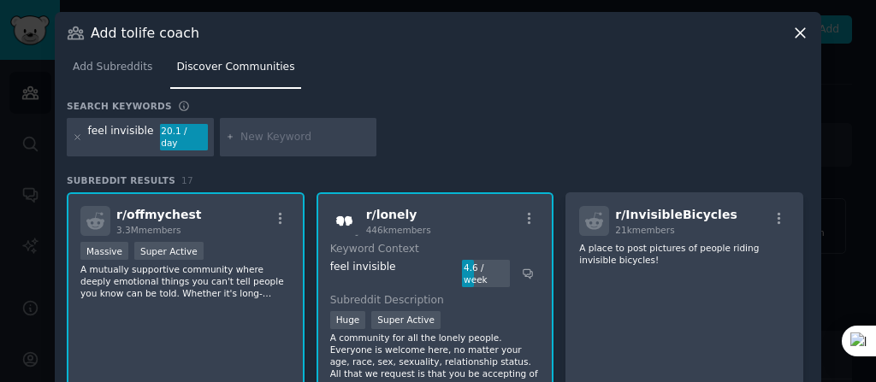
click at [381, 208] on span "r/ lonely" at bounding box center [391, 215] width 51 height 14
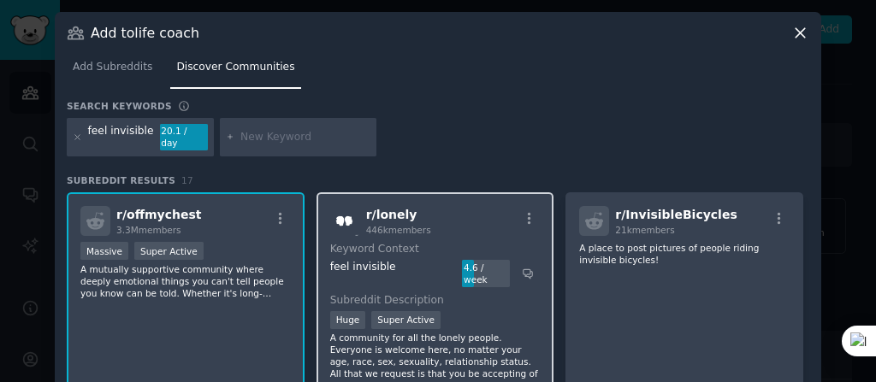
click at [394, 208] on span "r/ lonely" at bounding box center [391, 215] width 51 height 14
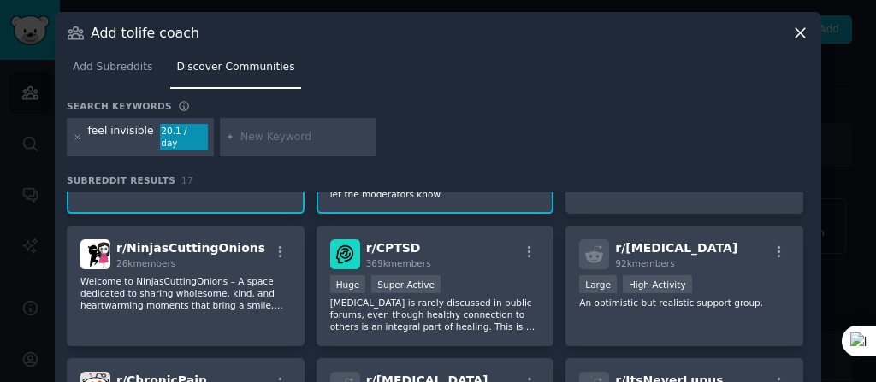
scroll to position [198, 0]
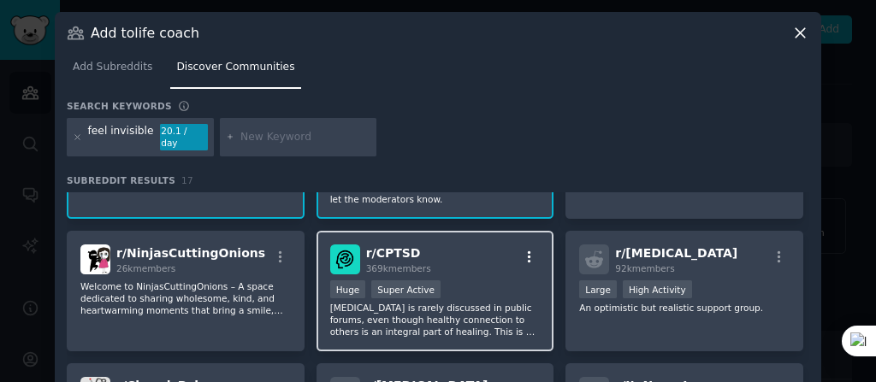
click at [524, 250] on icon "button" at bounding box center [529, 257] width 15 height 15
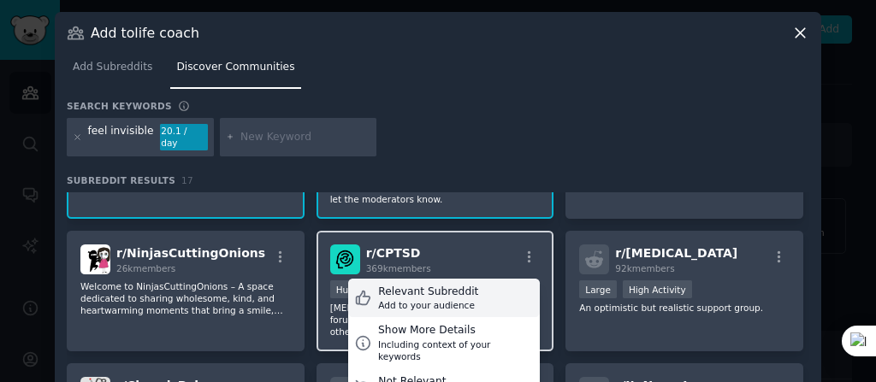
click at [399, 285] on div "Relevant Subreddit" at bounding box center [428, 292] width 100 height 15
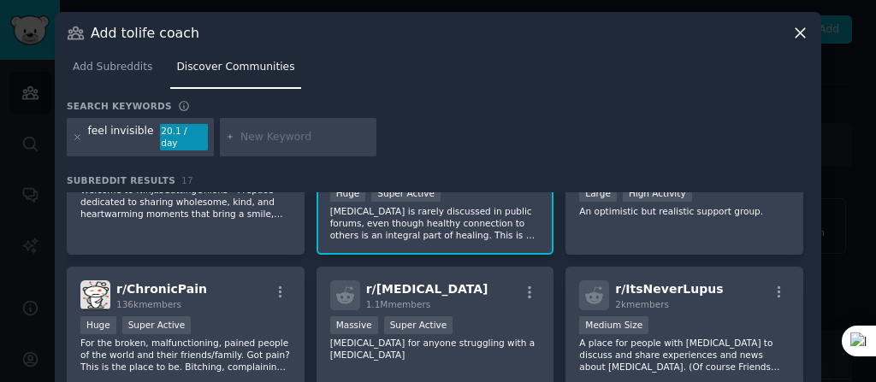
scroll to position [297, 0]
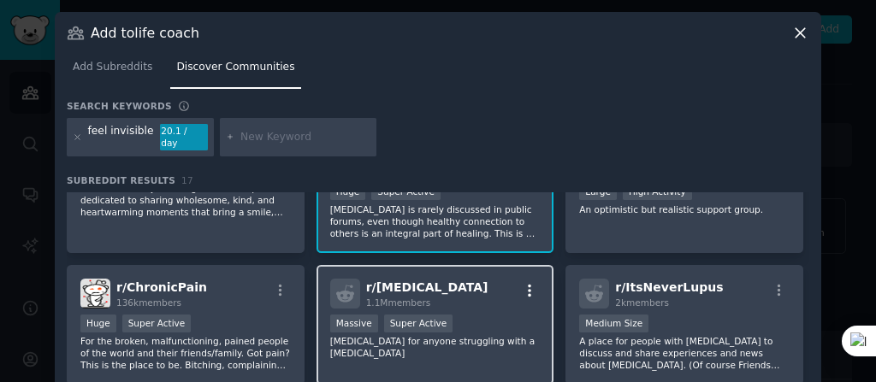
click at [528, 285] on icon "button" at bounding box center [529, 291] width 3 height 12
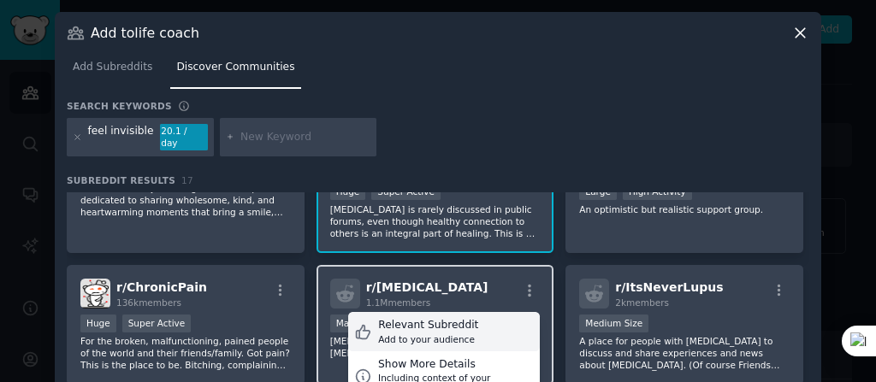
click at [402, 334] on div "Add to your audience" at bounding box center [428, 340] width 100 height 12
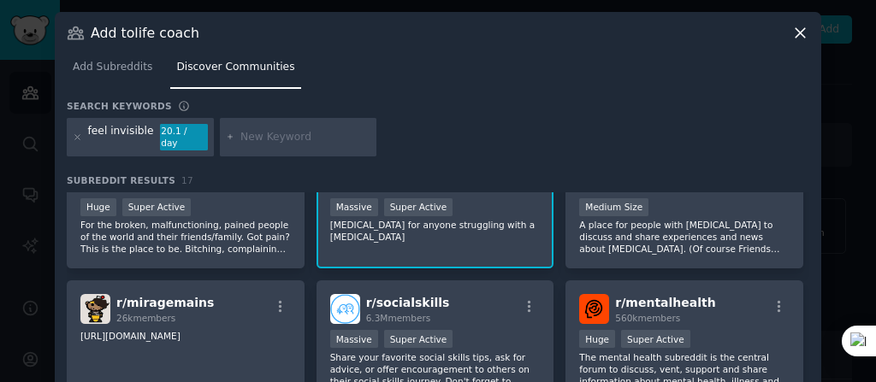
scroll to position [426, 0]
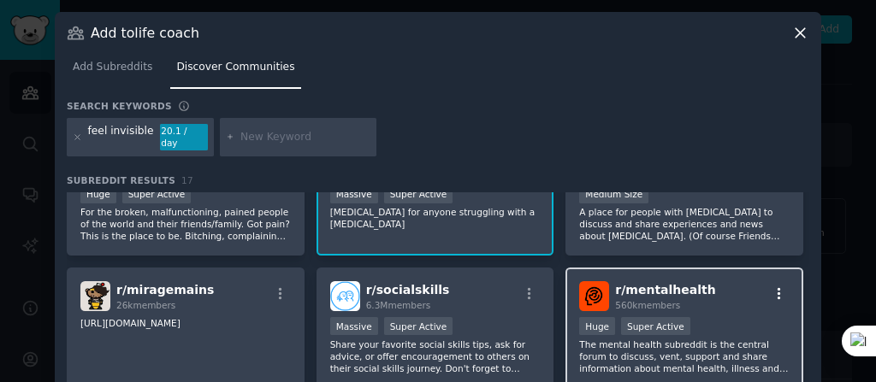
click at [778, 288] on icon "button" at bounding box center [779, 294] width 3 height 12
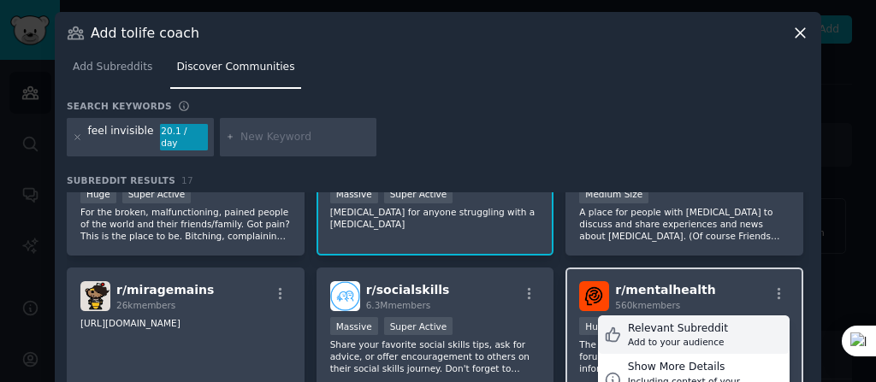
click at [650, 336] on div "Add to your audience" at bounding box center [678, 342] width 100 height 12
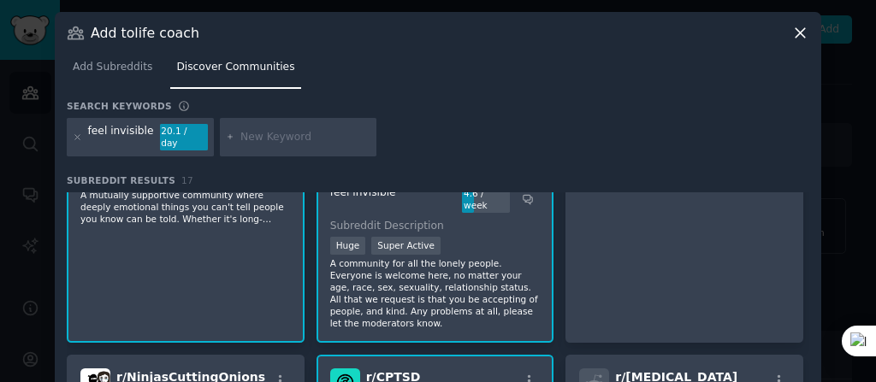
scroll to position [0, 0]
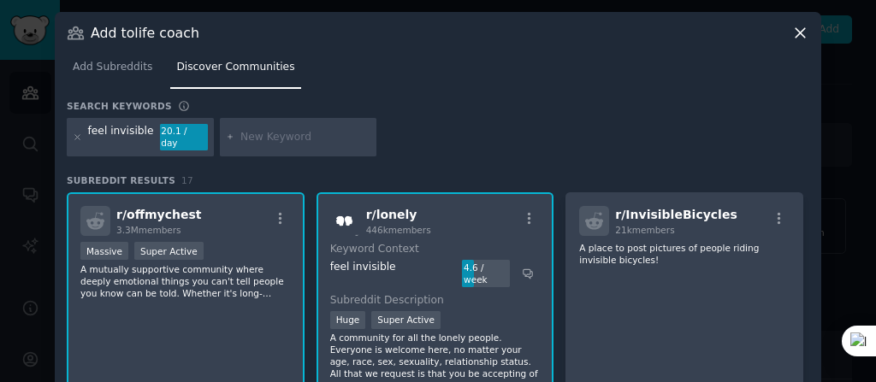
click at [796, 35] on icon at bounding box center [800, 33] width 18 height 18
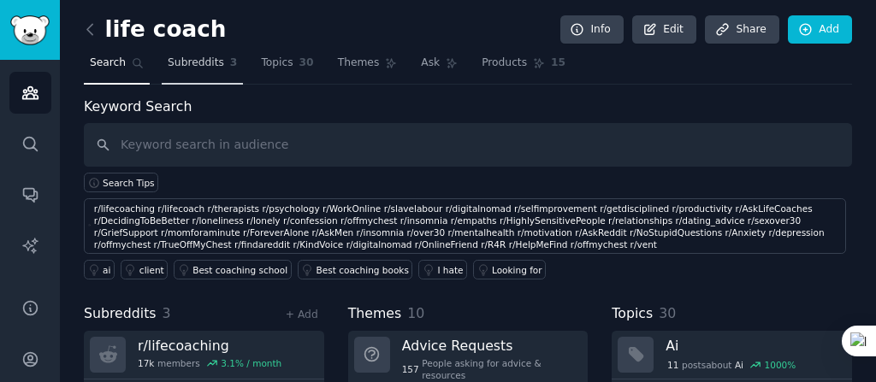
click at [204, 56] on span "Subreddits" at bounding box center [196, 63] width 56 height 15
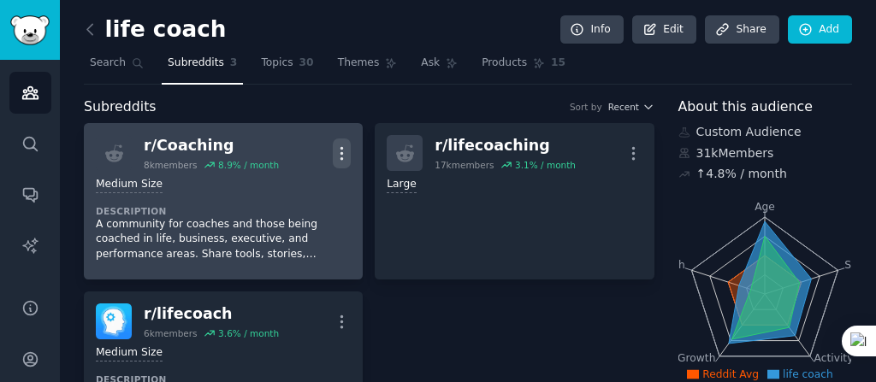
click at [341, 152] on icon "button" at bounding box center [342, 153] width 2 height 12
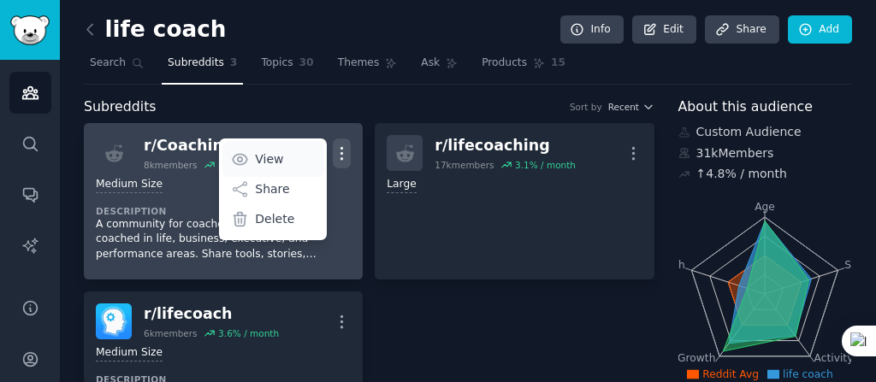
click at [290, 157] on link "View" at bounding box center [273, 159] width 102 height 36
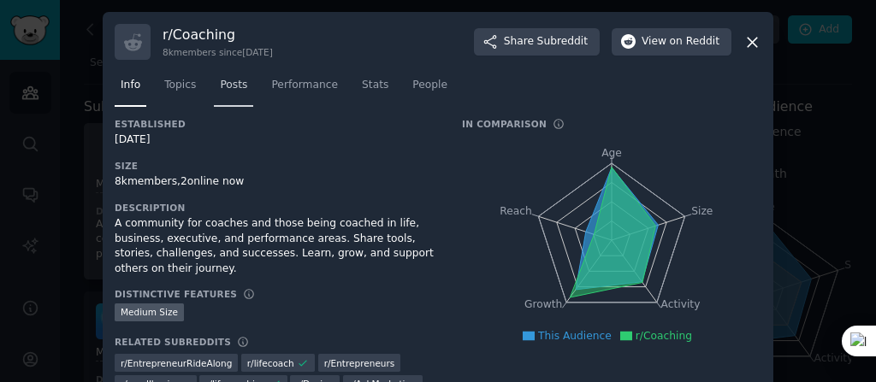
click at [220, 87] on span "Posts" at bounding box center [233, 85] width 27 height 15
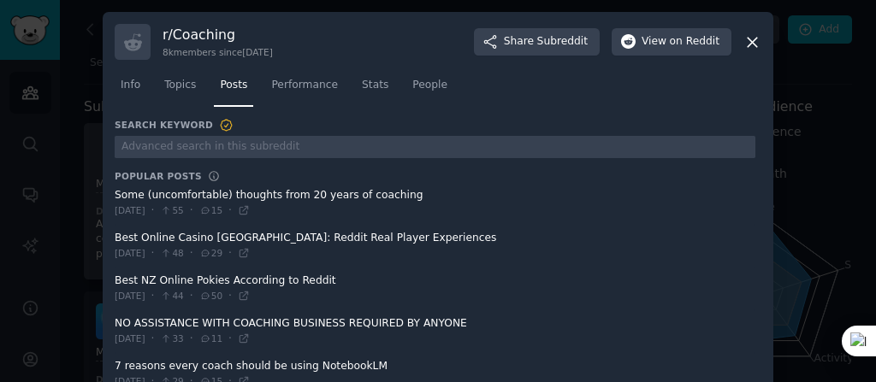
click at [750, 43] on icon at bounding box center [752, 42] width 9 height 9
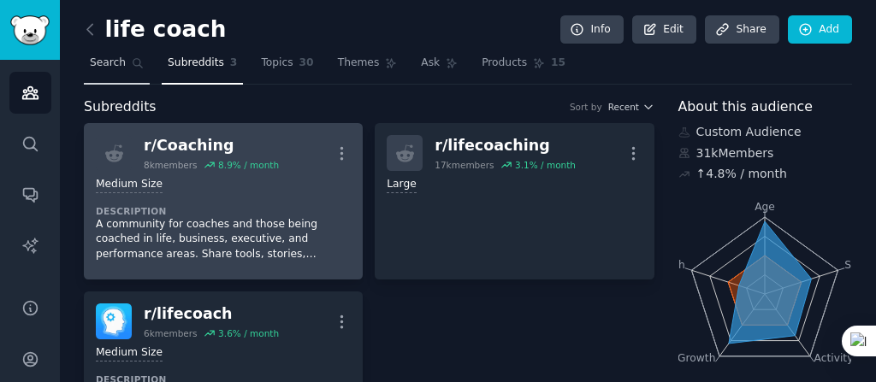
click at [103, 60] on span "Search" at bounding box center [108, 63] width 36 height 15
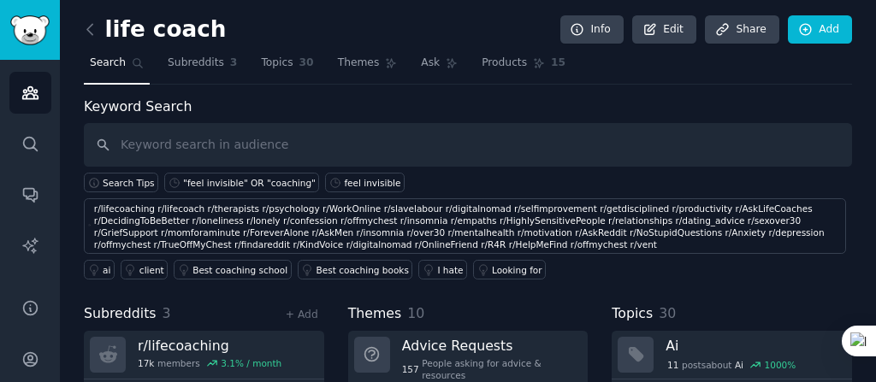
click at [93, 38] on link at bounding box center [94, 29] width 21 height 27
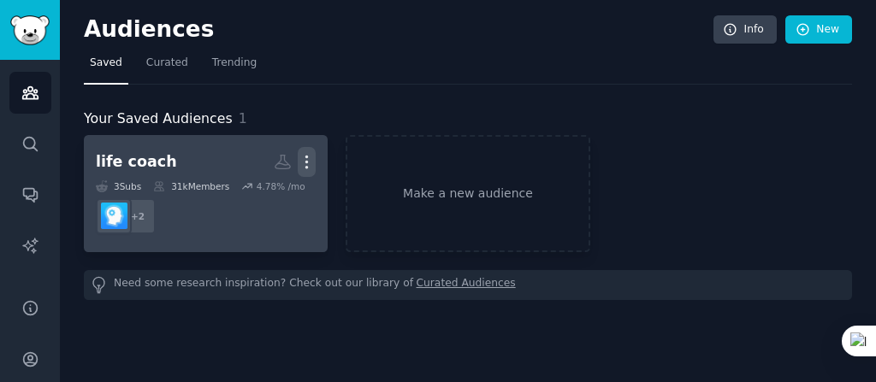
click at [308, 163] on icon "button" at bounding box center [307, 162] width 18 height 18
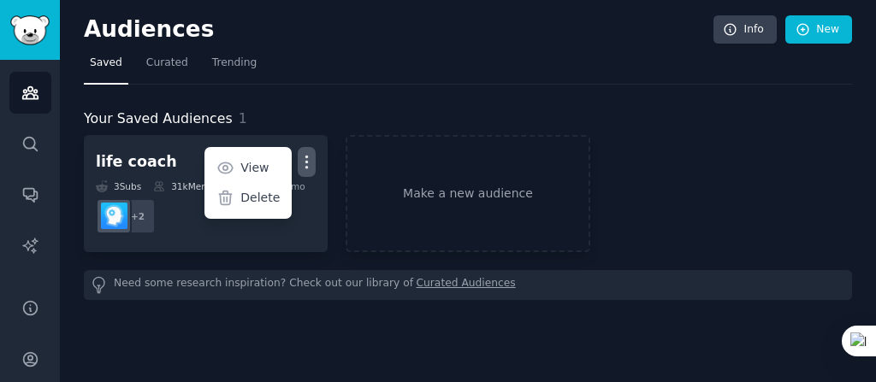
click at [447, 68] on nav "Saved Curated Trending" at bounding box center [468, 67] width 768 height 35
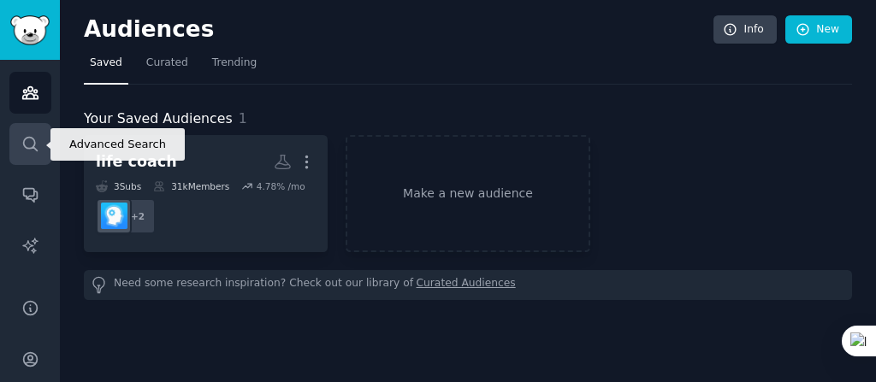
click at [32, 146] on icon "Sidebar" at bounding box center [30, 144] width 14 height 14
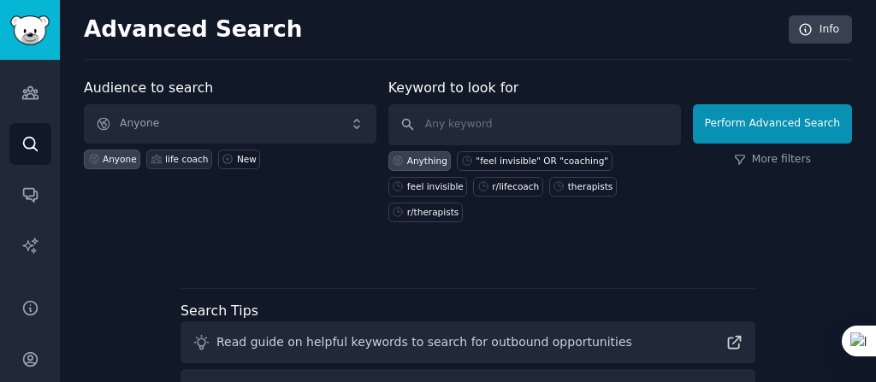
click at [178, 153] on div "life coach" at bounding box center [186, 159] width 43 height 12
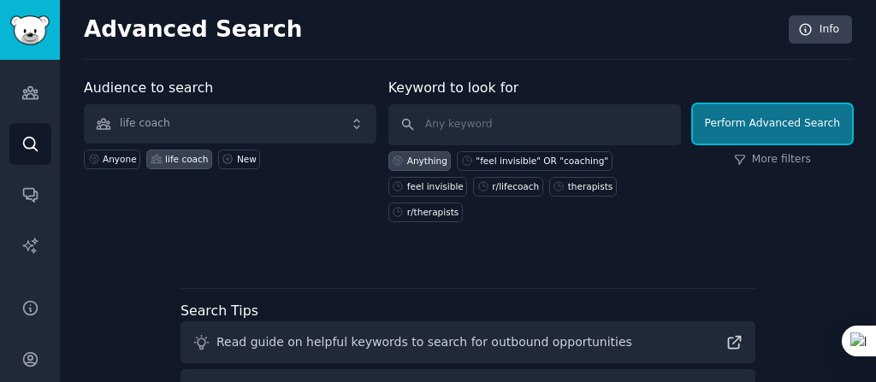
click at [760, 126] on button "Perform Advanced Search" at bounding box center [772, 123] width 159 height 39
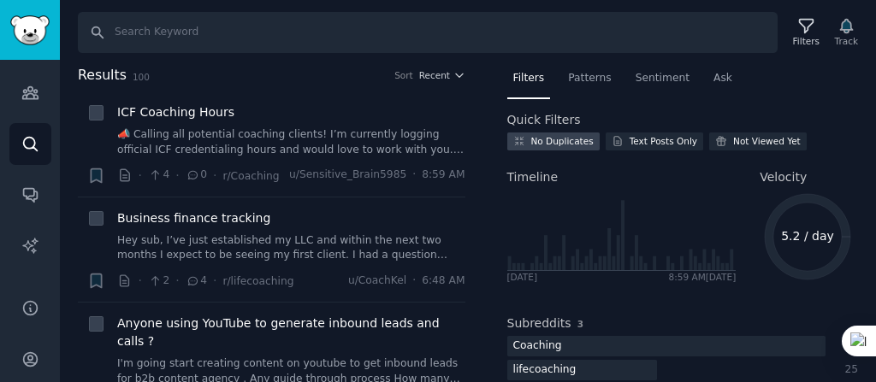
click at [546, 143] on div "No Duplicates" at bounding box center [562, 141] width 62 height 12
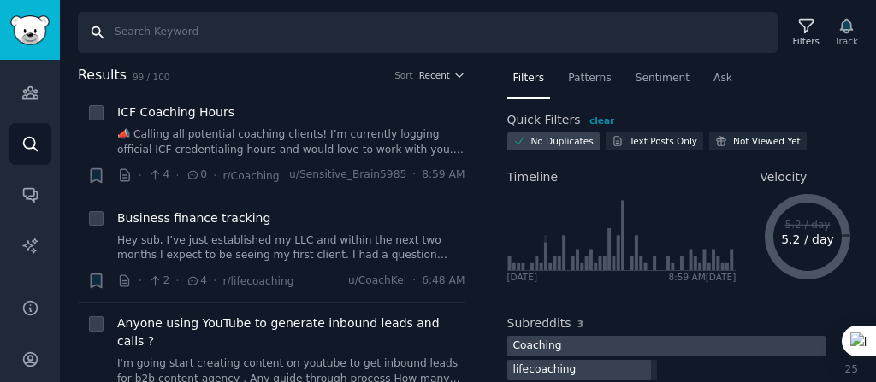
click at [234, 38] on input "Search" at bounding box center [428, 32] width 700 height 41
